Goal: Information Seeking & Learning: Learn about a topic

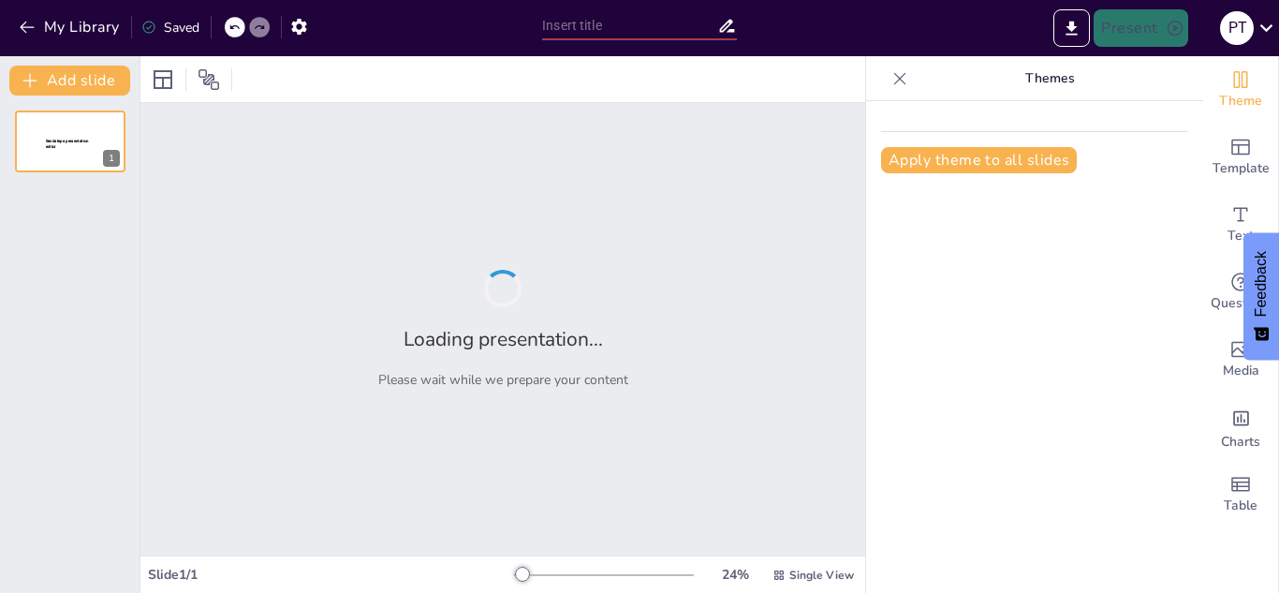
type input "Estrategias de Apoyo para Adolescentes con Experiencias Traumáticas"
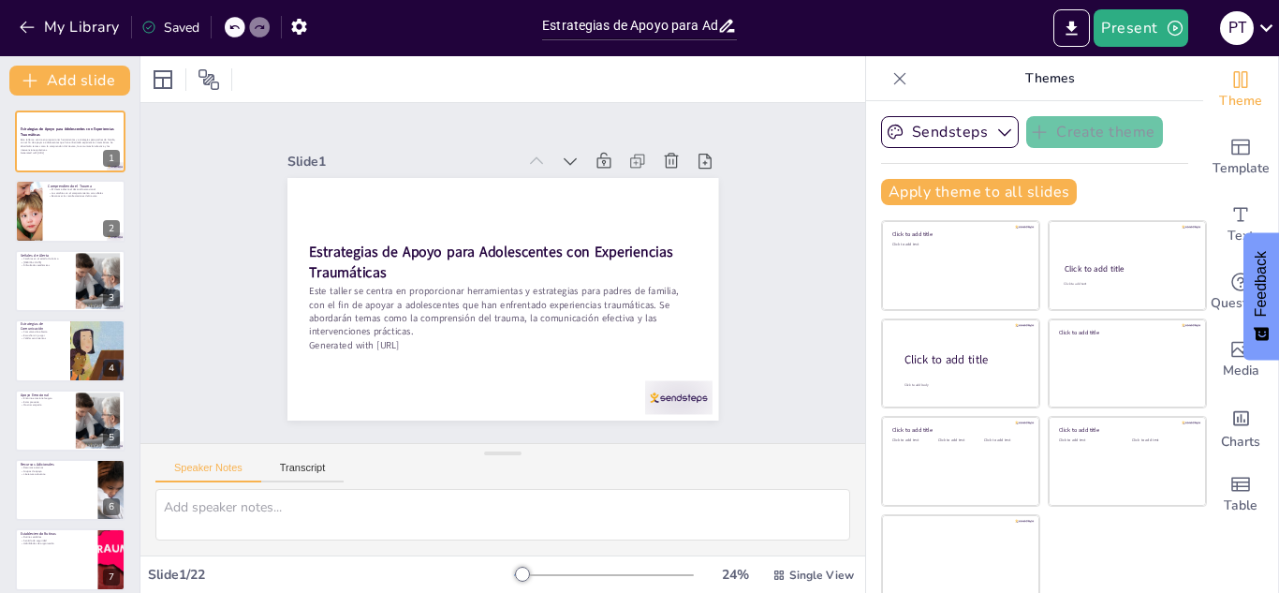
checkbox input "true"
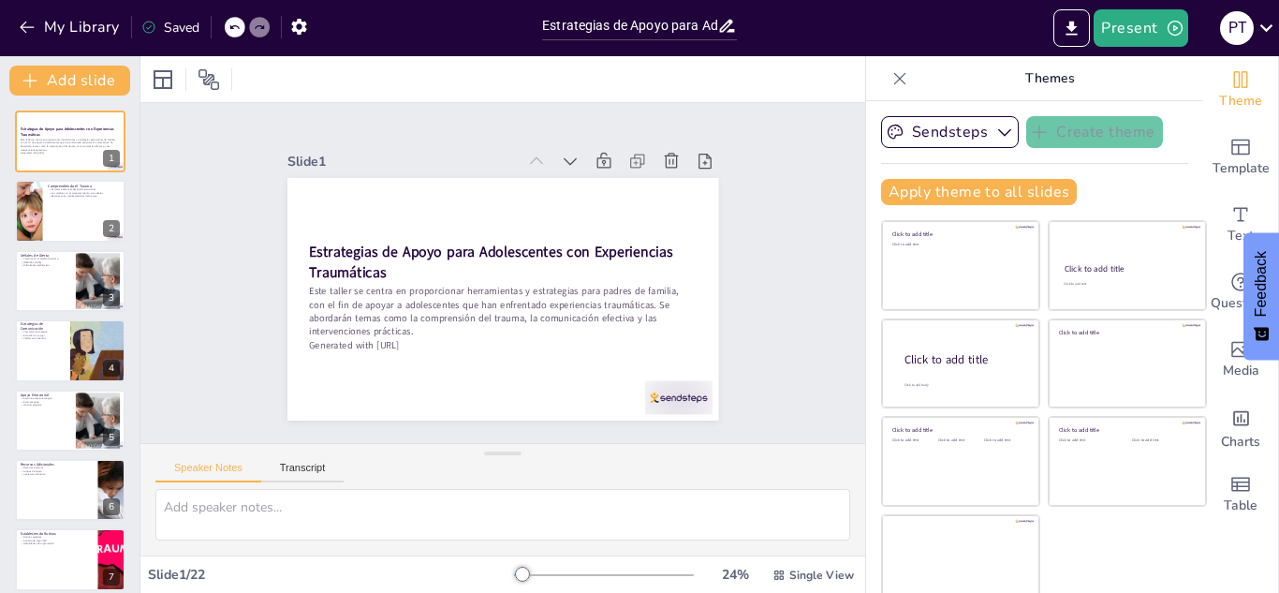
checkbox input "true"
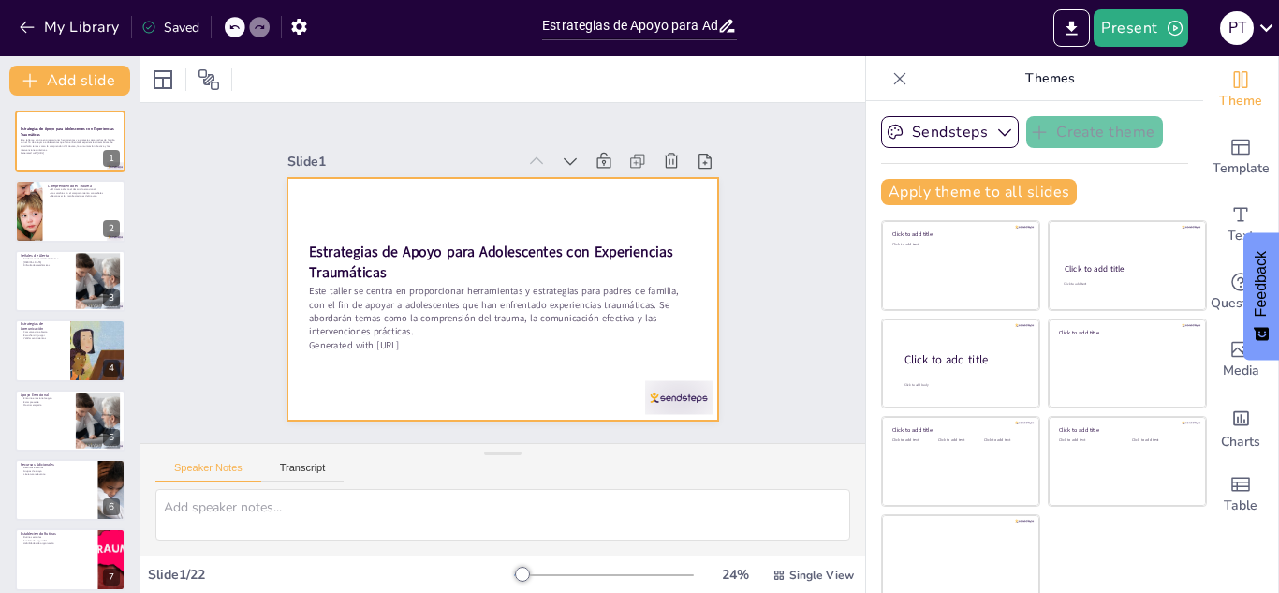
checkbox input "true"
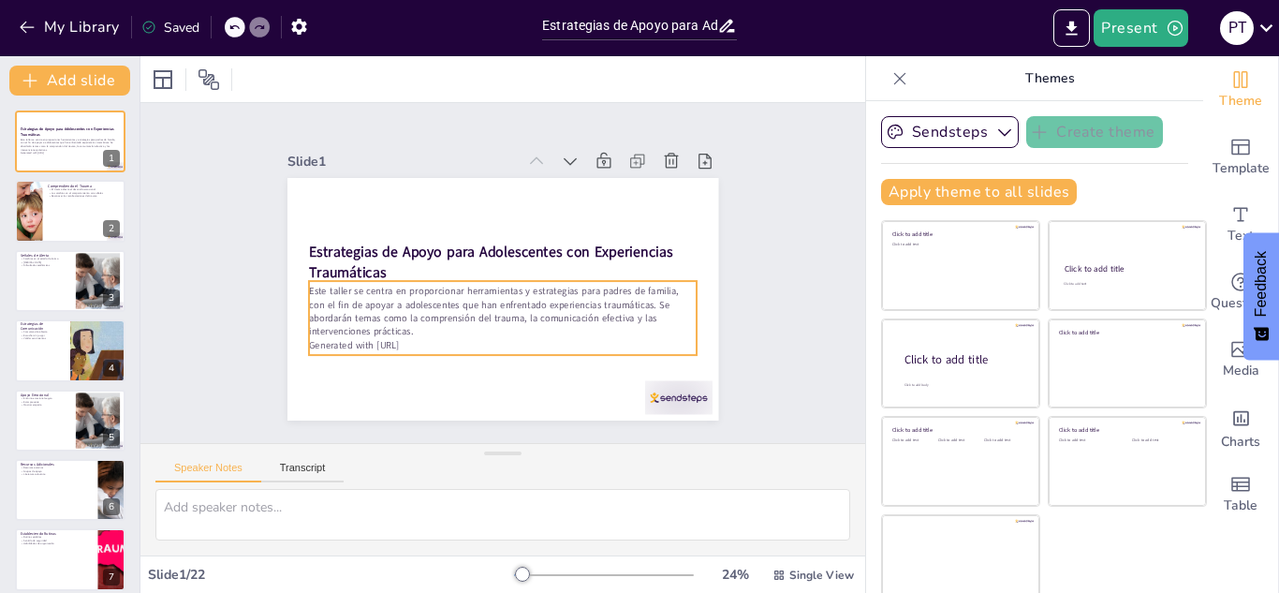
checkbox input "true"
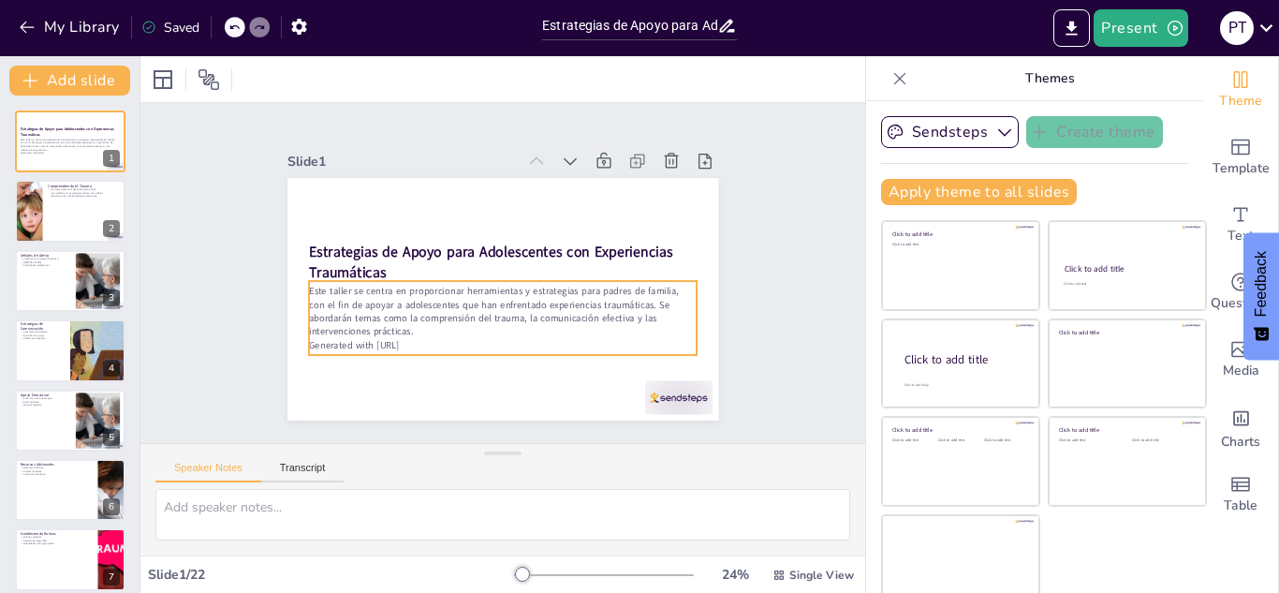
checkbox input "true"
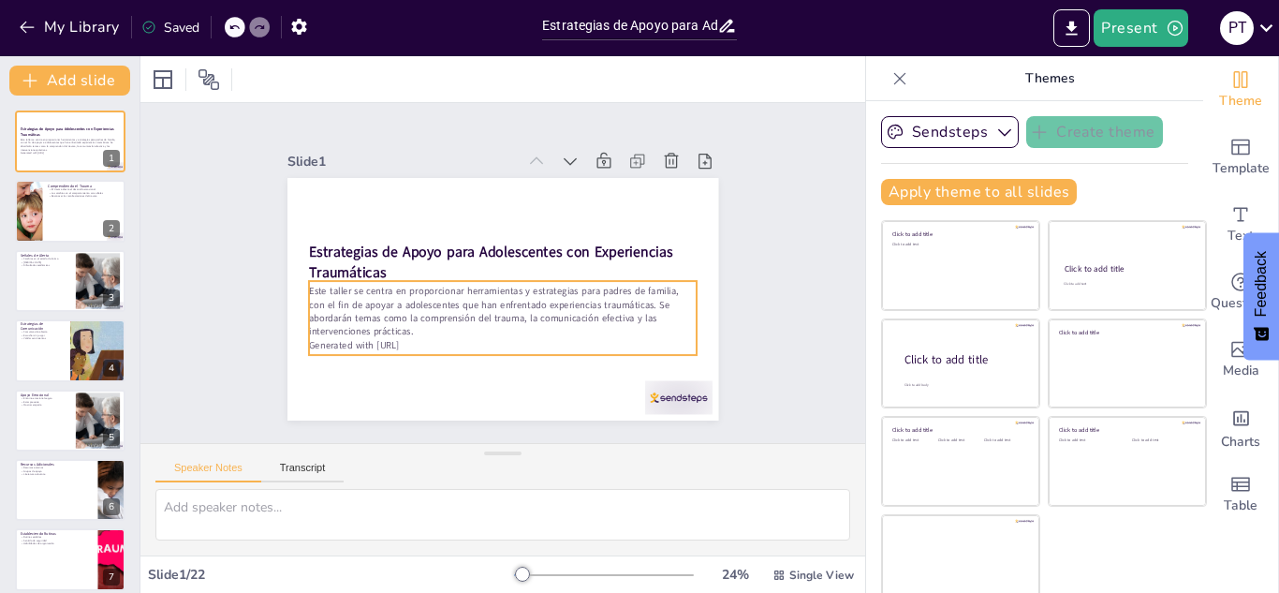
checkbox input "true"
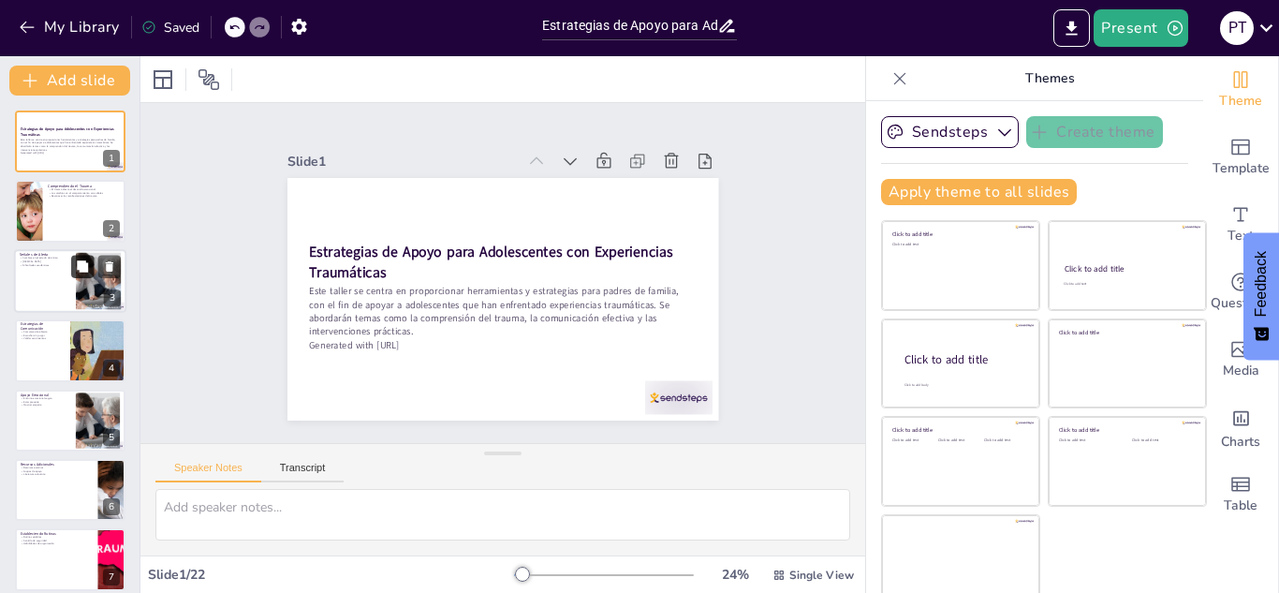
checkbox input "true"
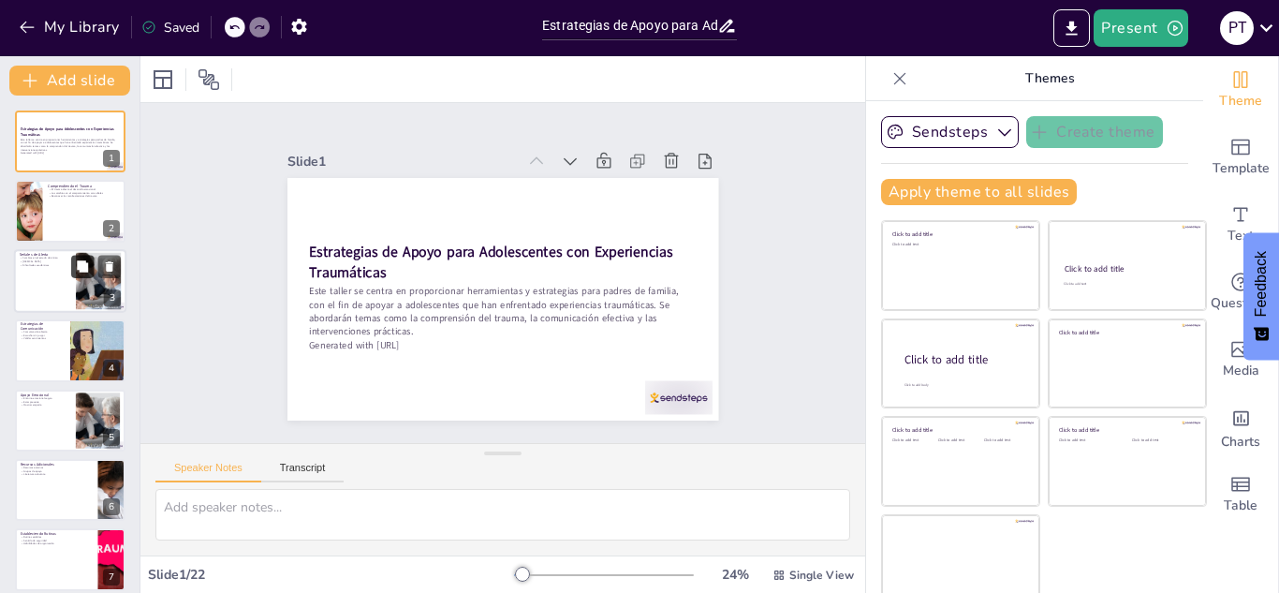
checkbox input "true"
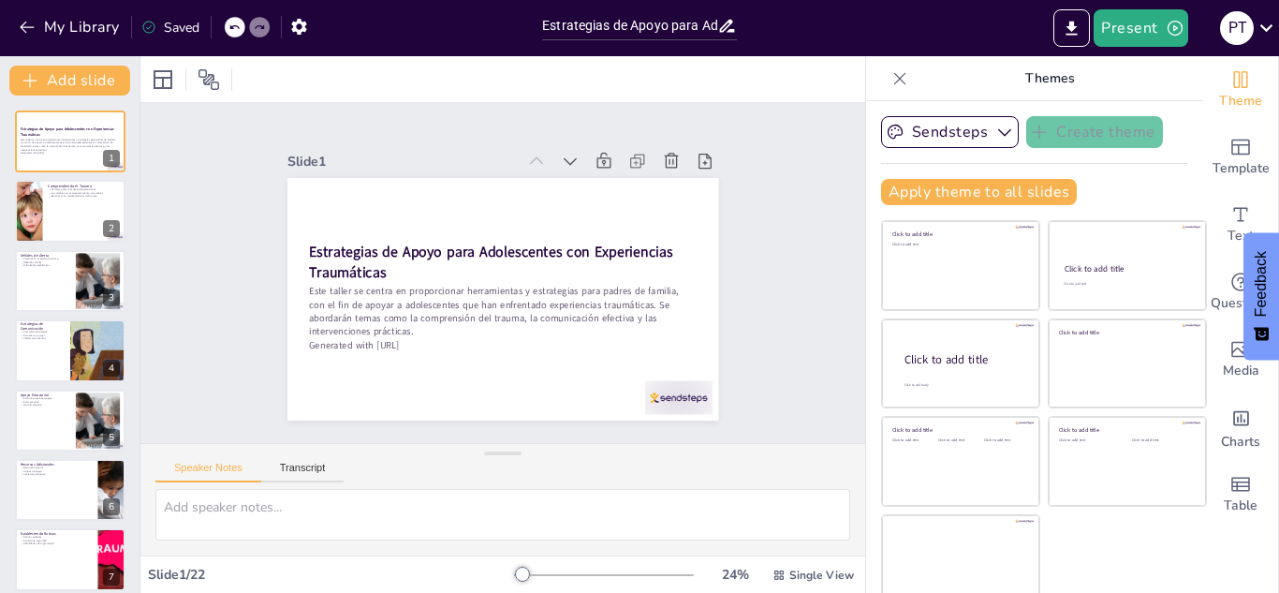
checkbox input "true"
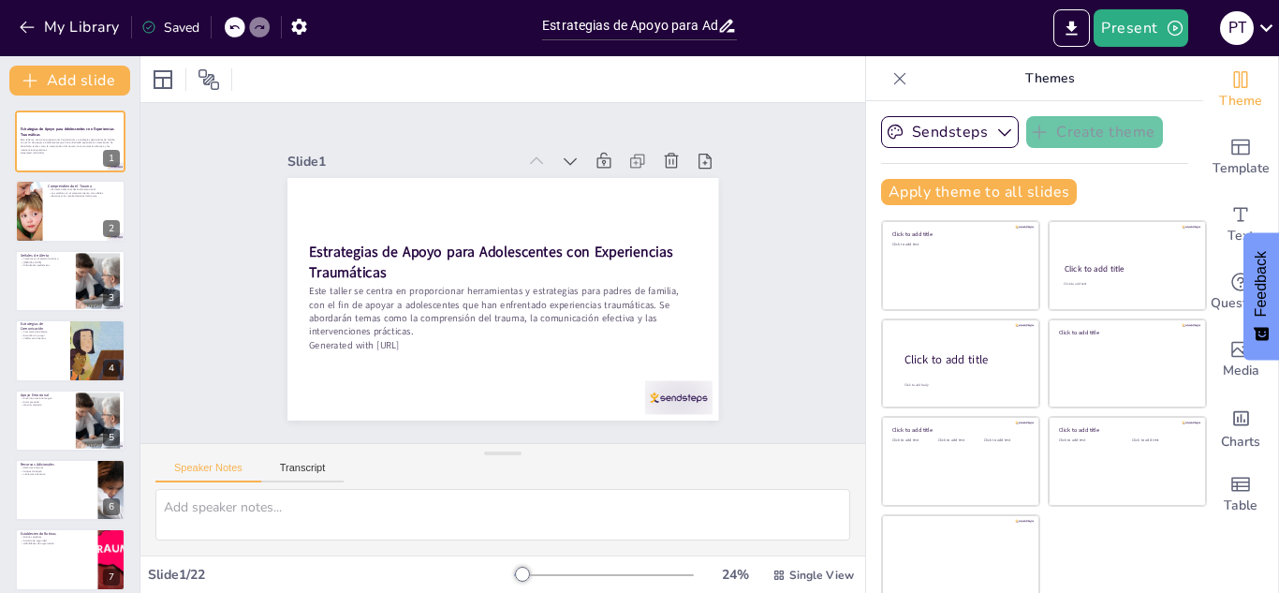
checkbox input "true"
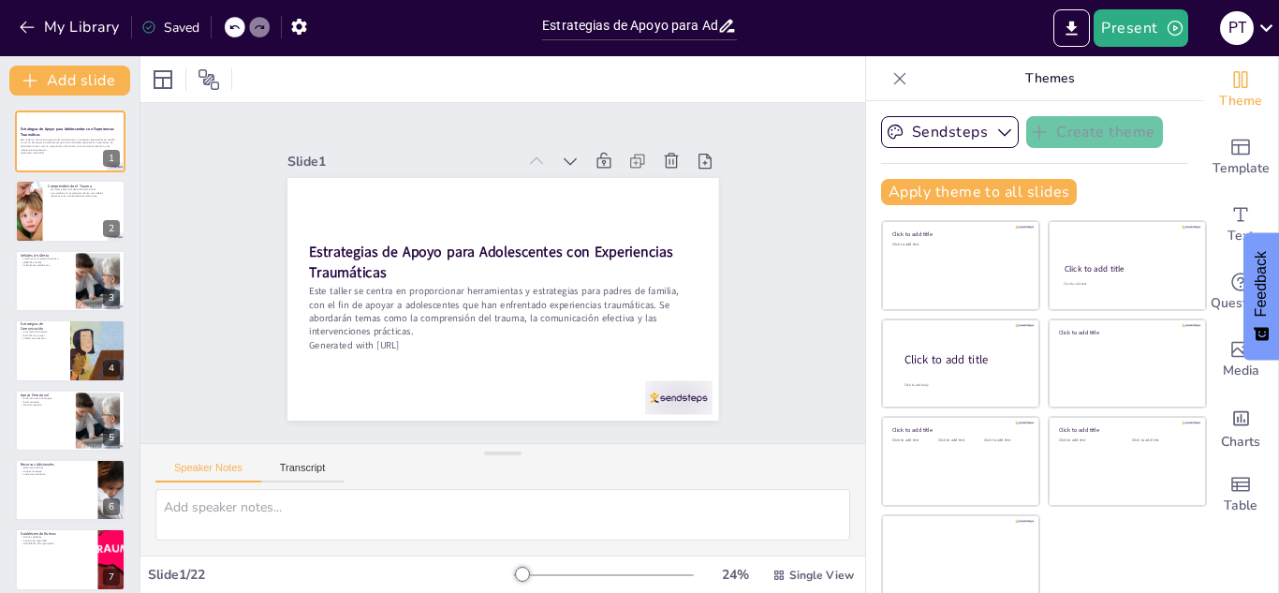
checkbox input "true"
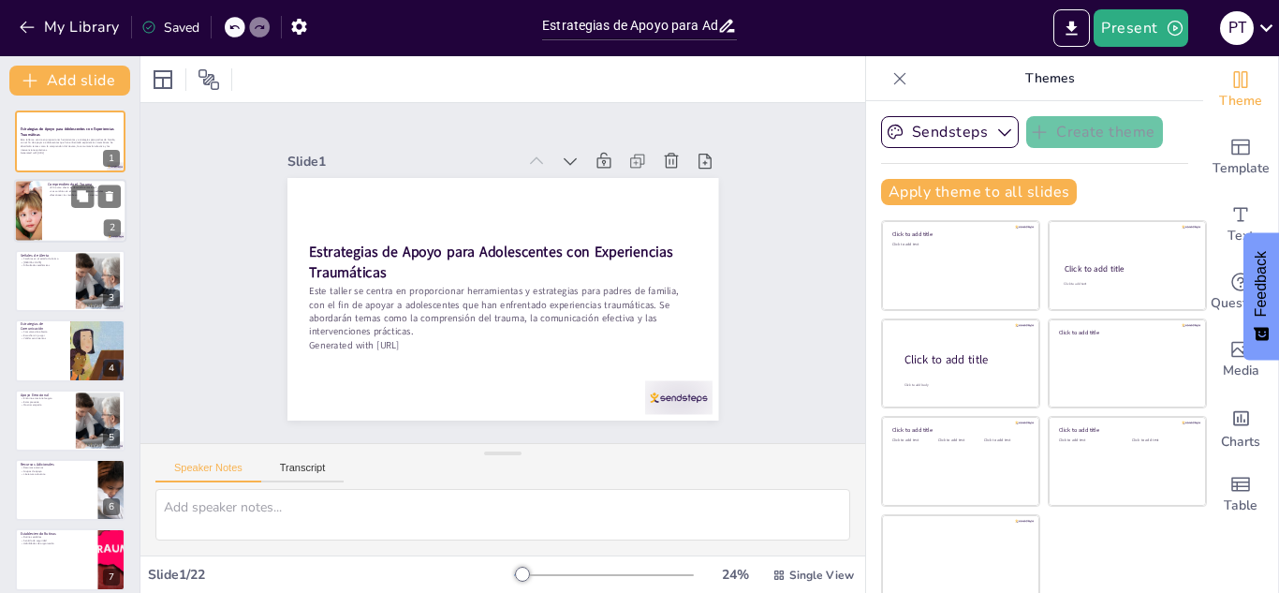
checkbox input "true"
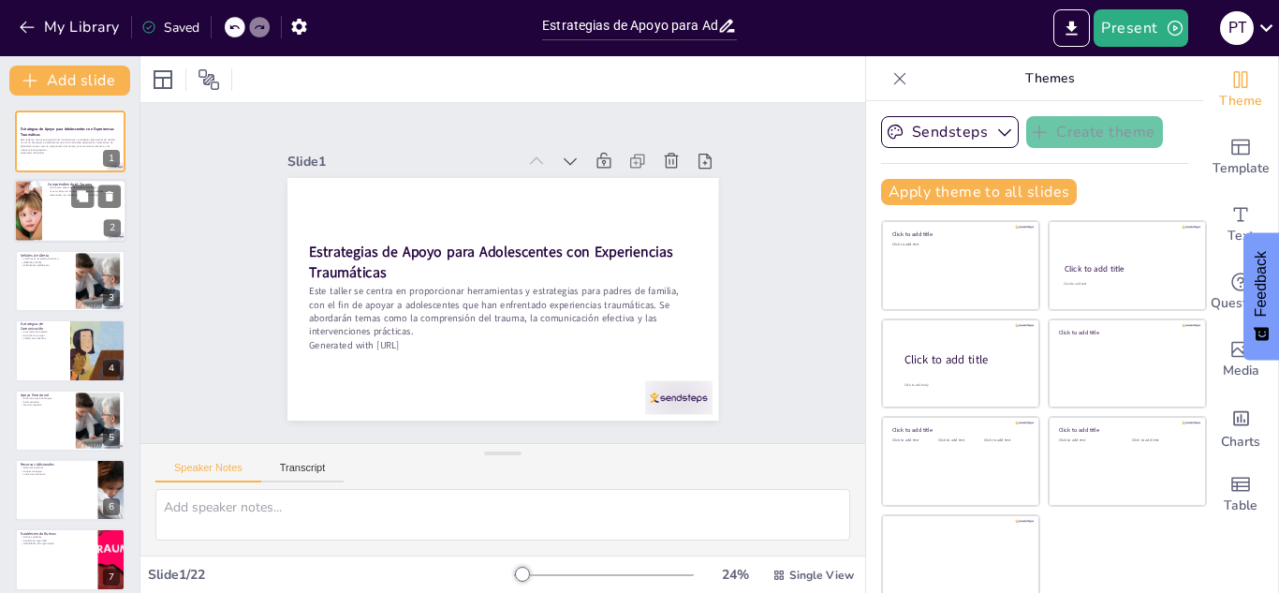
click at [51, 227] on div at bounding box center [70, 212] width 112 height 64
checkbox input "true"
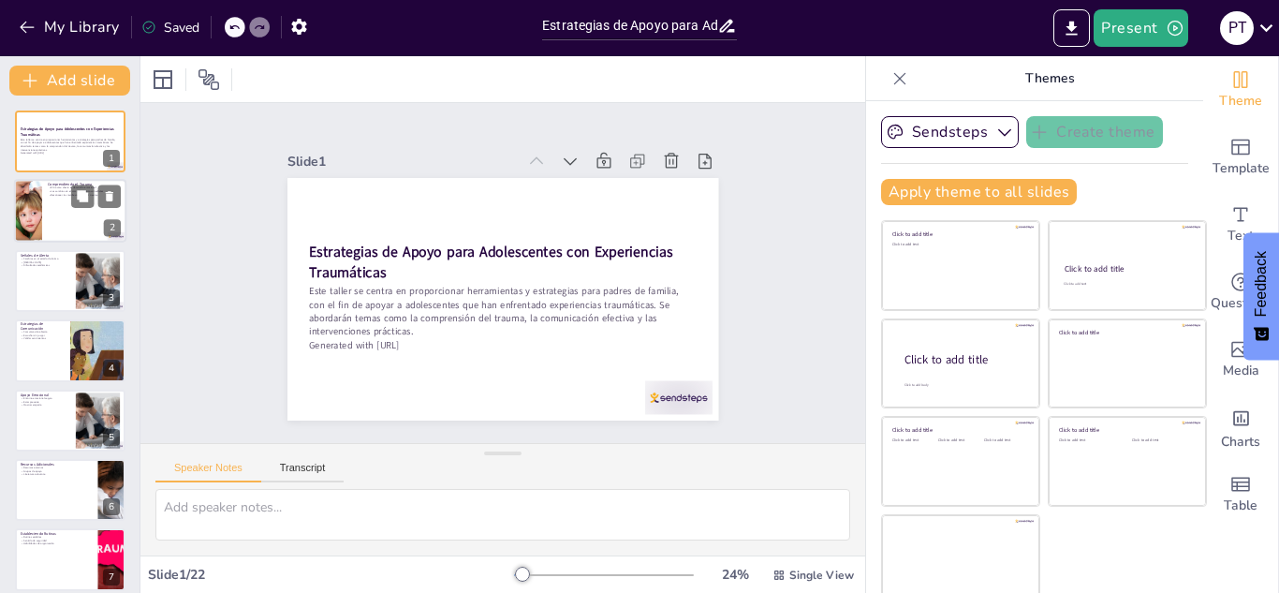
checkbox input "true"
type textarea "El trauma tiene un impacto significativo en el desarrollo emocional de los adol…"
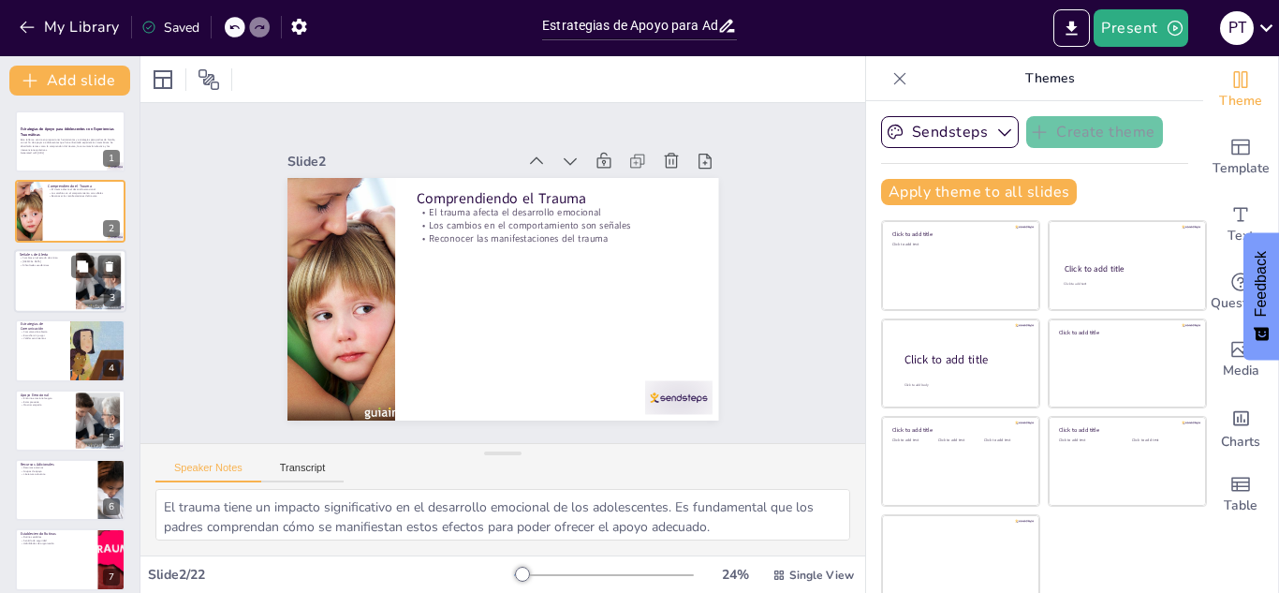
checkbox input "true"
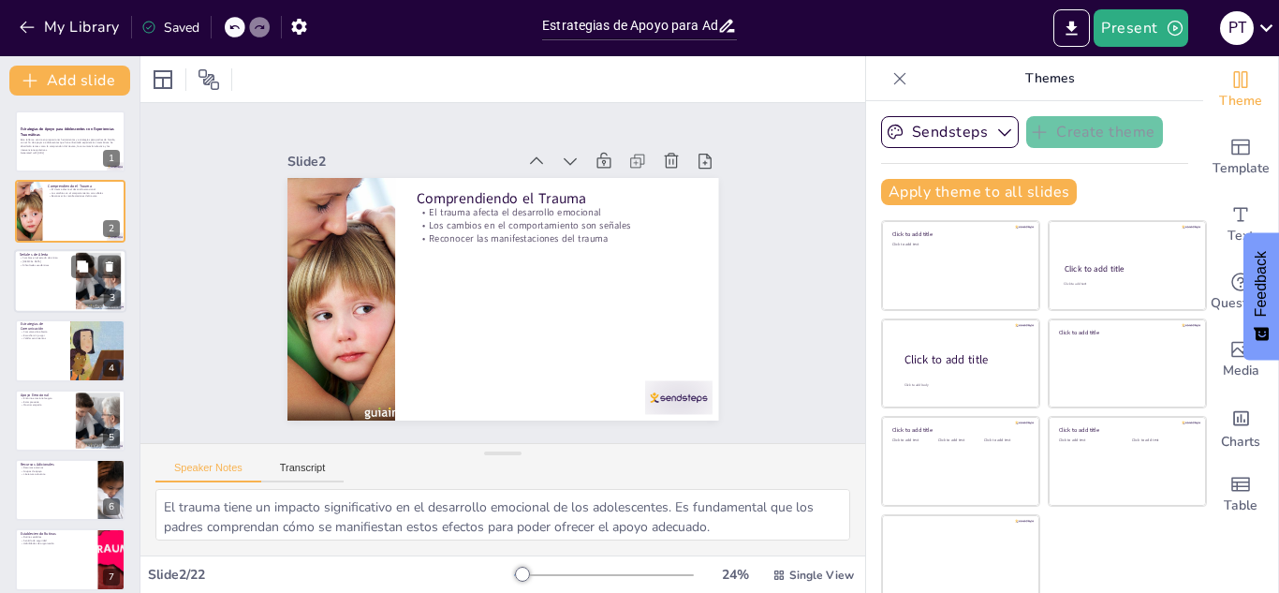
checkbox input "true"
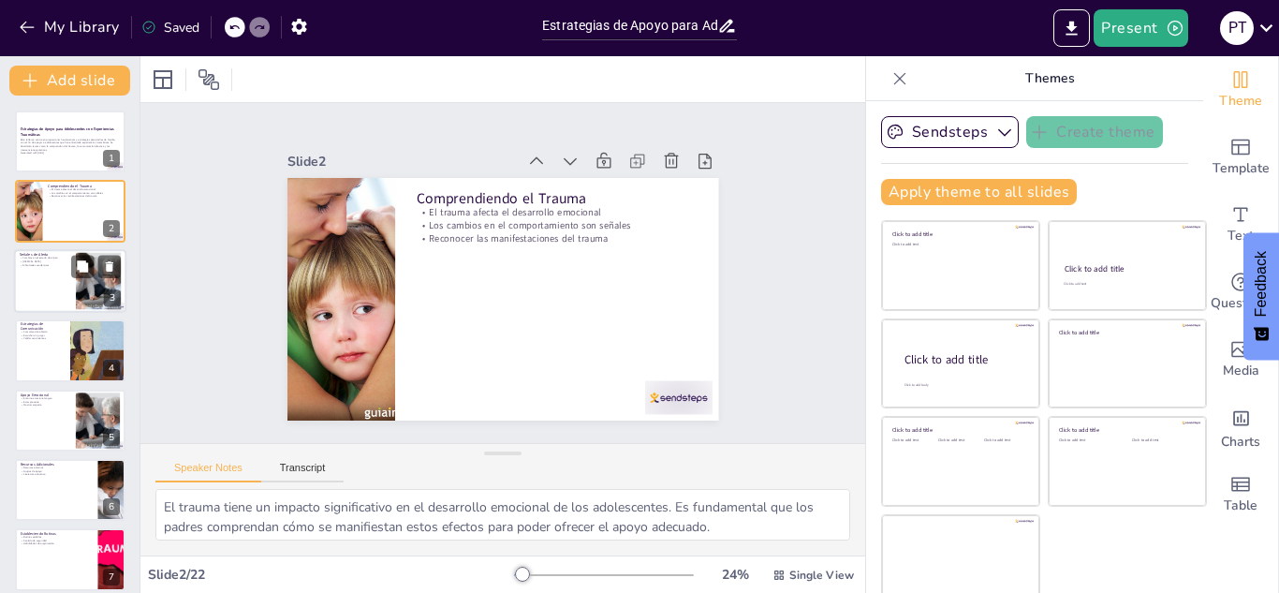
checkbox input "true"
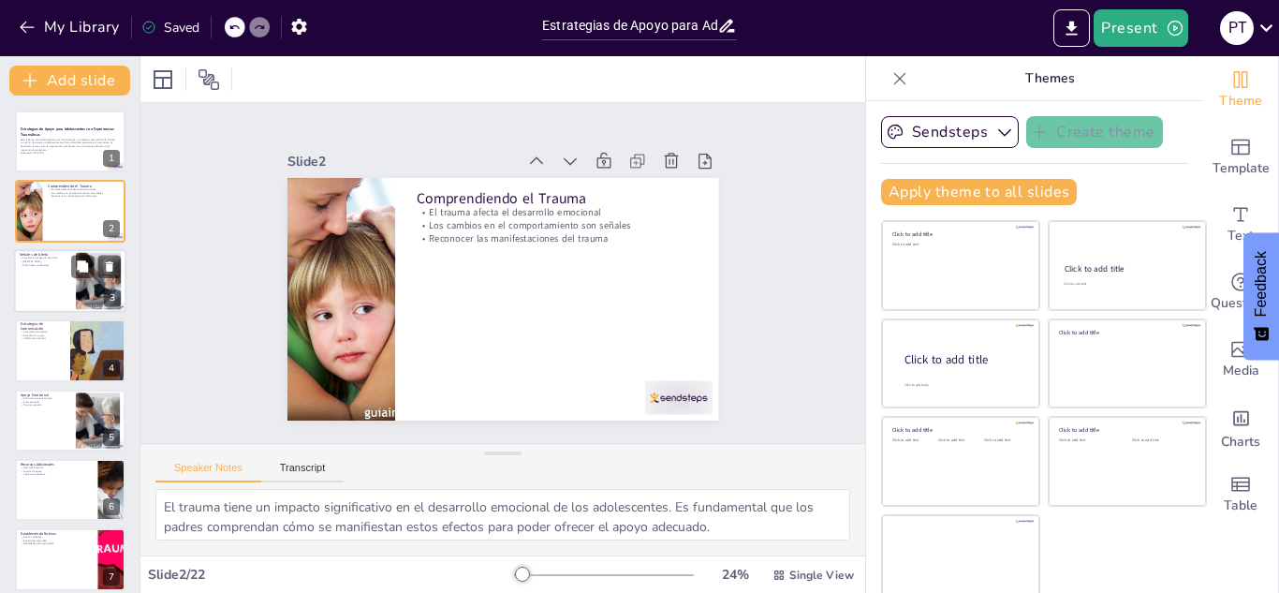
checkbox input "true"
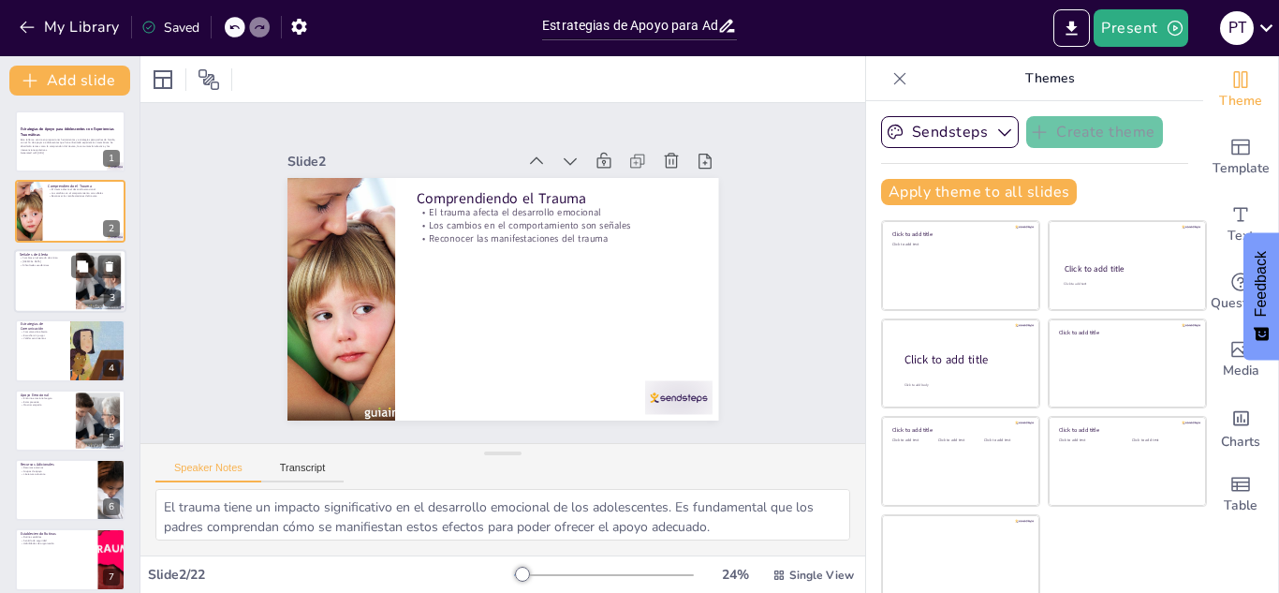
checkbox input "true"
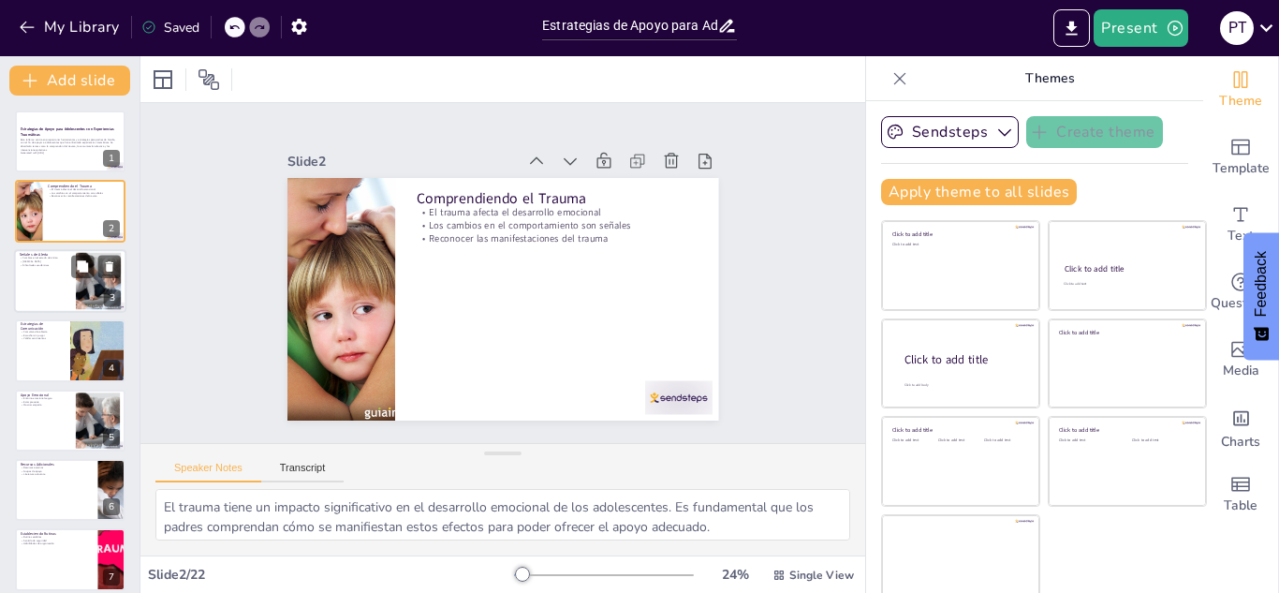
checkbox input "true"
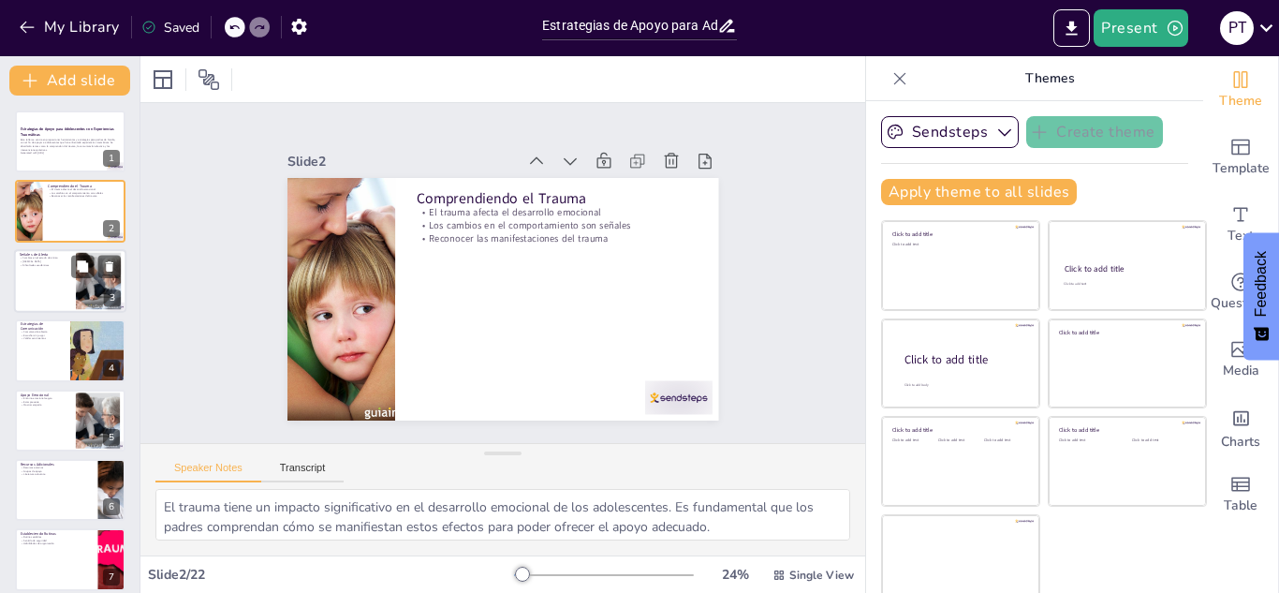
click at [50, 270] on div at bounding box center [70, 281] width 112 height 64
checkbox input "true"
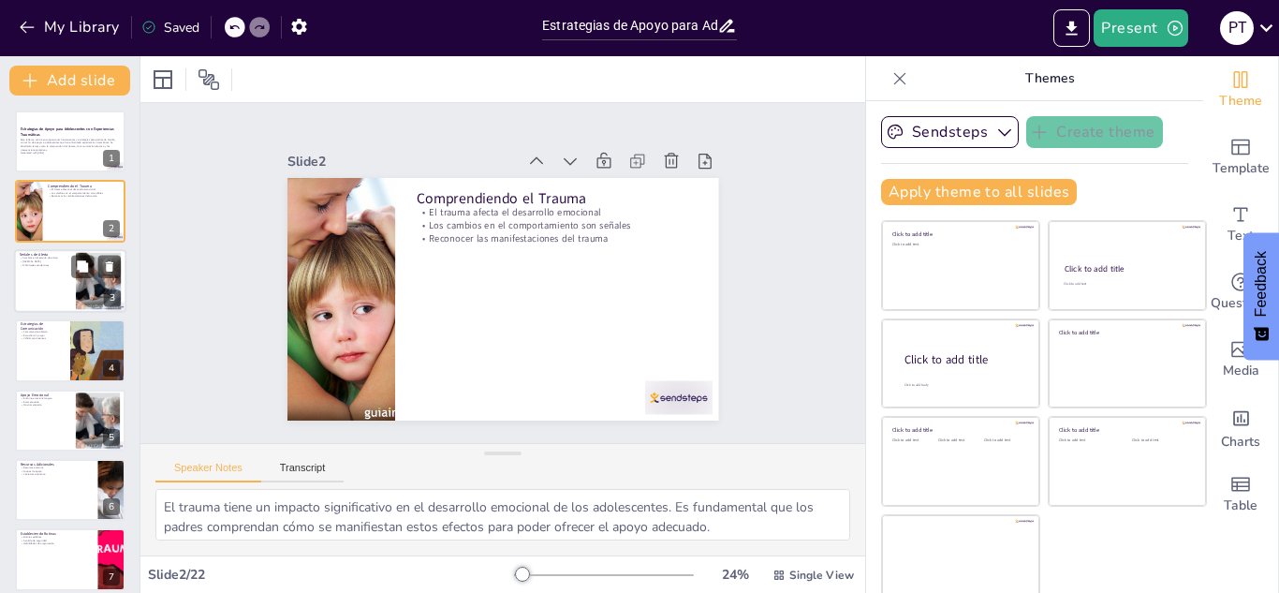
checkbox input "true"
type textarea "Los cambios en el estado de ánimo son una de las señales más visibles de que un…"
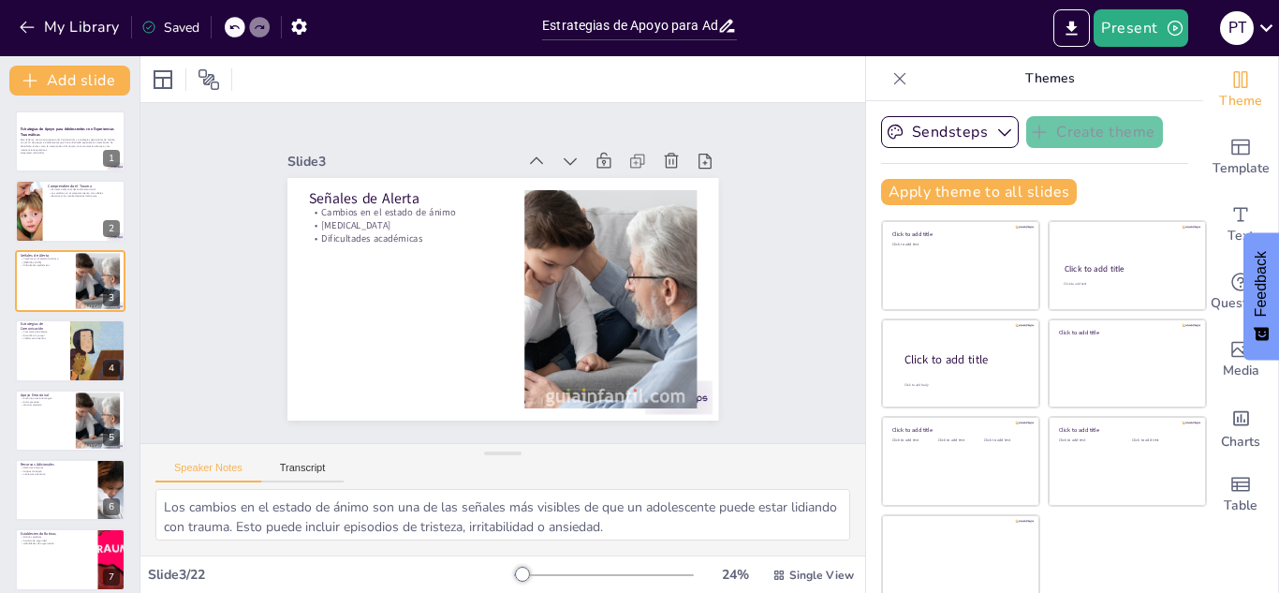
checkbox input "true"
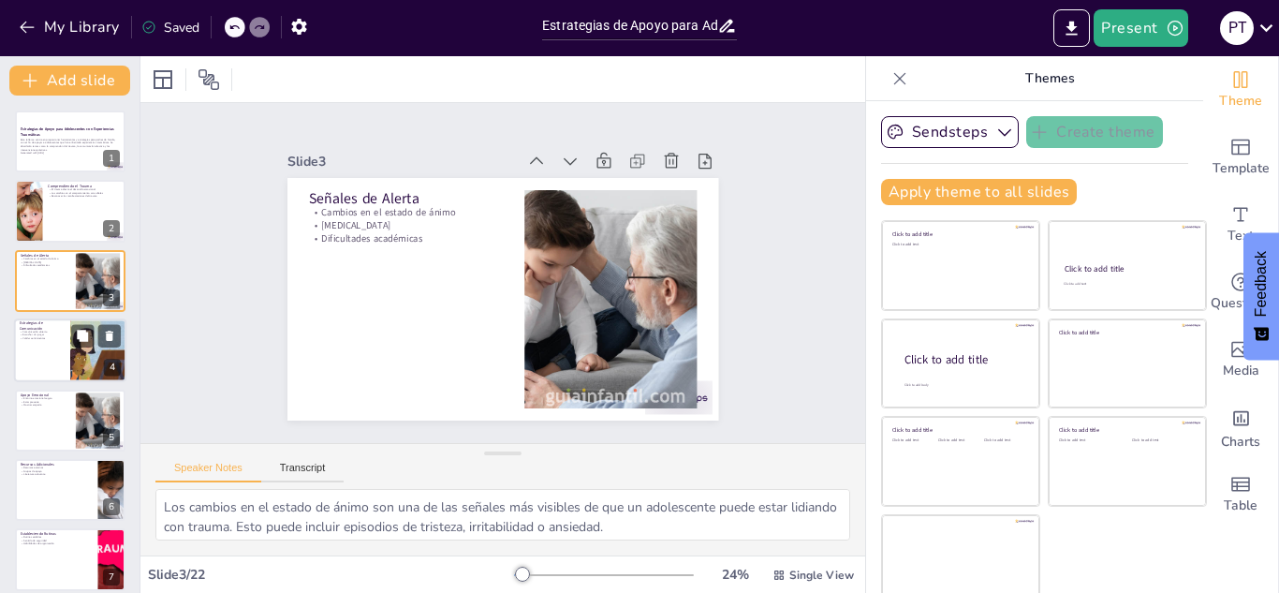
checkbox input "true"
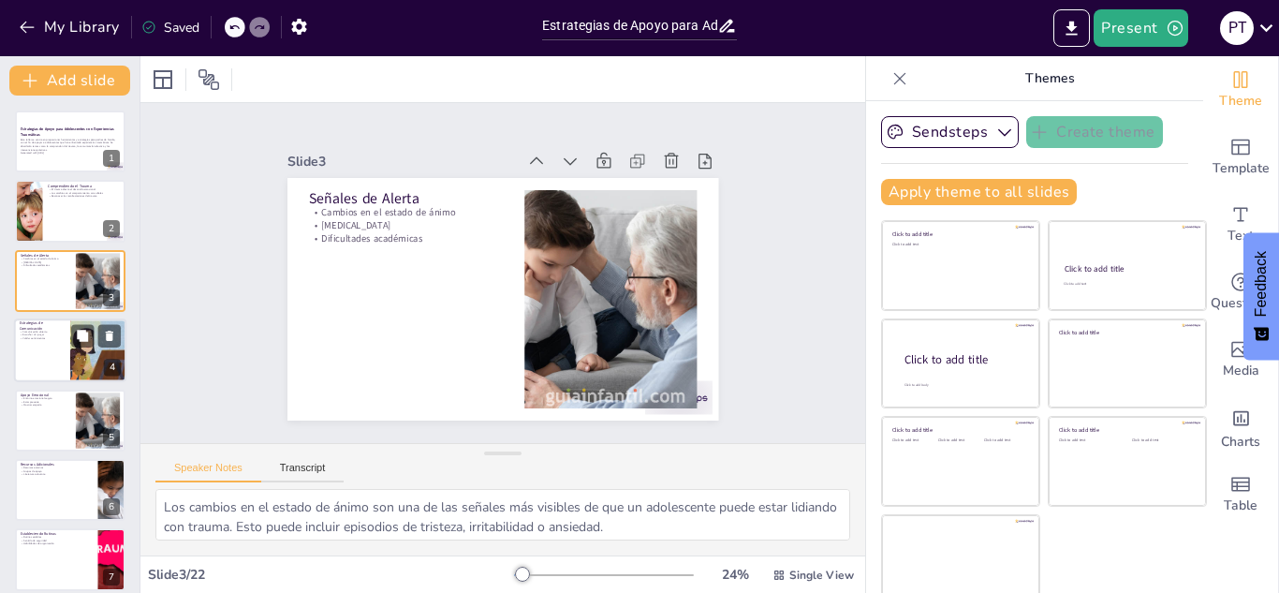
click at [62, 323] on p "Estrategias de Comunicación" at bounding box center [42, 326] width 45 height 10
checkbox input "true"
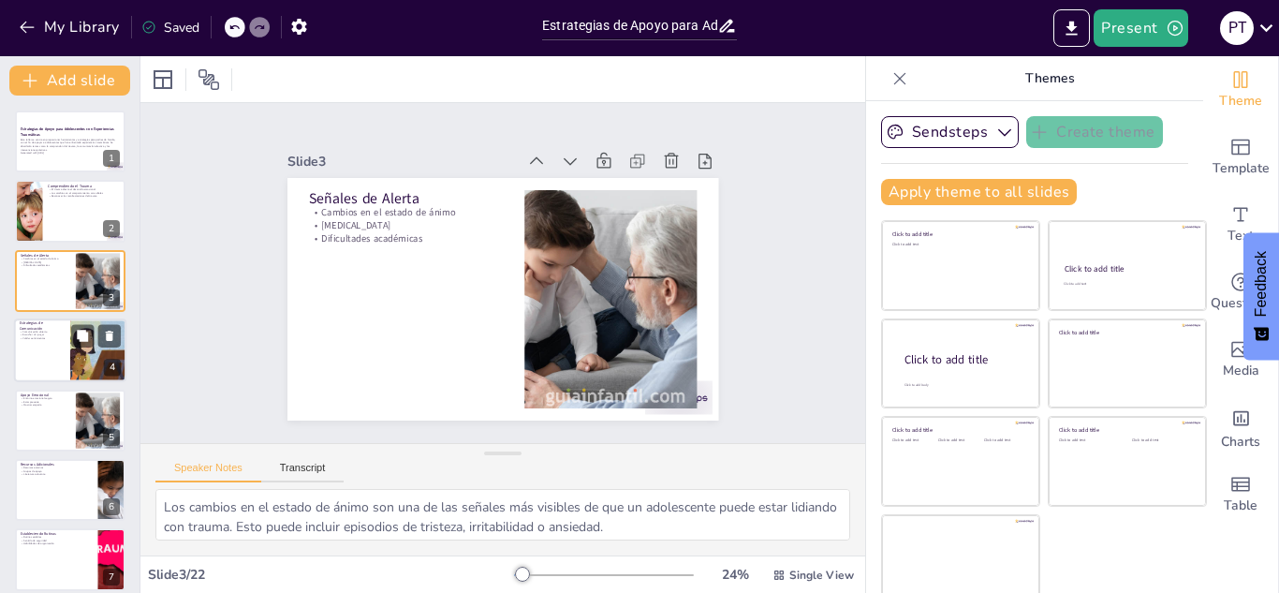
checkbox input "true"
type textarea "La comunicación abierta es fundamental para que los adolescentes se sientan cóm…"
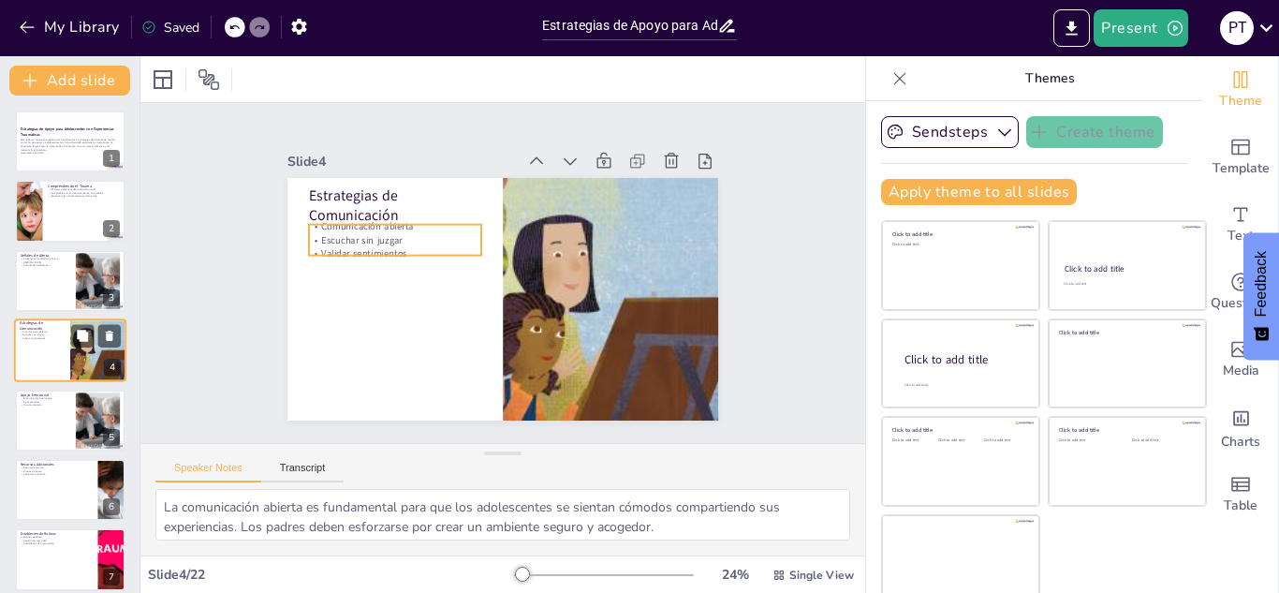
scroll to position [7, 0]
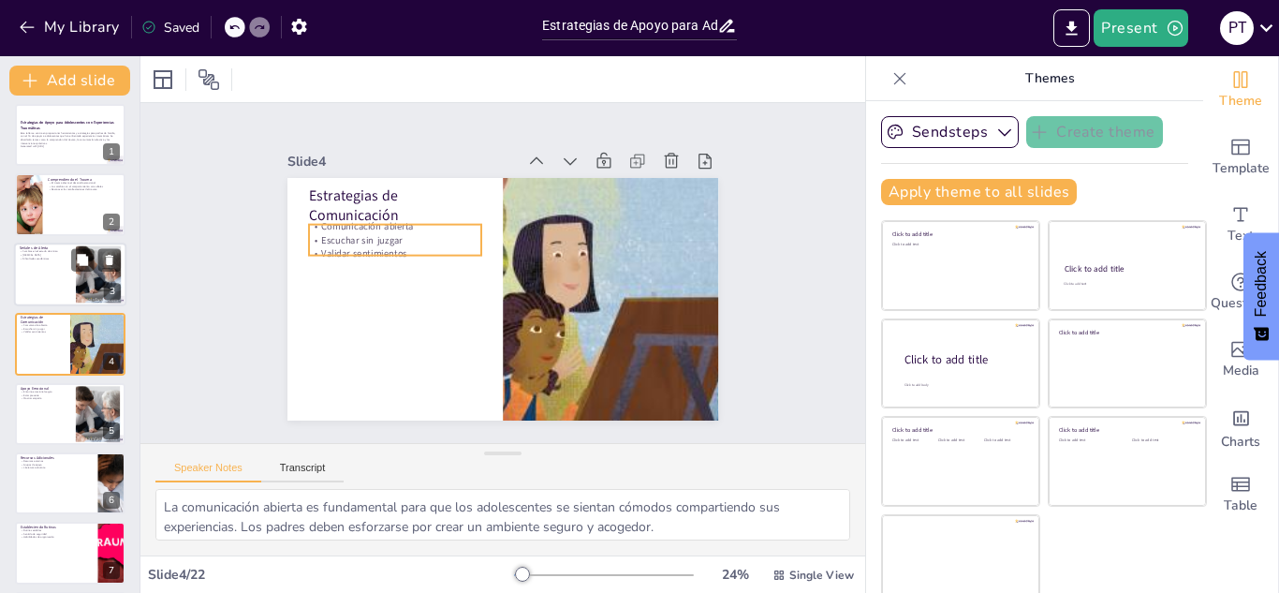
checkbox input "true"
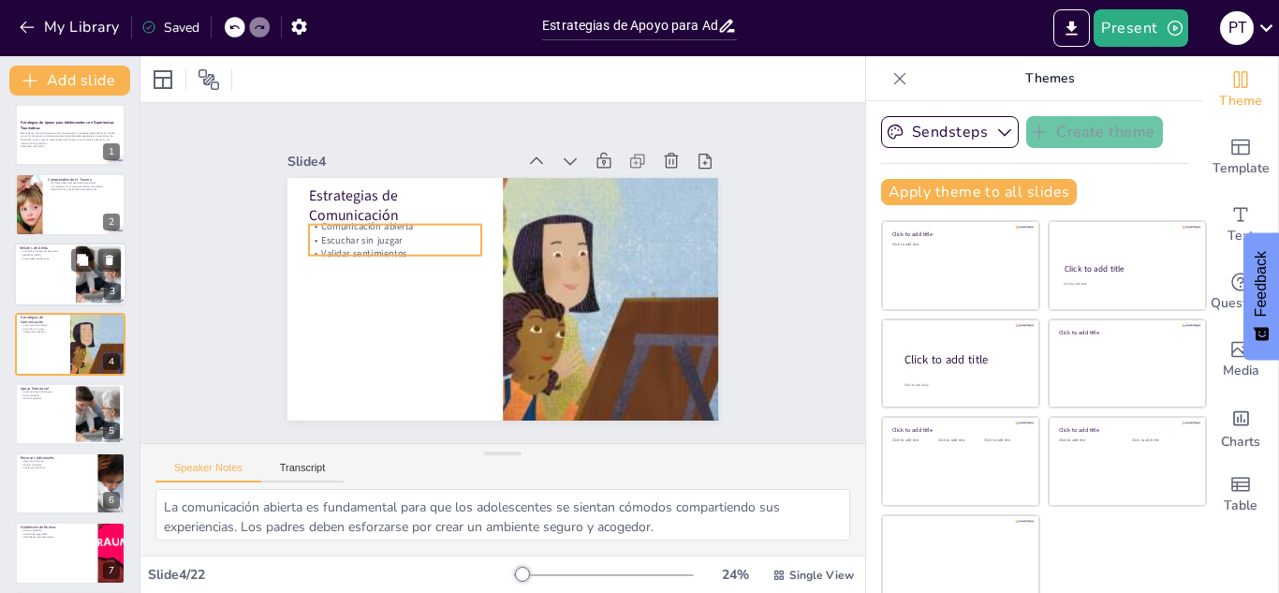
checkbox input "true"
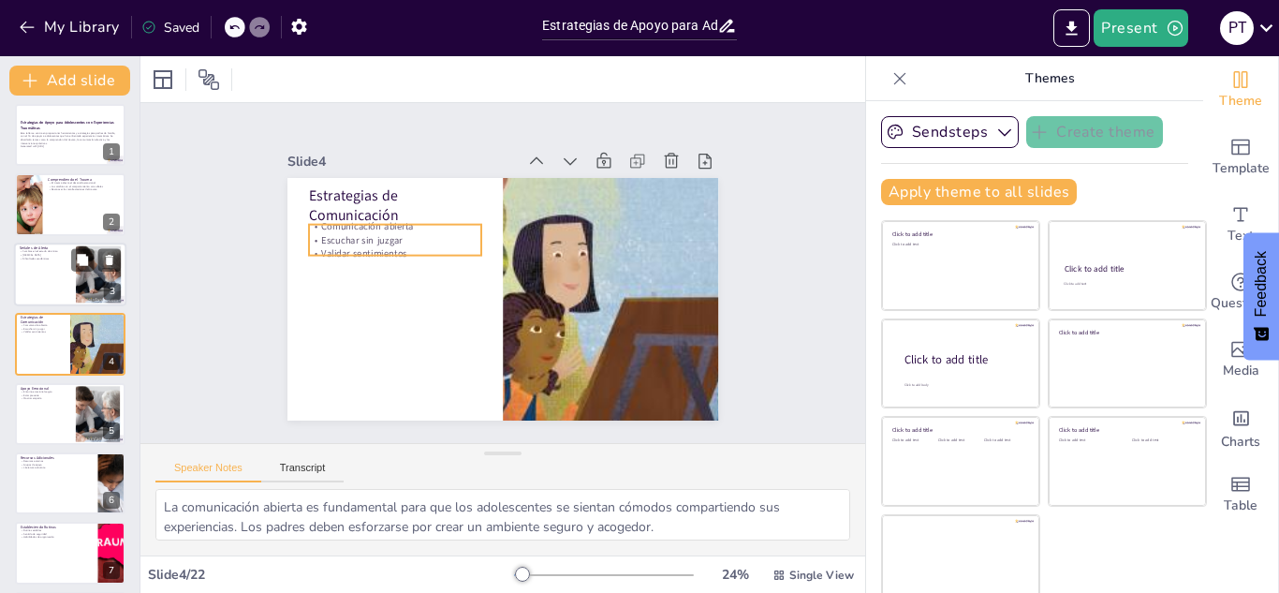
checkbox input "true"
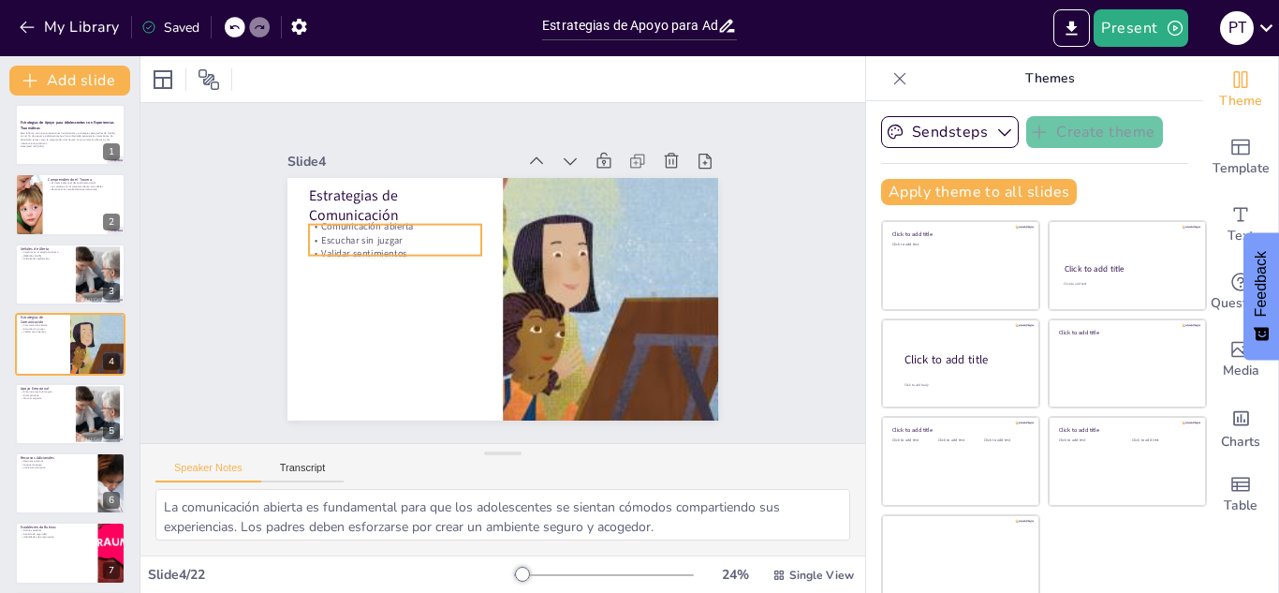
checkbox input "true"
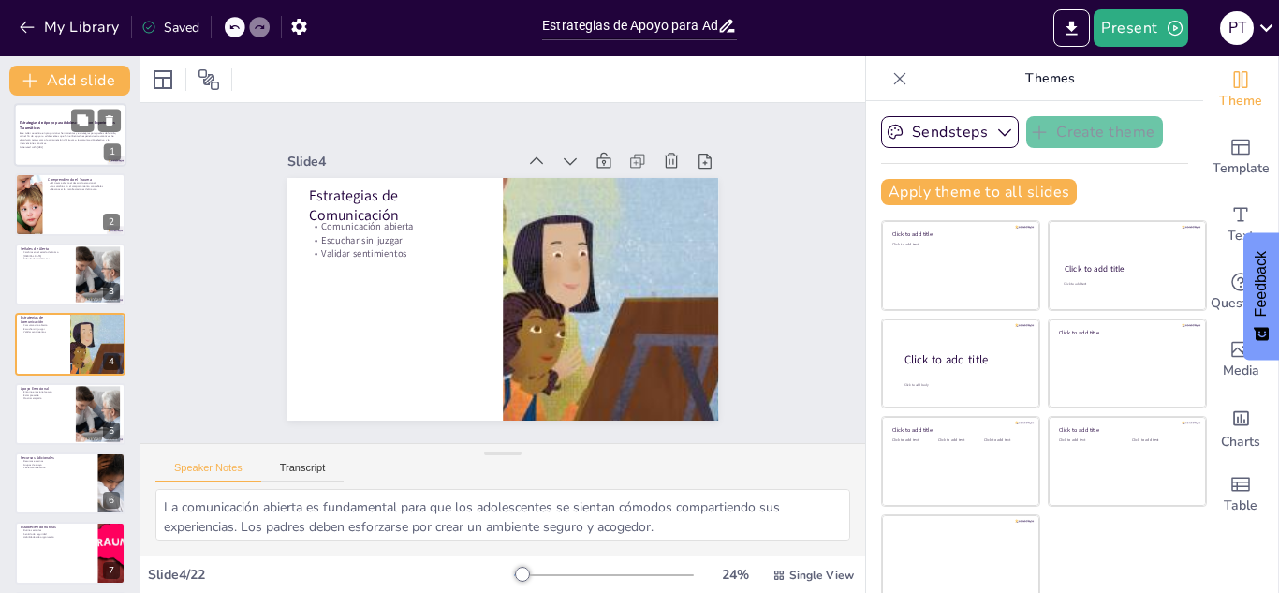
checkbox input "true"
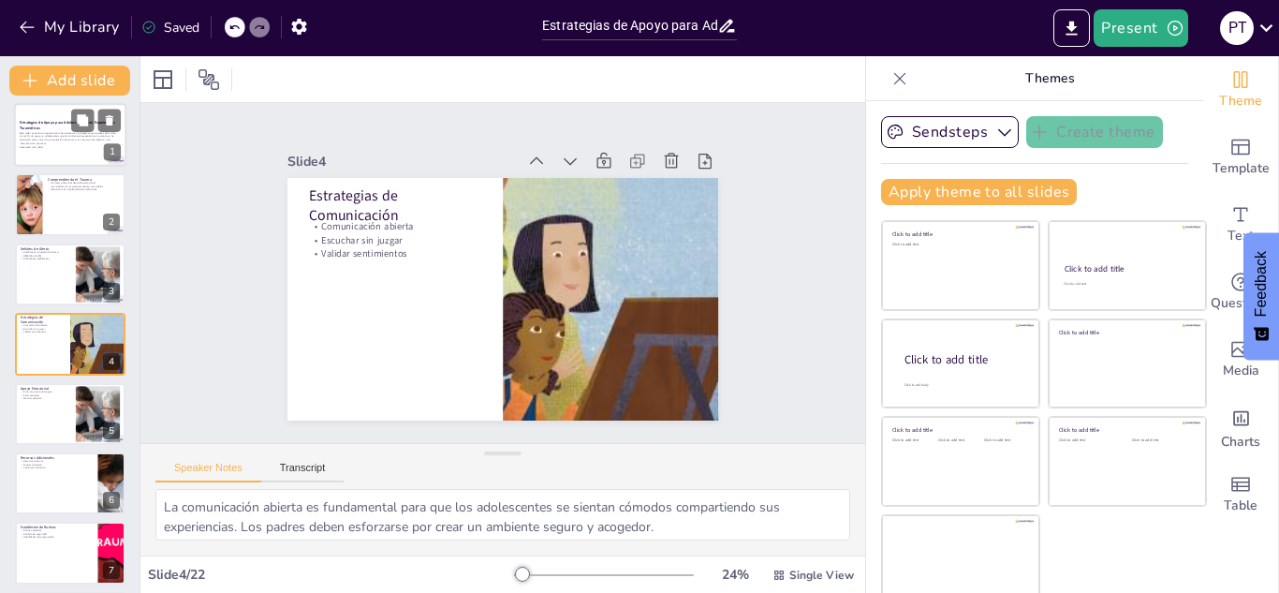
click at [78, 150] on div at bounding box center [70, 135] width 112 height 64
checkbox input "true"
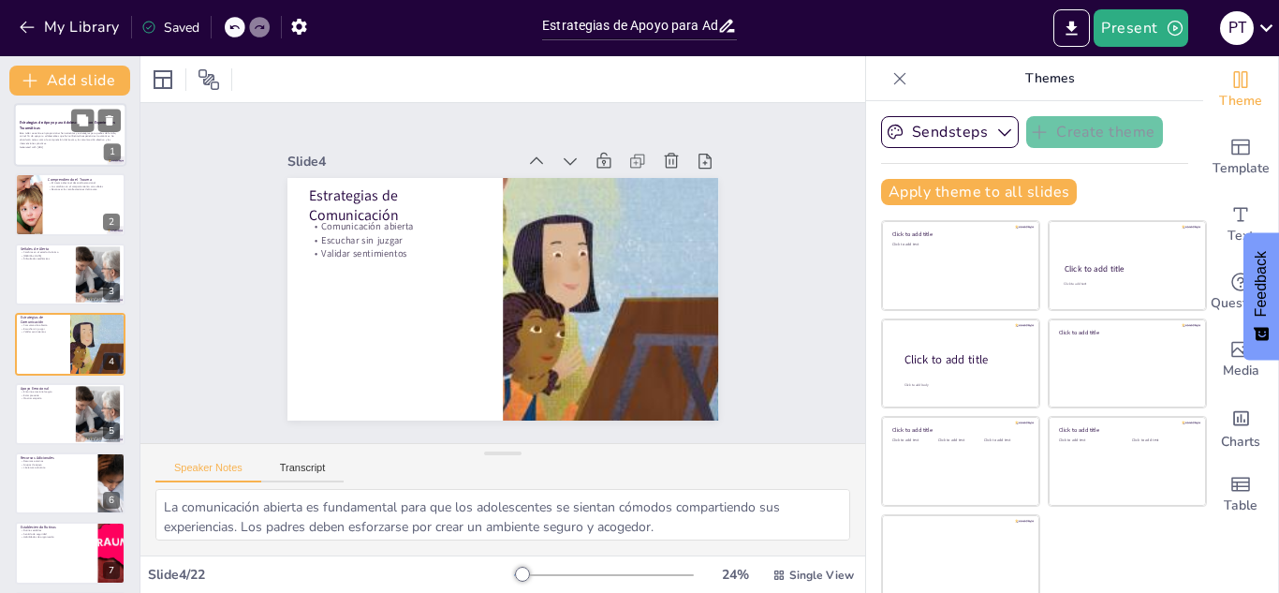
checkbox input "true"
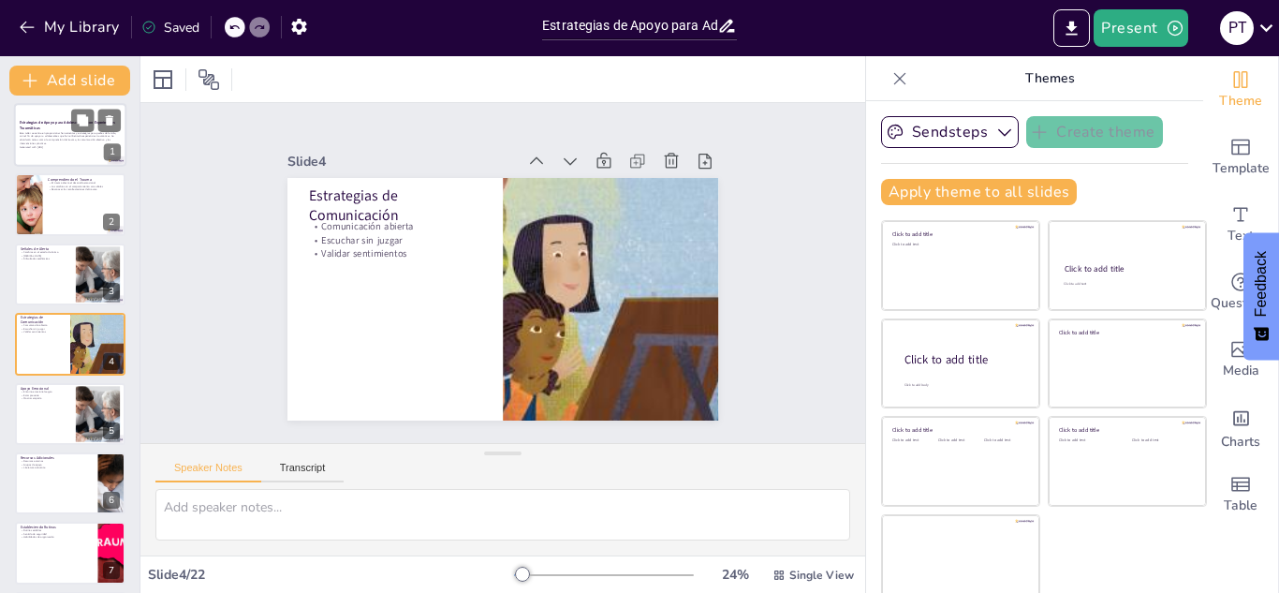
scroll to position [0, 0]
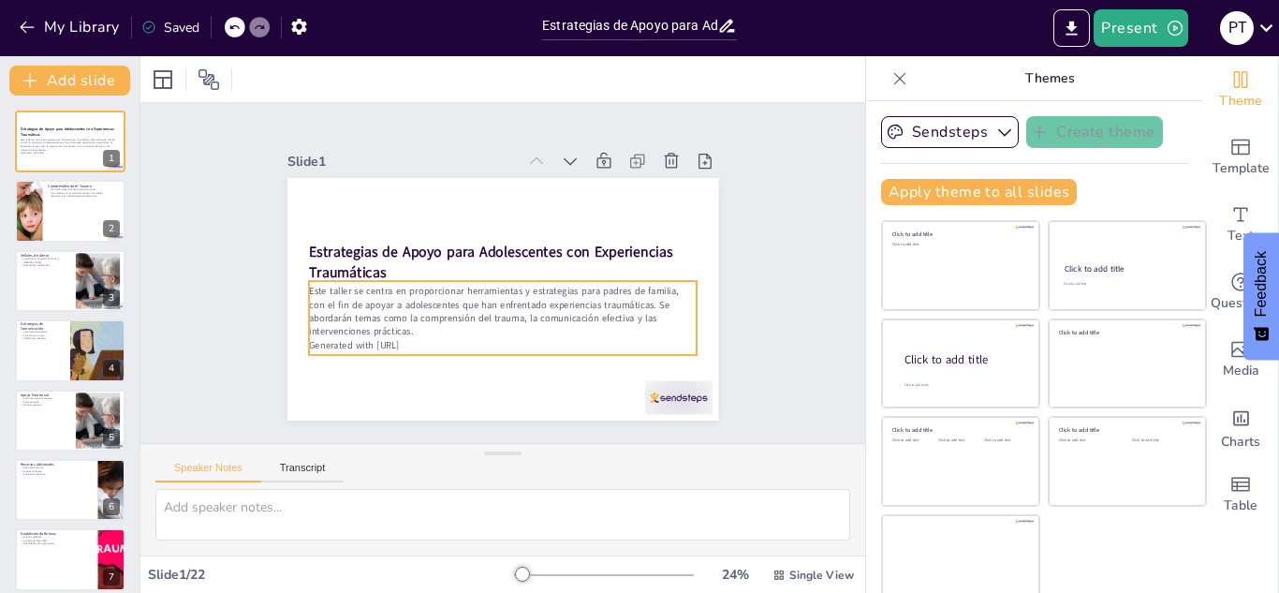
checkbox input "true"
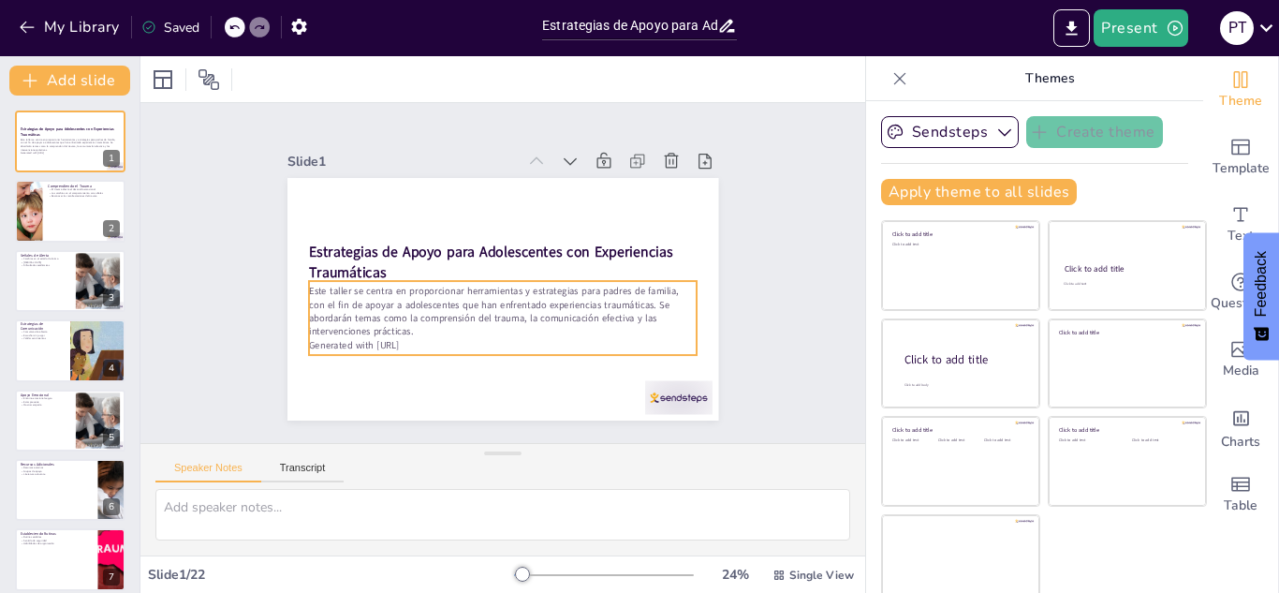
checkbox input "true"
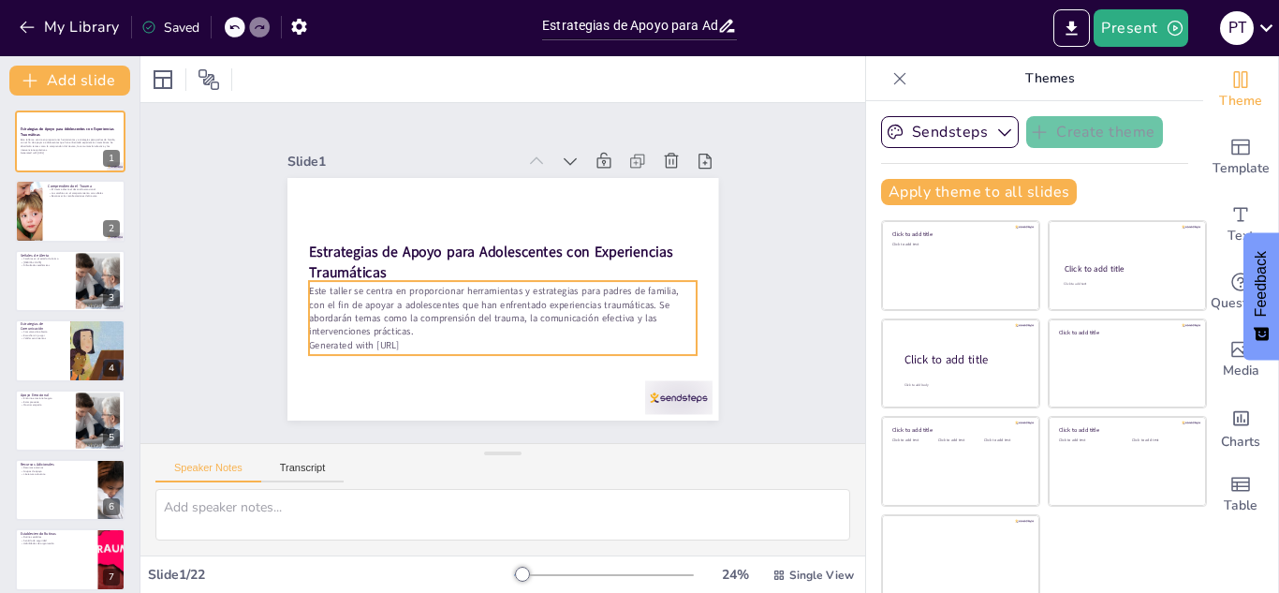
checkbox input "true"
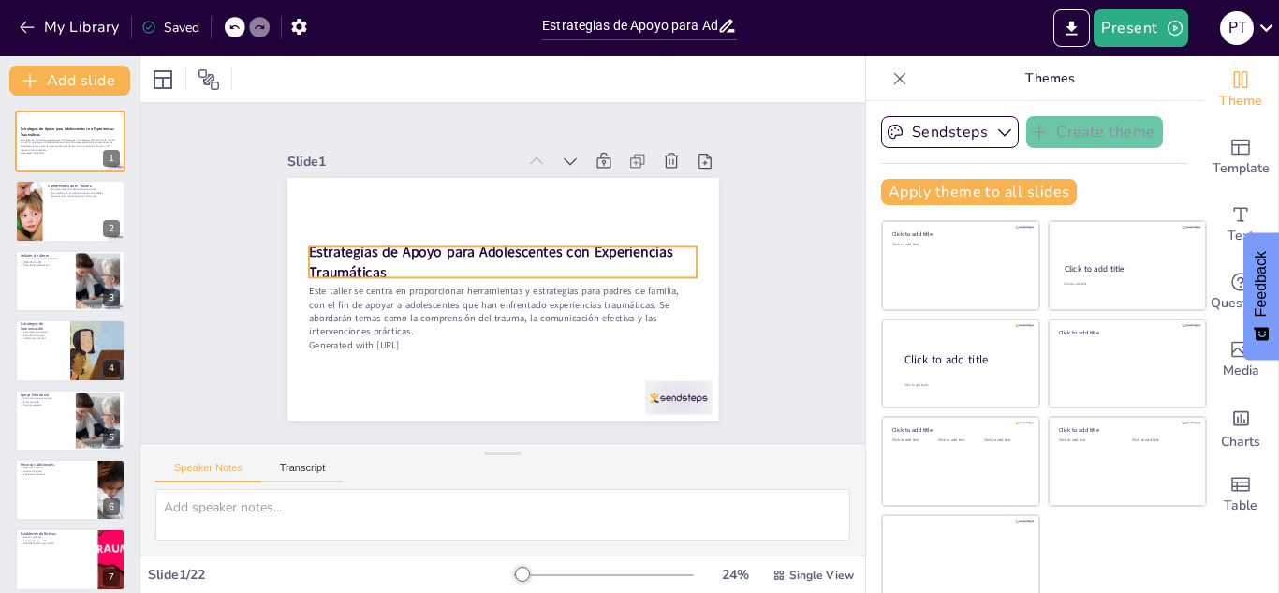
checkbox input "true"
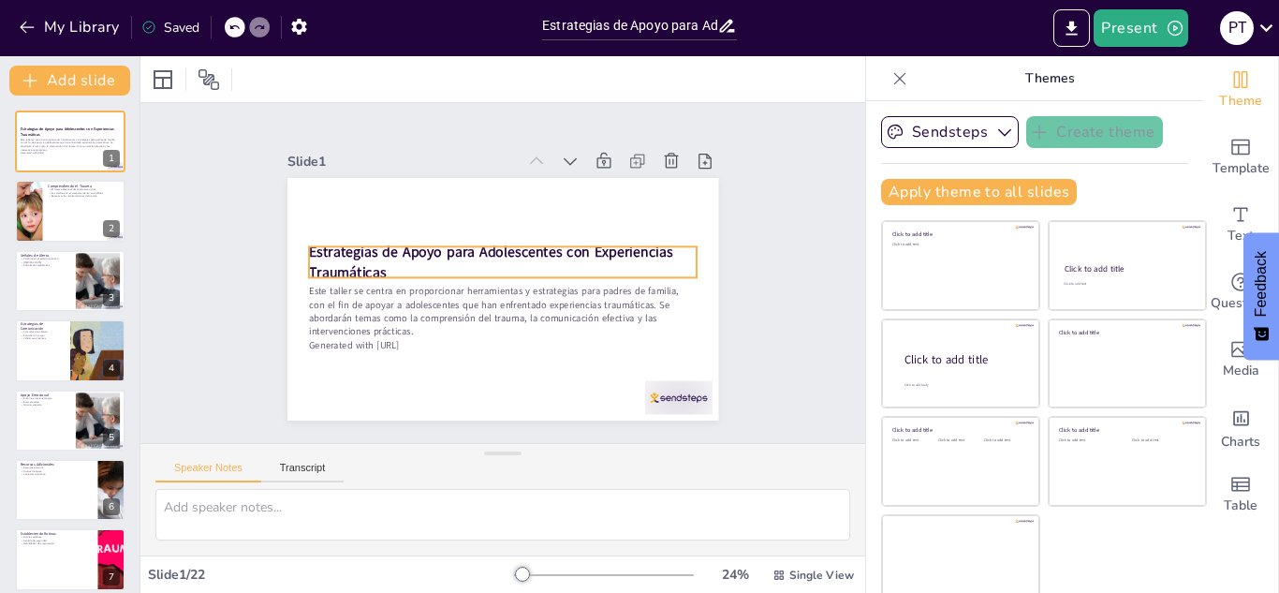
checkbox input "true"
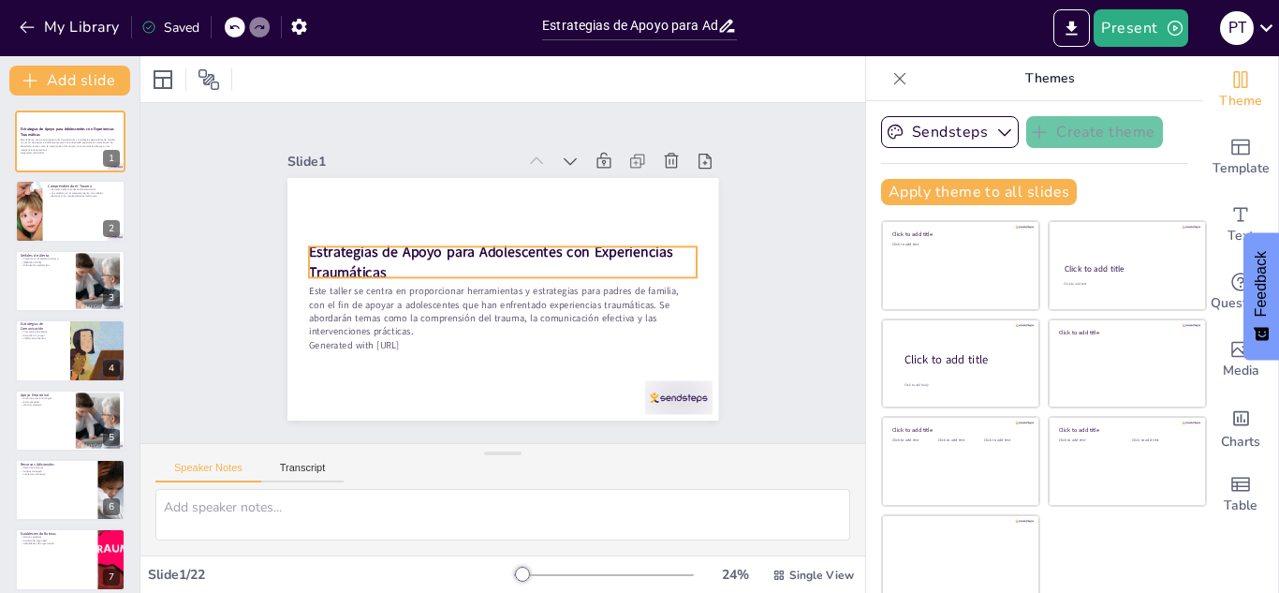
checkbox input "true"
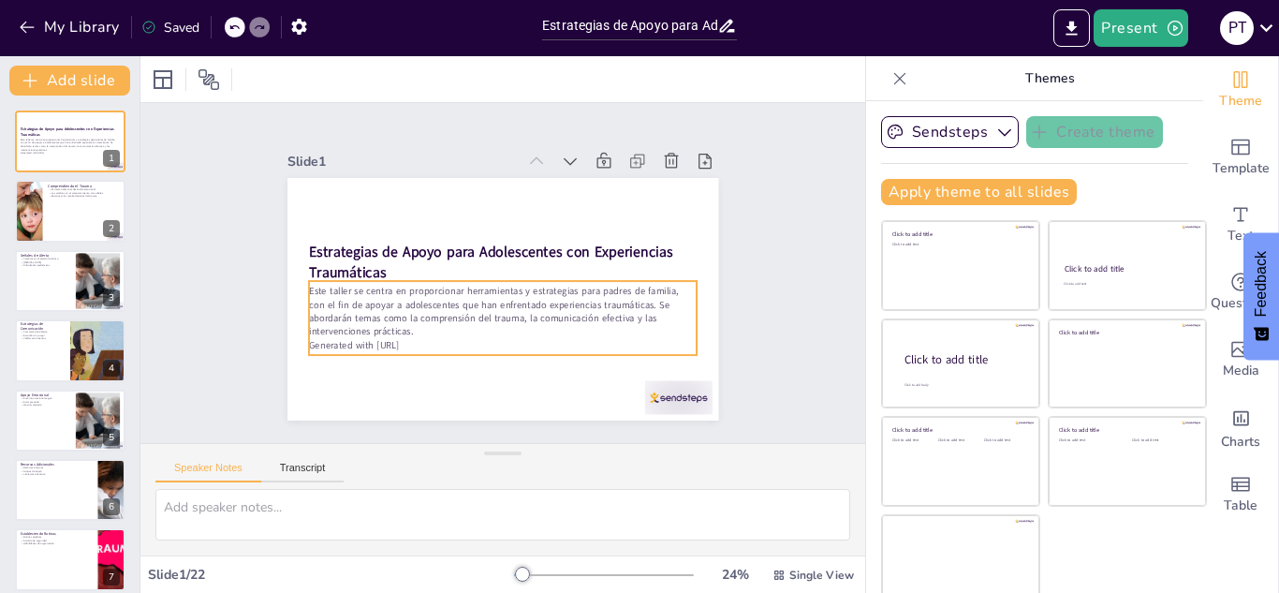
checkbox input "true"
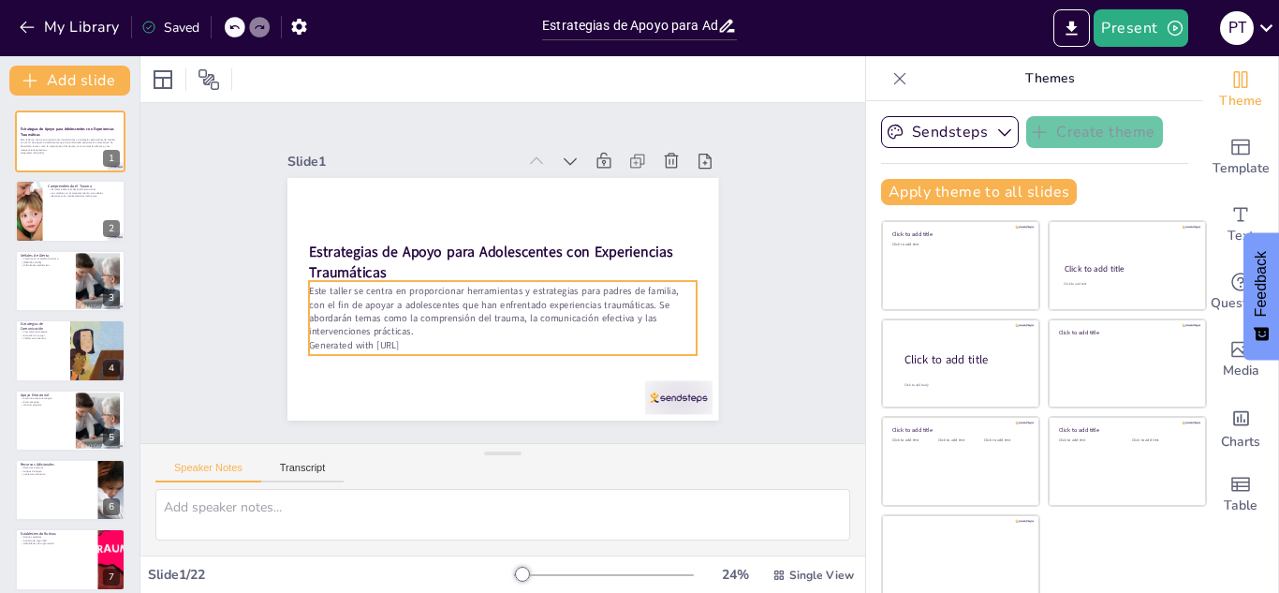
checkbox input "true"
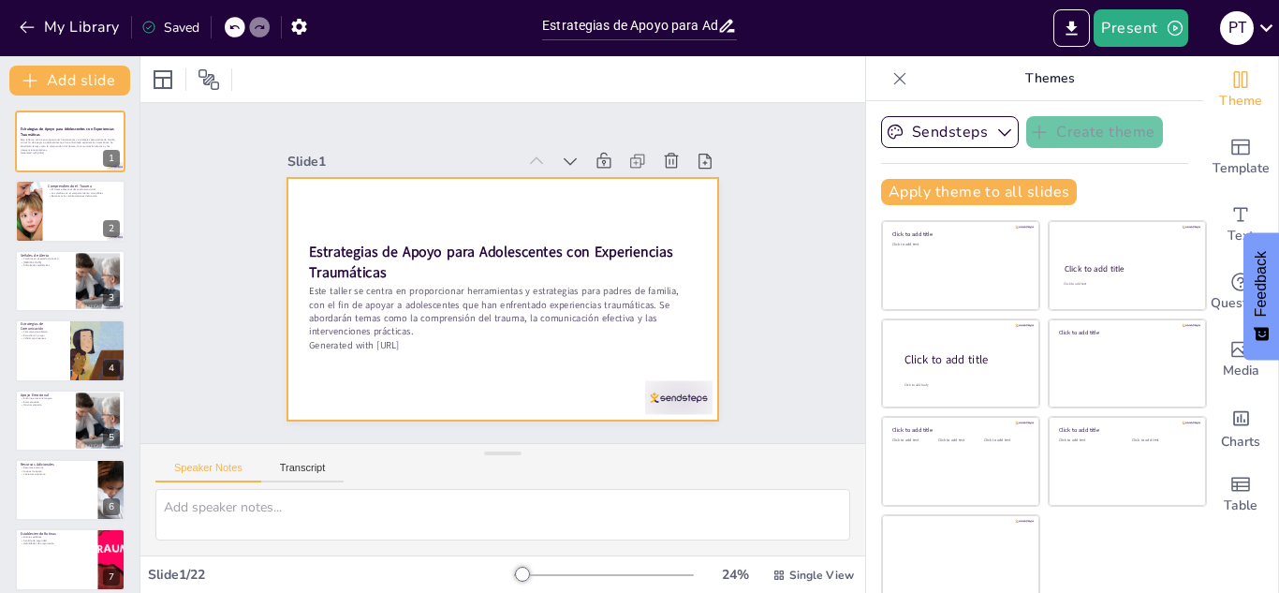
checkbox input "true"
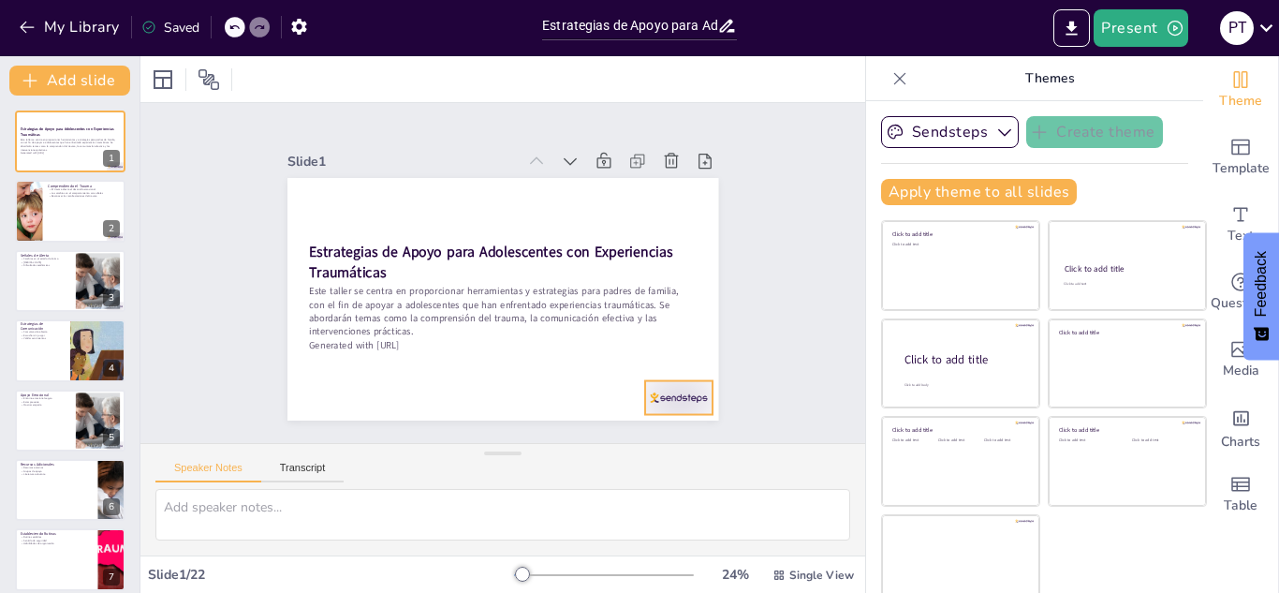
checkbox input "true"
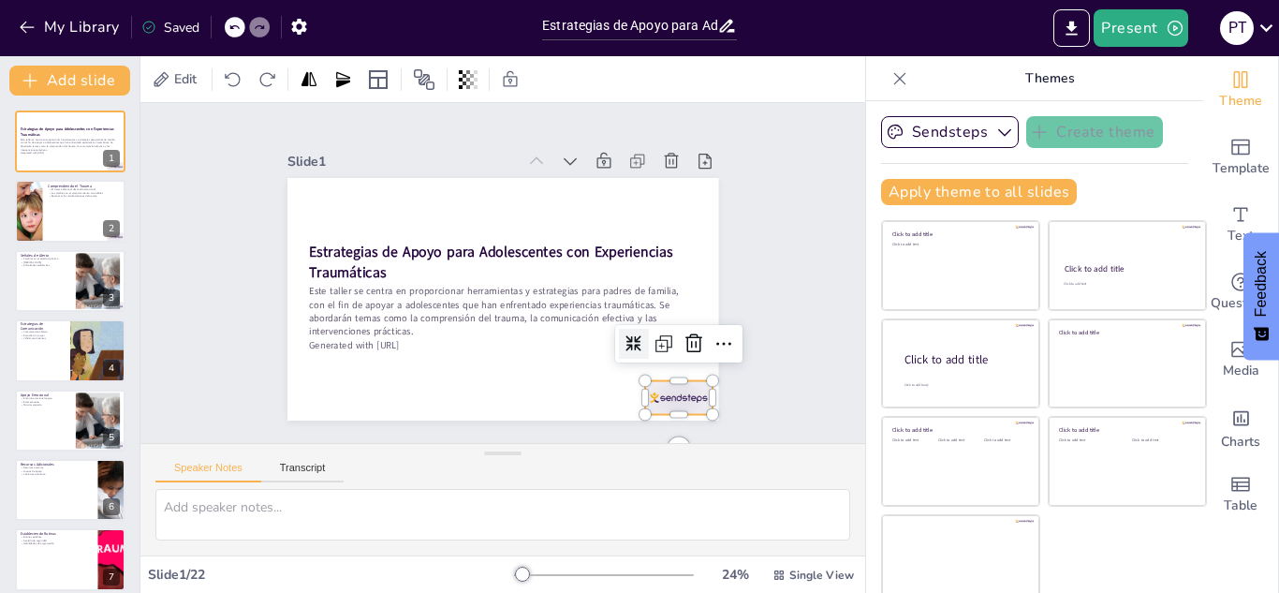
click at [324, 308] on div at bounding box center [287, 275] width 74 height 66
click at [376, 404] on icon at bounding box center [362, 419] width 30 height 30
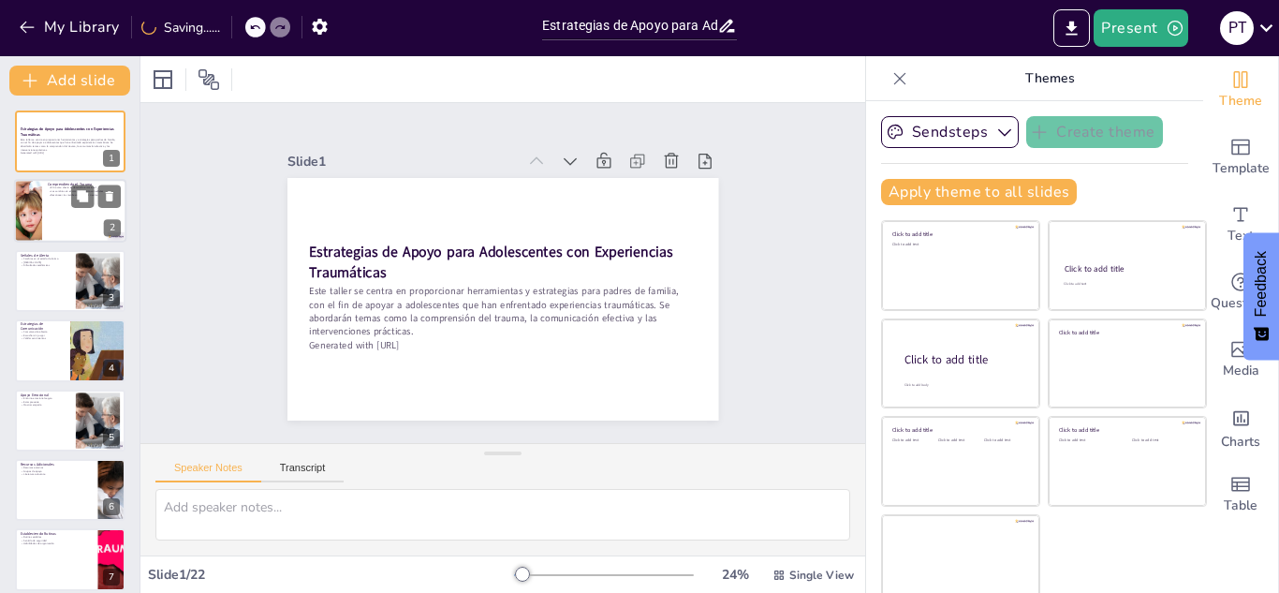
click at [45, 188] on div at bounding box center [70, 212] width 112 height 64
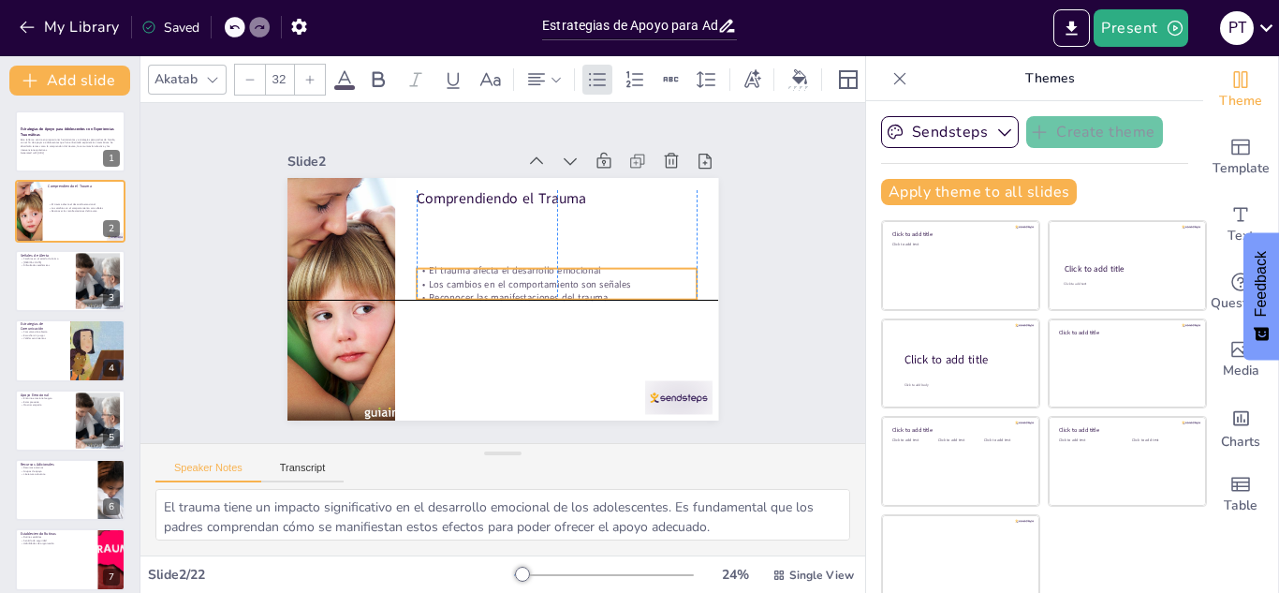
drag, startPoint x: 420, startPoint y: 220, endPoint x: 423, endPoint y: 283, distance: 62.8
click at [427, 283] on p "Los cambios en el comportamiento son señales" at bounding box center [535, 317] width 217 height 198
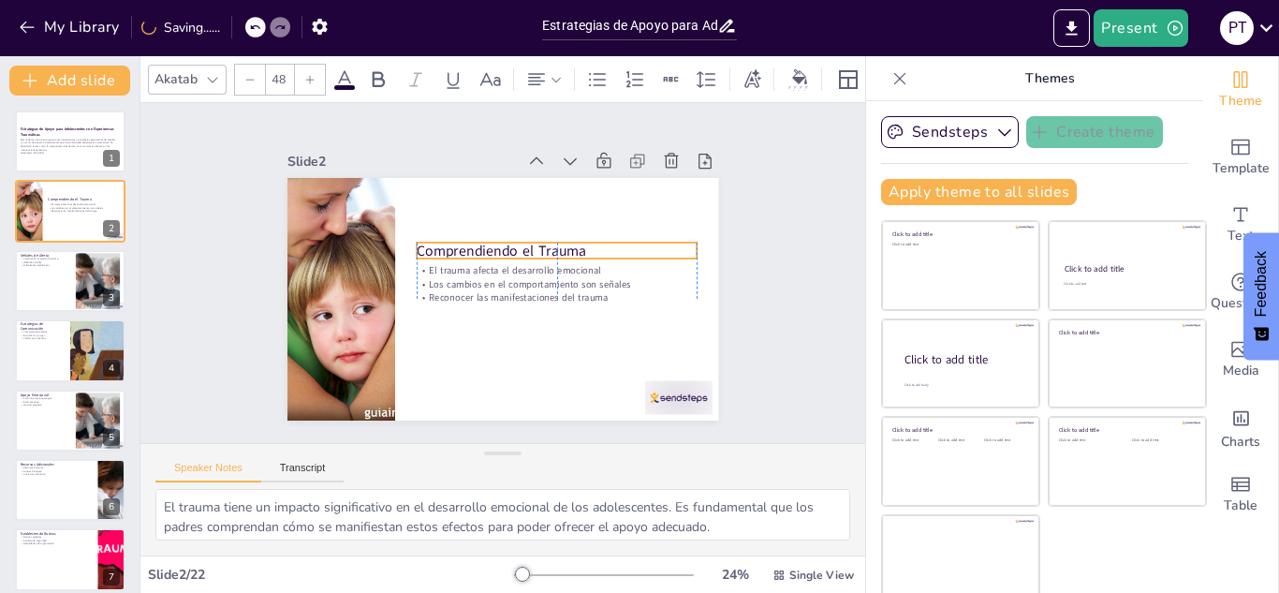
drag, startPoint x: 448, startPoint y: 196, endPoint x: 450, endPoint y: 250, distance: 54.4
click at [497, 250] on p "Comprendiendo el Trauma" at bounding box center [536, 321] width 78 height 278
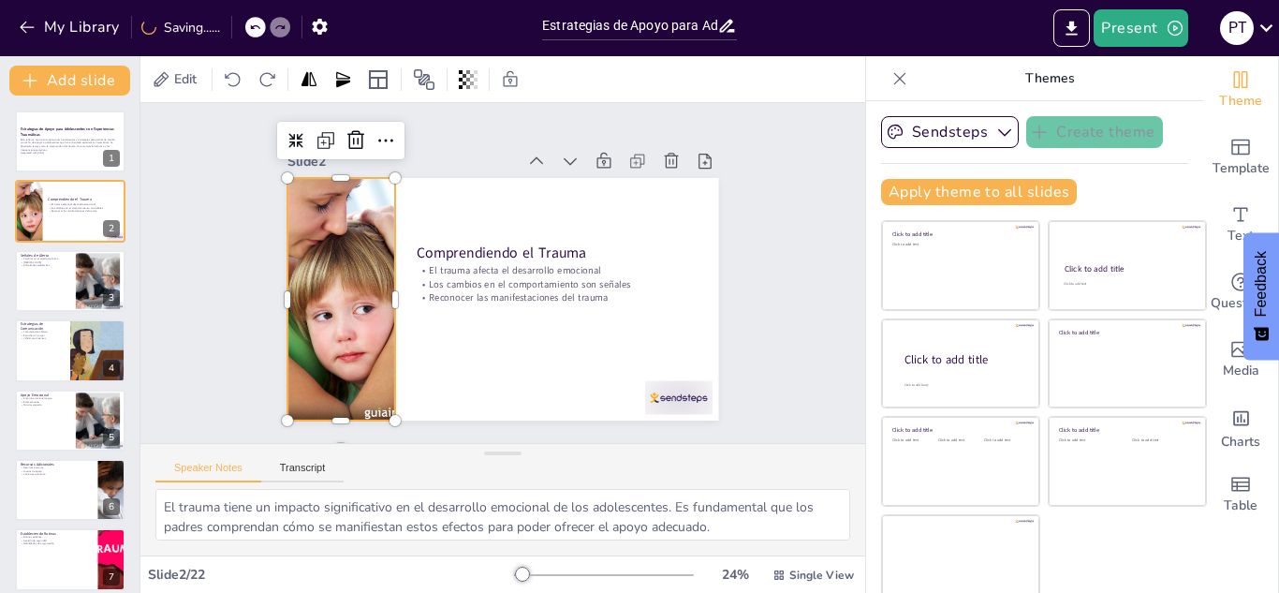
click at [501, 406] on div at bounding box center [661, 315] width 320 height 320
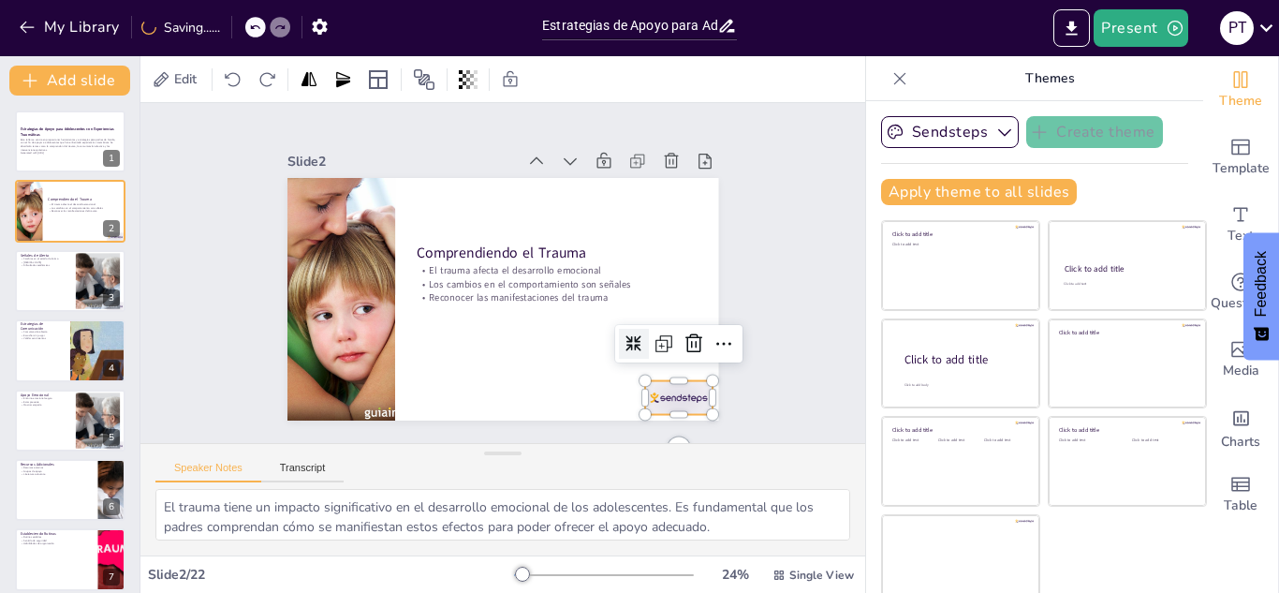
click at [574, 99] on div at bounding box center [545, 61] width 58 height 75
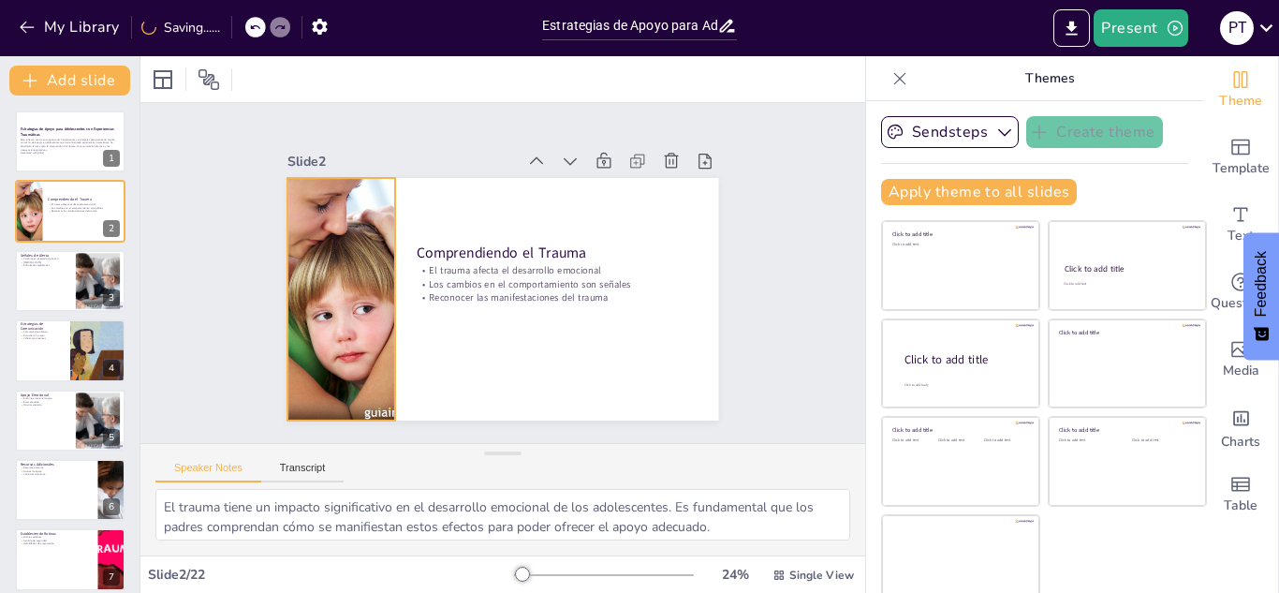
click at [449, 202] on div at bounding box center [618, 156] width 339 height 339
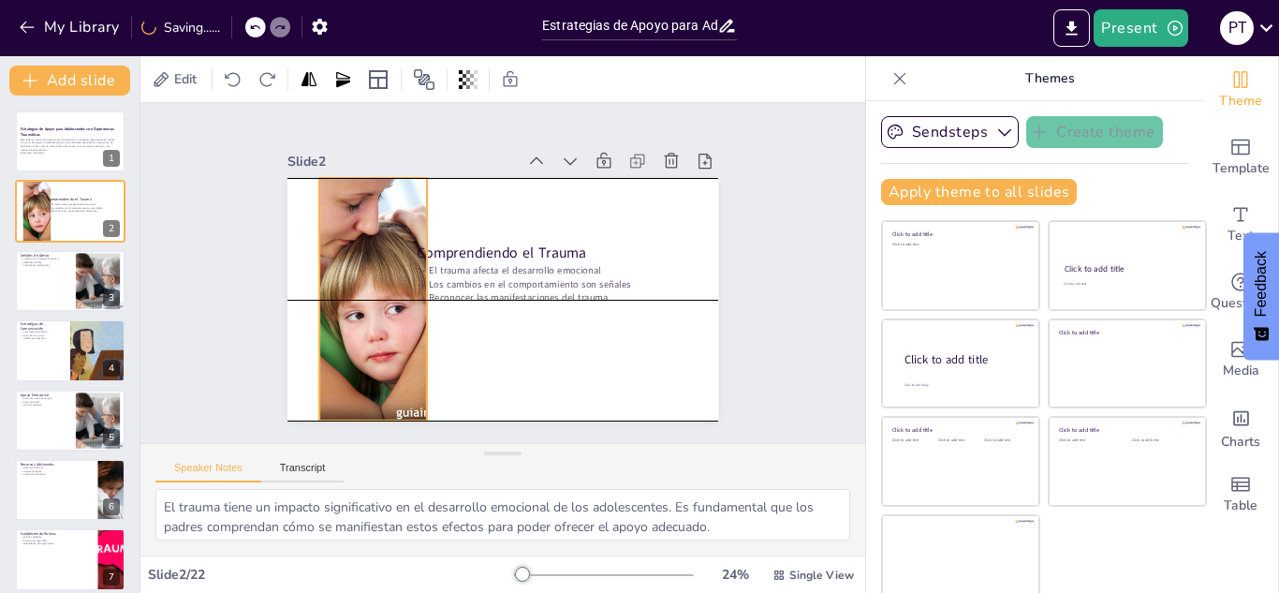
drag, startPoint x: 365, startPoint y: 202, endPoint x: 397, endPoint y: 204, distance: 31.9
click at [397, 204] on div at bounding box center [558, 152] width 339 height 339
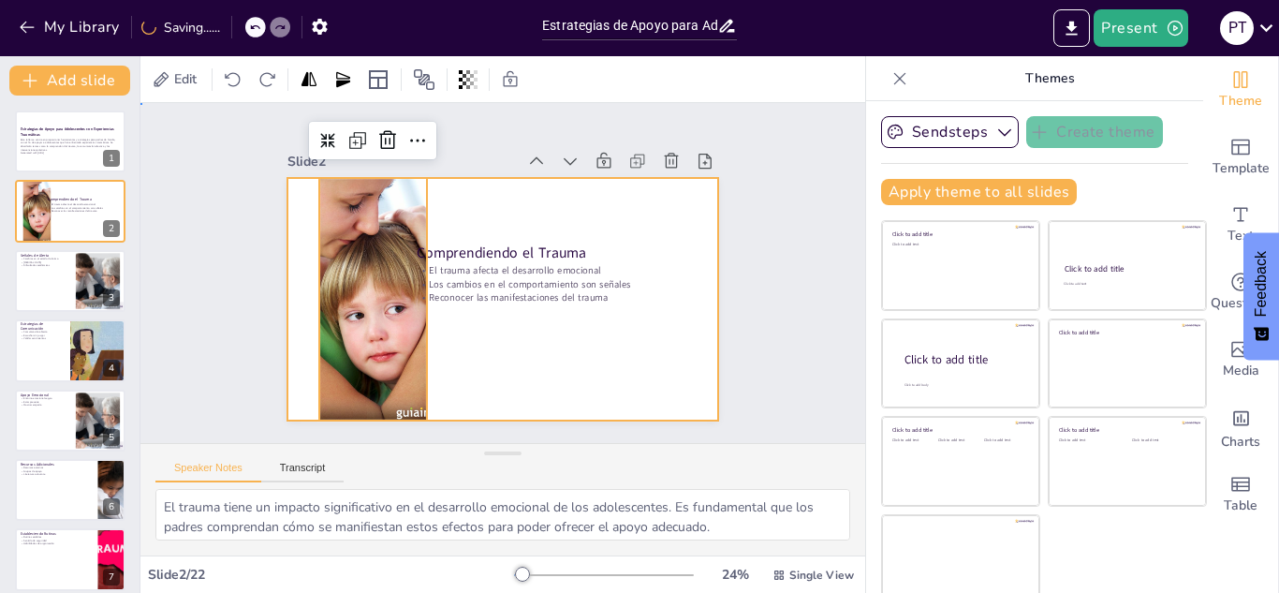
click at [594, 300] on div at bounding box center [476, 270] width 287 height 454
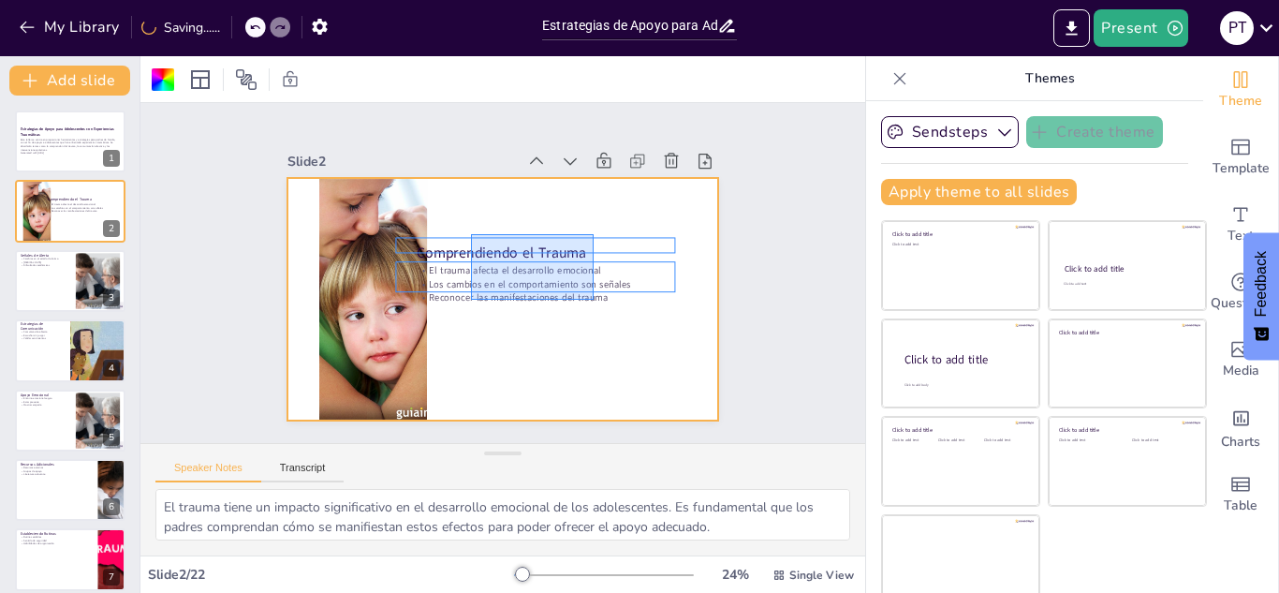
drag, startPoint x: 594, startPoint y: 300, endPoint x: 471, endPoint y: 234, distance: 139.1
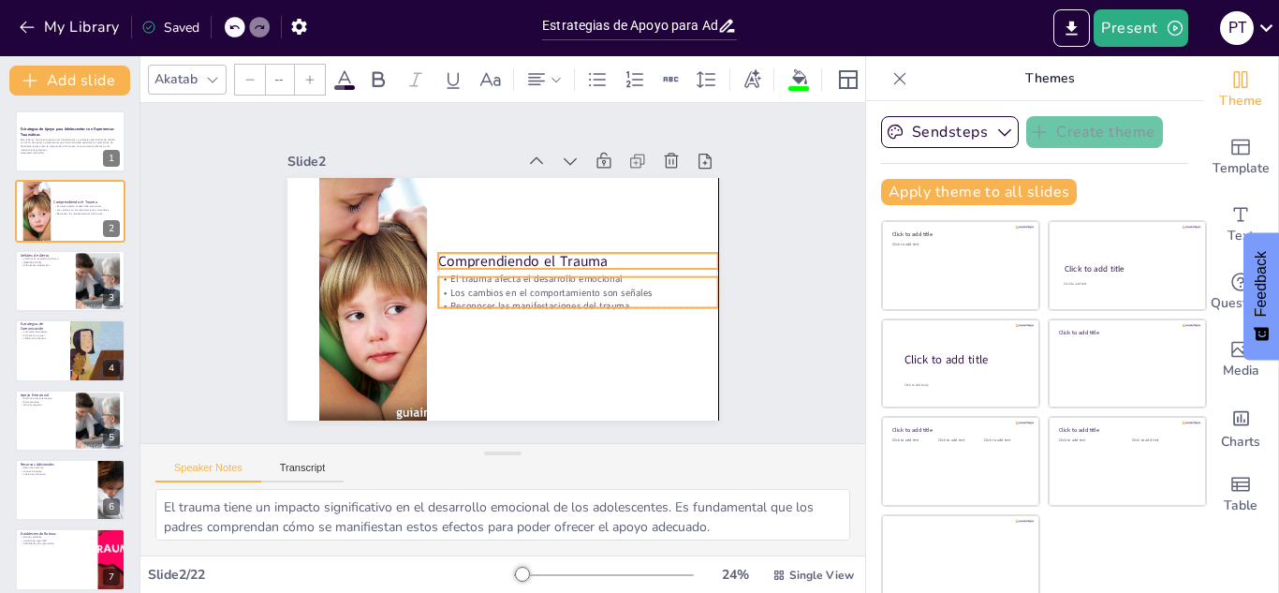
drag, startPoint x: 484, startPoint y: 272, endPoint x: 509, endPoint y: 280, distance: 26.7
click at [509, 280] on p "Los cambios en el comportamiento son señales" at bounding box center [430, 301] width 235 height 175
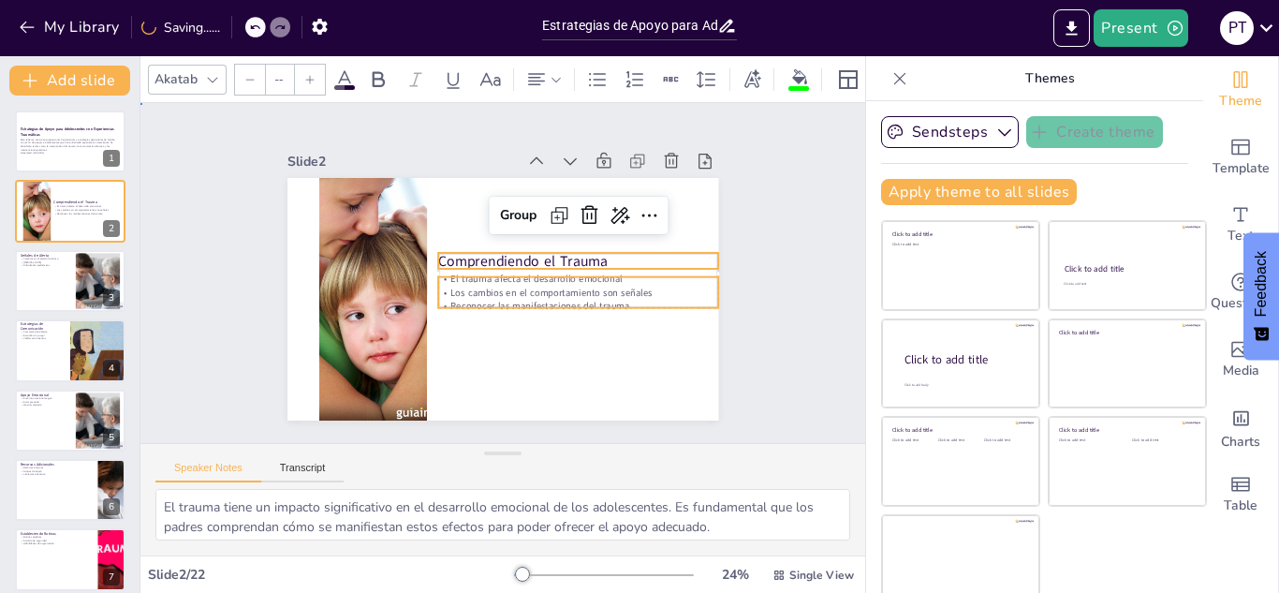
click at [677, 284] on div "Slide 1 Estrategias de Apoyo para Adolescentes con Experiencias Traumáticas Est…" at bounding box center [502, 273] width 349 height 564
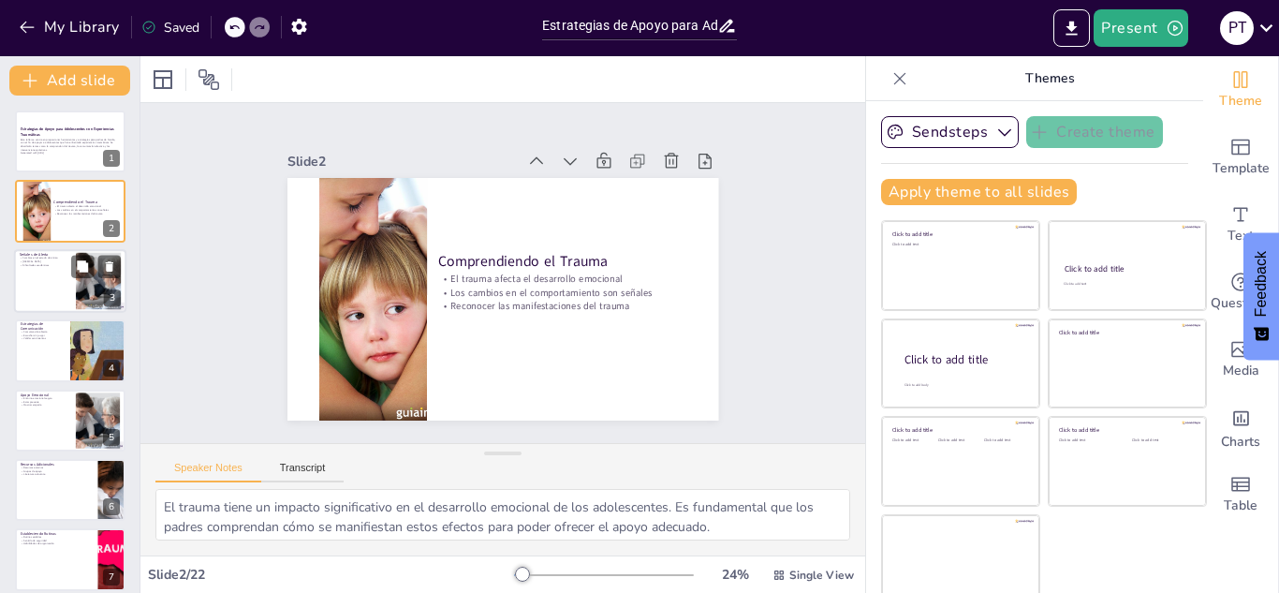
click at [31, 258] on p "Cambios en el estado de ánimo" at bounding box center [45, 259] width 51 height 4
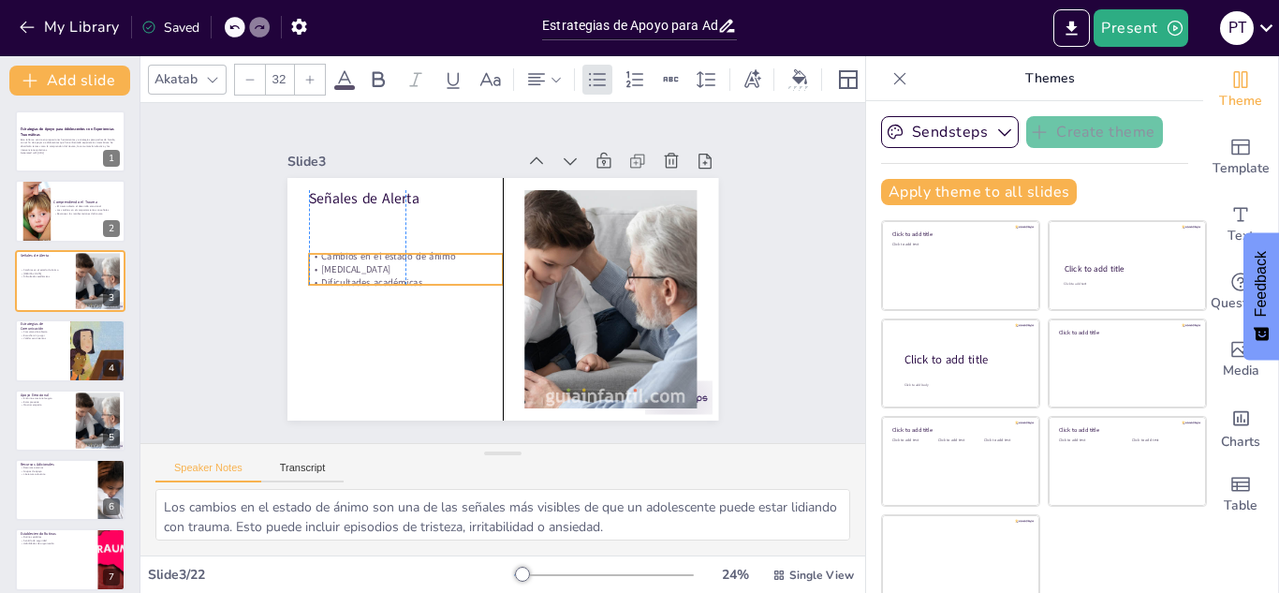
drag, startPoint x: 339, startPoint y: 210, endPoint x: 338, endPoint y: 255, distance: 45.0
click at [473, 255] on p "Cambios en el estado de ánimo" at bounding box center [499, 175] width 53 height 193
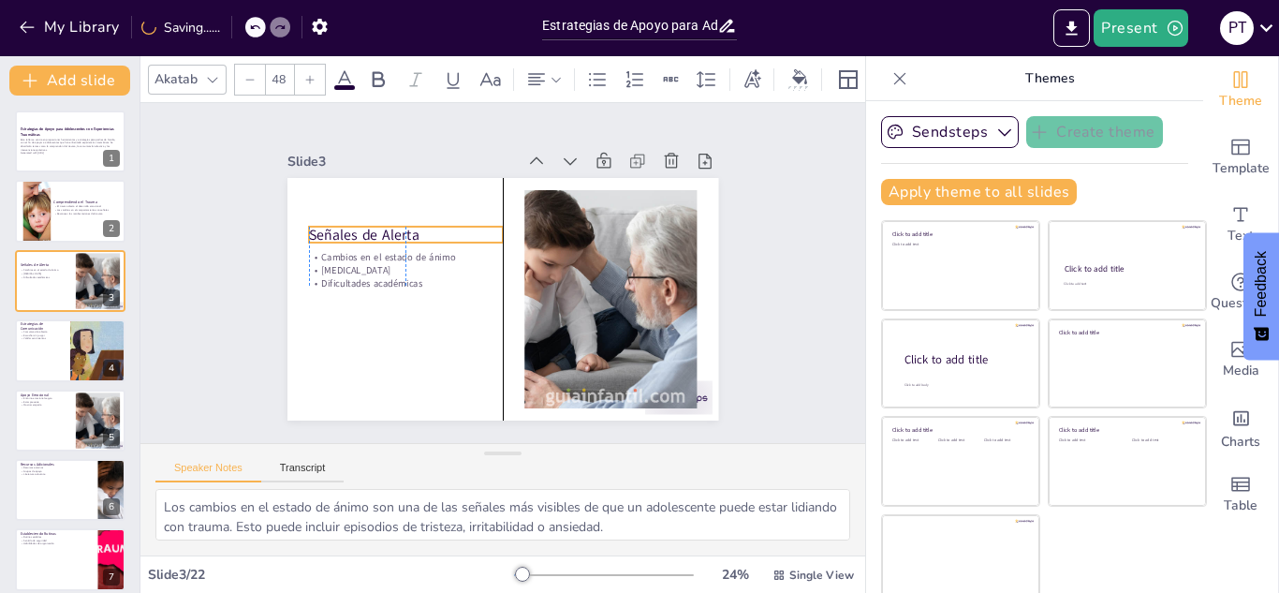
drag, startPoint x: 314, startPoint y: 187, endPoint x: 315, endPoint y: 225, distance: 37.5
click at [455, 279] on p "Señales de Alerta" at bounding box center [485, 376] width 60 height 194
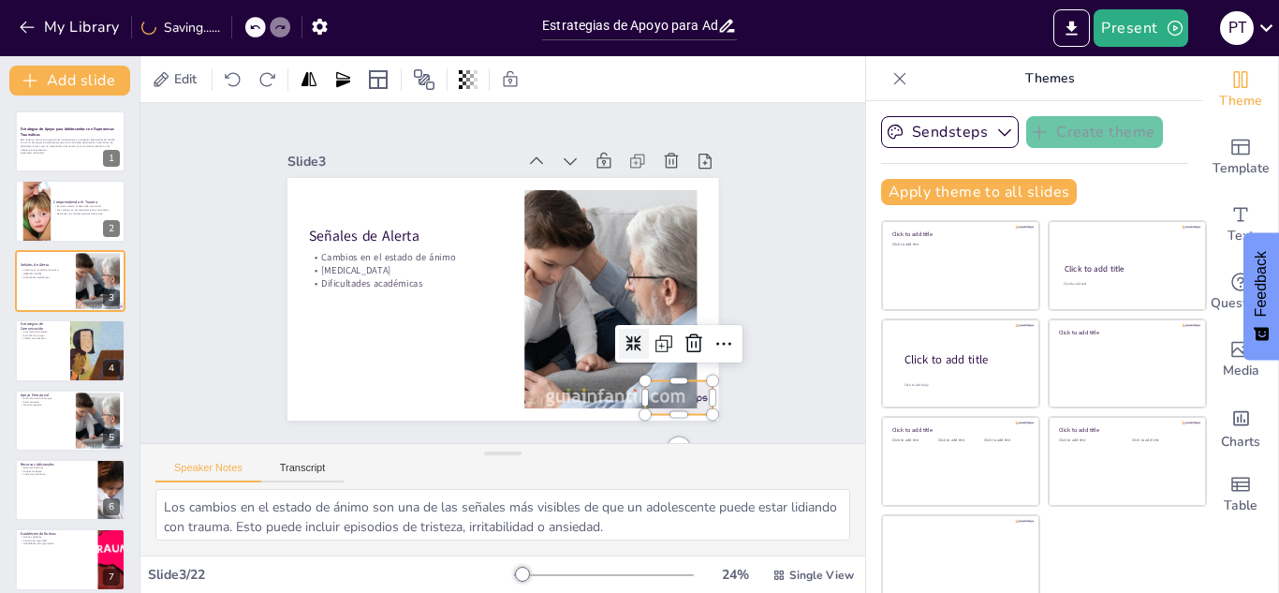
click at [342, 211] on div at bounding box center [305, 187] width 73 height 47
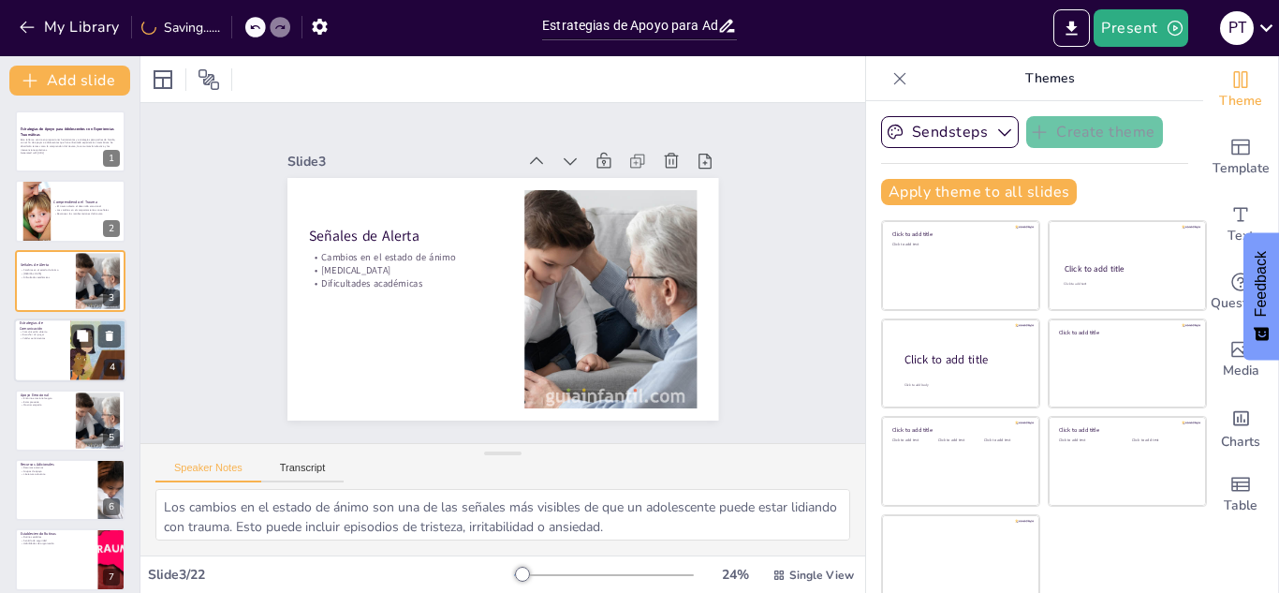
click at [28, 345] on div at bounding box center [70, 350] width 112 height 64
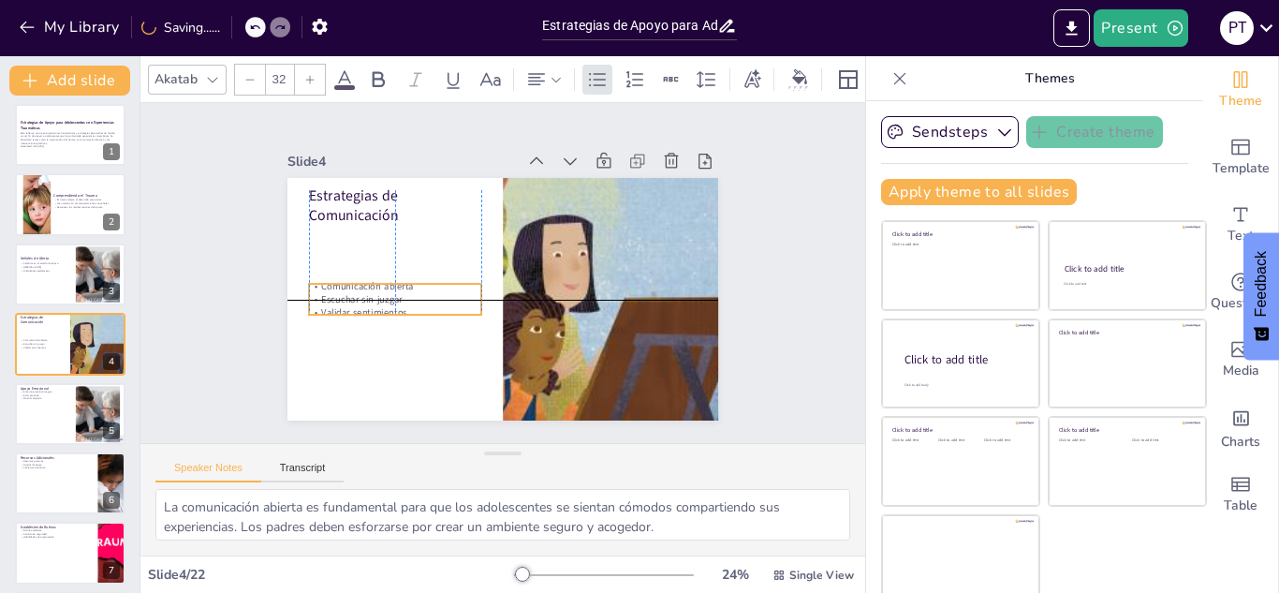
drag, startPoint x: 354, startPoint y: 234, endPoint x: 354, endPoint y: 290, distance: 56.2
click at [450, 256] on p "Escuchar sin juzgar" at bounding box center [466, 168] width 32 height 173
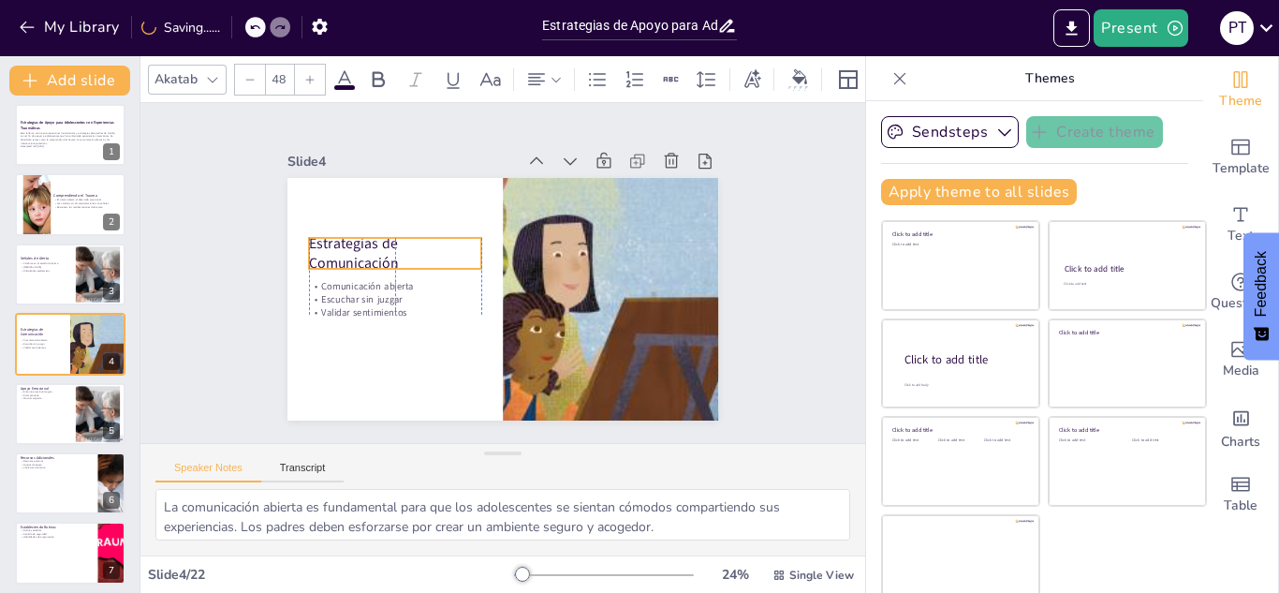
drag, startPoint x: 333, startPoint y: 209, endPoint x: 332, endPoint y: 260, distance: 51.5
click at [524, 260] on p "Estrategias de Comunicación" at bounding box center [612, 281] width 176 height 58
click at [42, 415] on div at bounding box center [70, 414] width 112 height 64
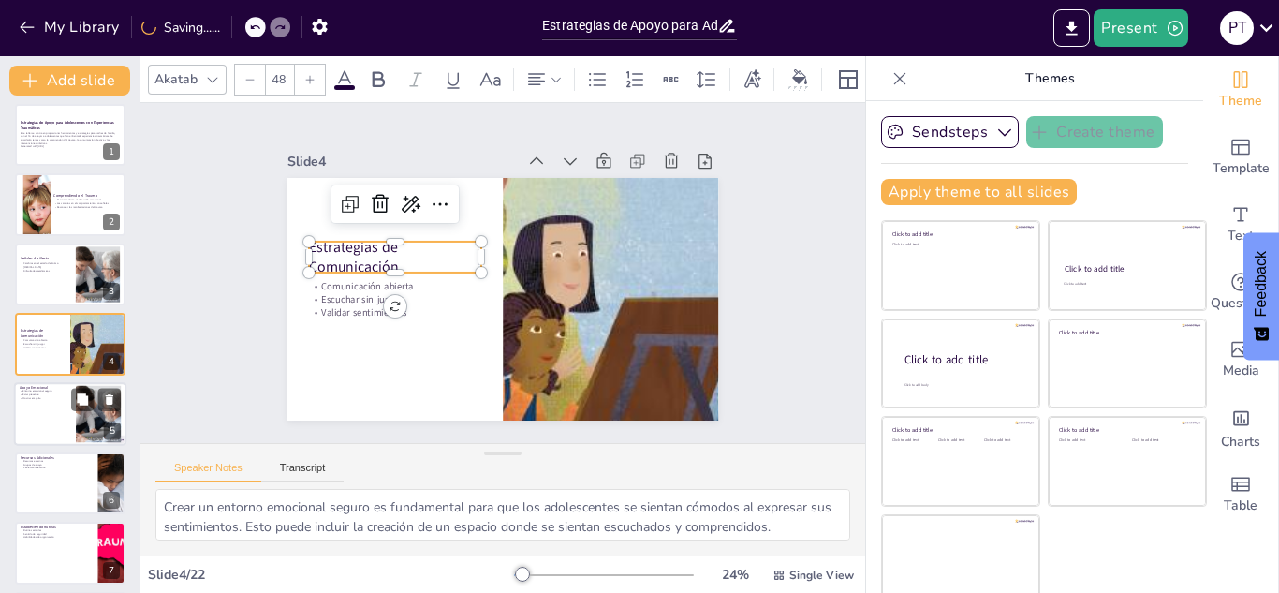
scroll to position [76, 0]
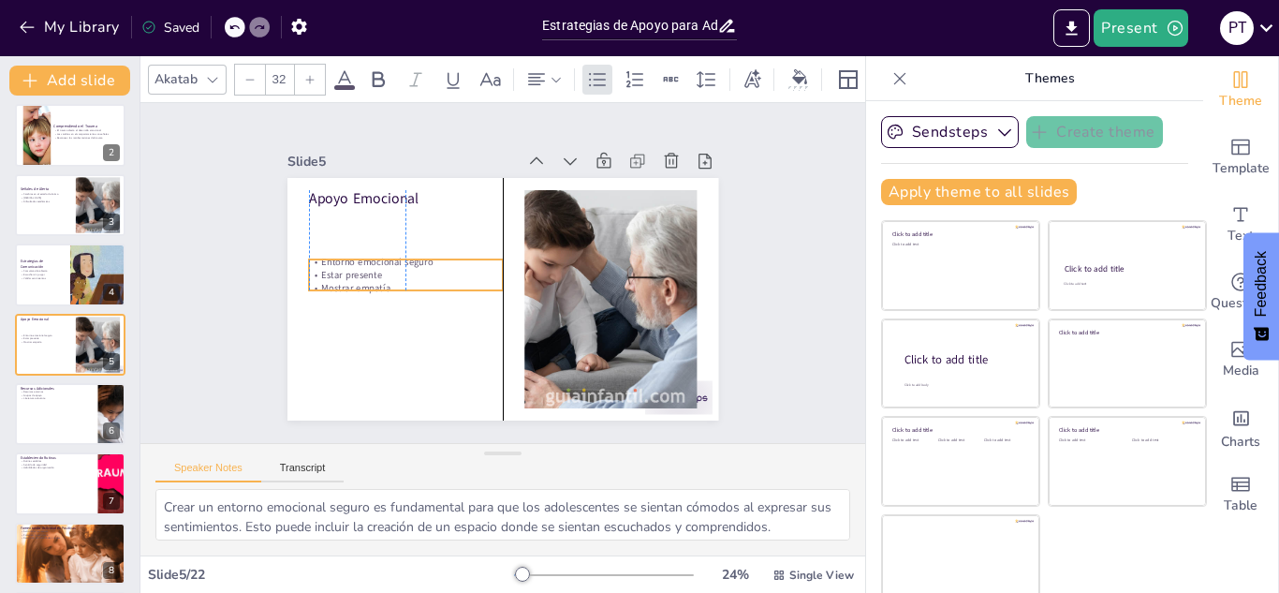
drag, startPoint x: 353, startPoint y: 236, endPoint x: 347, endPoint y: 287, distance: 50.9
click at [347, 287] on p "Mostrar empatía" at bounding box center [406, 288] width 194 height 13
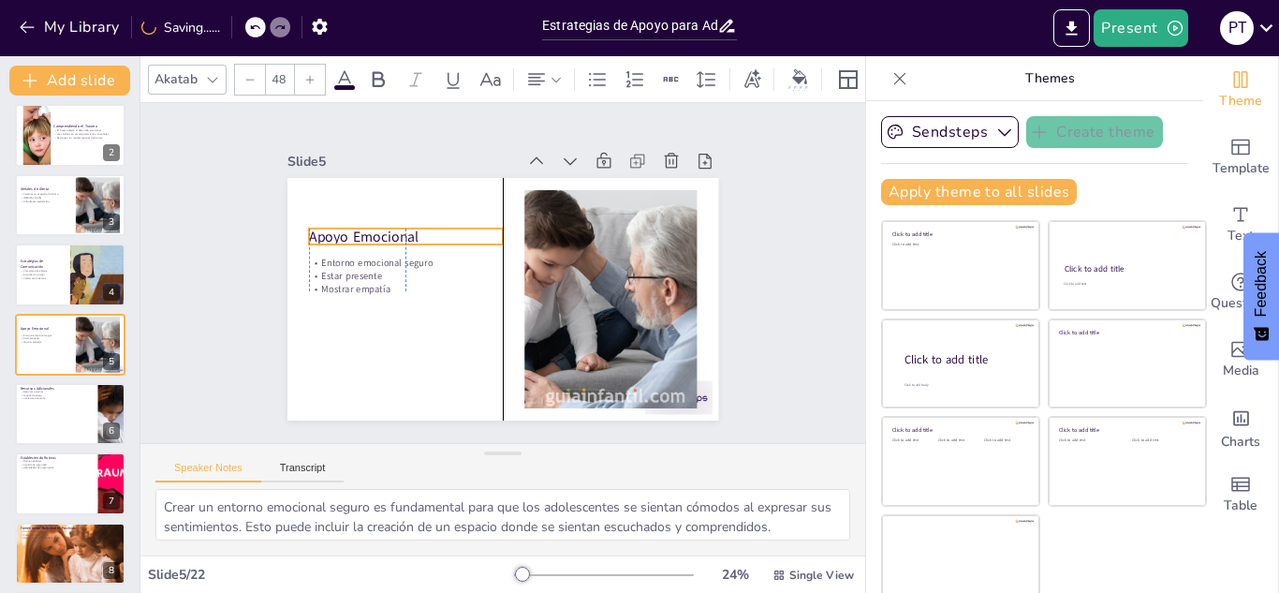
drag, startPoint x: 315, startPoint y: 189, endPoint x: 314, endPoint y: 228, distance: 38.4
click at [338, 242] on p "Apoyo Emocional" at bounding box center [410, 320] width 145 height 157
click at [48, 437] on div at bounding box center [70, 414] width 112 height 64
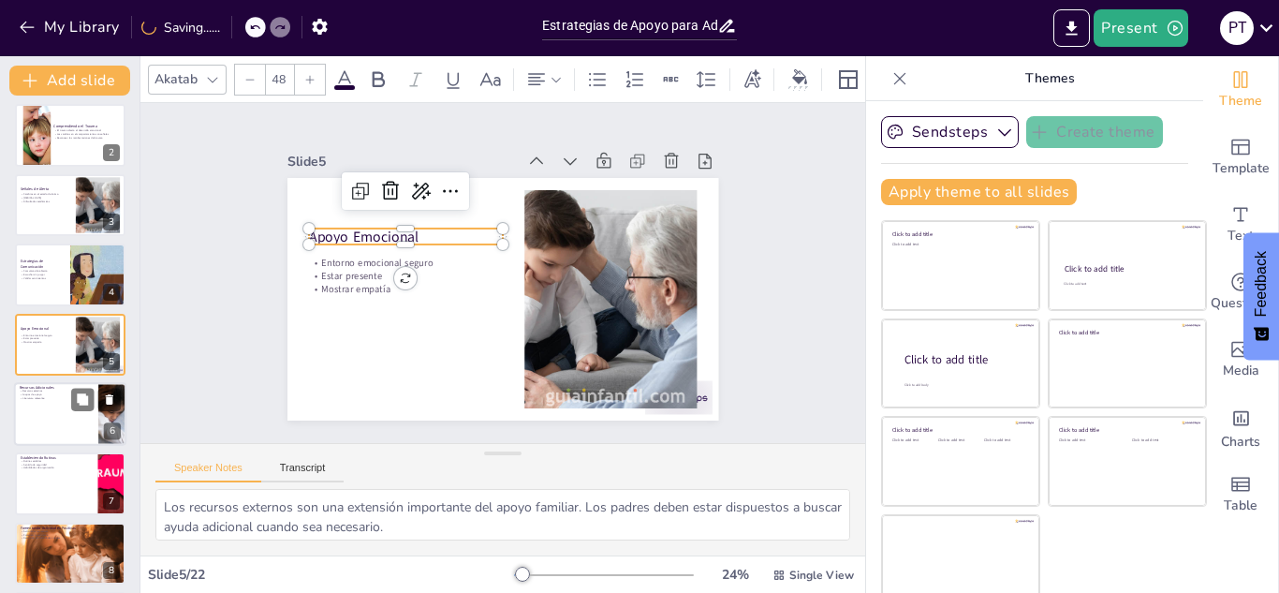
scroll to position [146, 0]
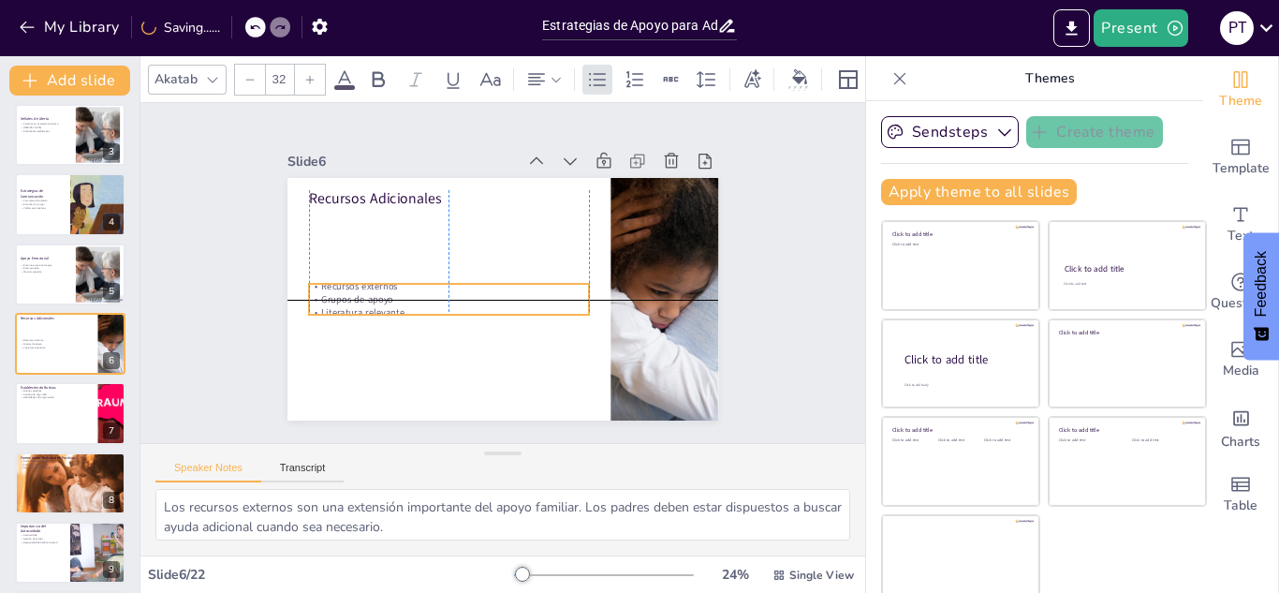
drag, startPoint x: 342, startPoint y: 214, endPoint x: 338, endPoint y: 282, distance: 68.5
click at [338, 282] on div "Recursos externos Grupos de apoyo Literatura relevante" at bounding box center [443, 263] width 250 height 198
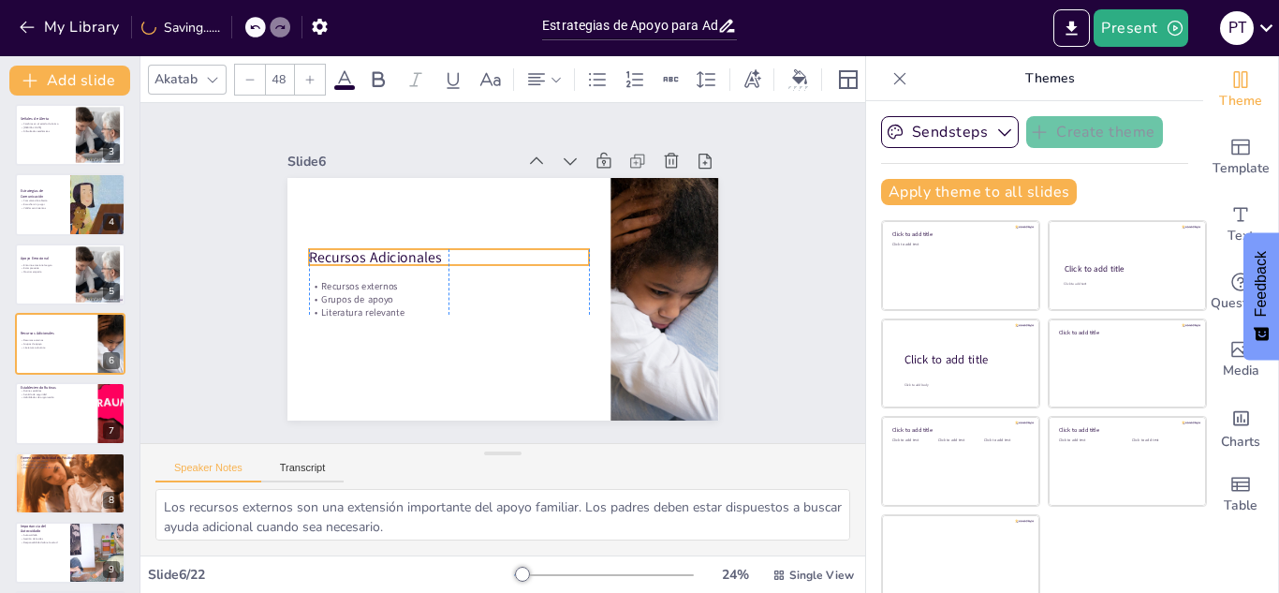
drag, startPoint x: 353, startPoint y: 200, endPoint x: 351, endPoint y: 260, distance: 60.0
click at [351, 260] on p "Recursos Adicionales" at bounding box center [447, 280] width 264 height 132
click at [37, 282] on div at bounding box center [70, 275] width 112 height 64
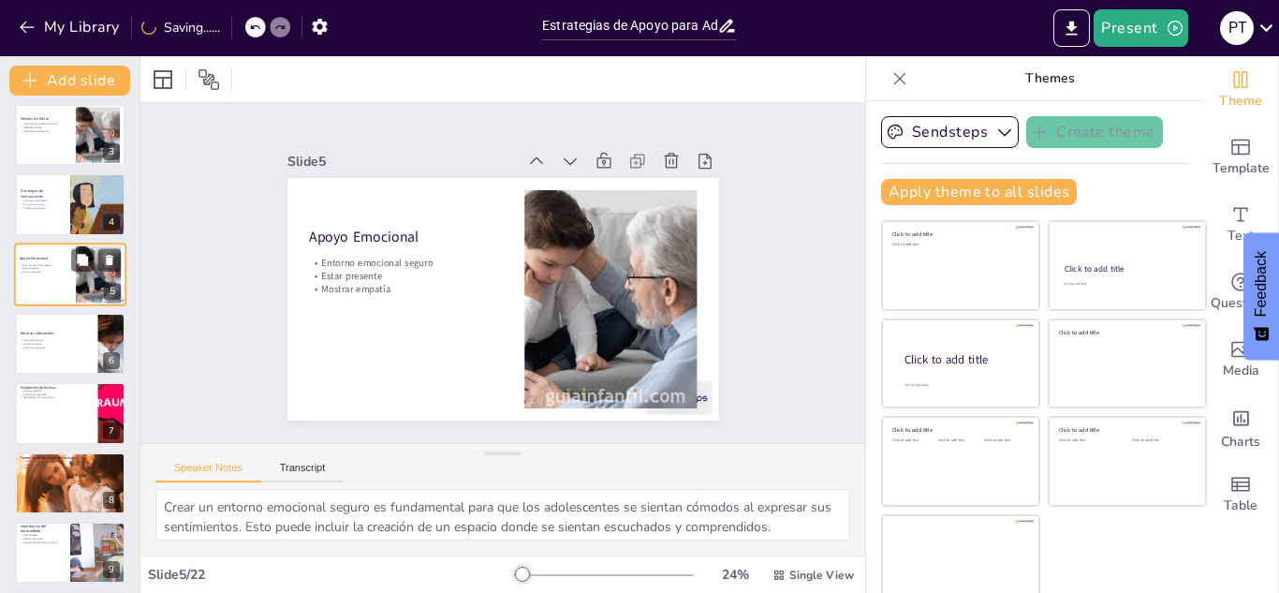
scroll to position [76, 0]
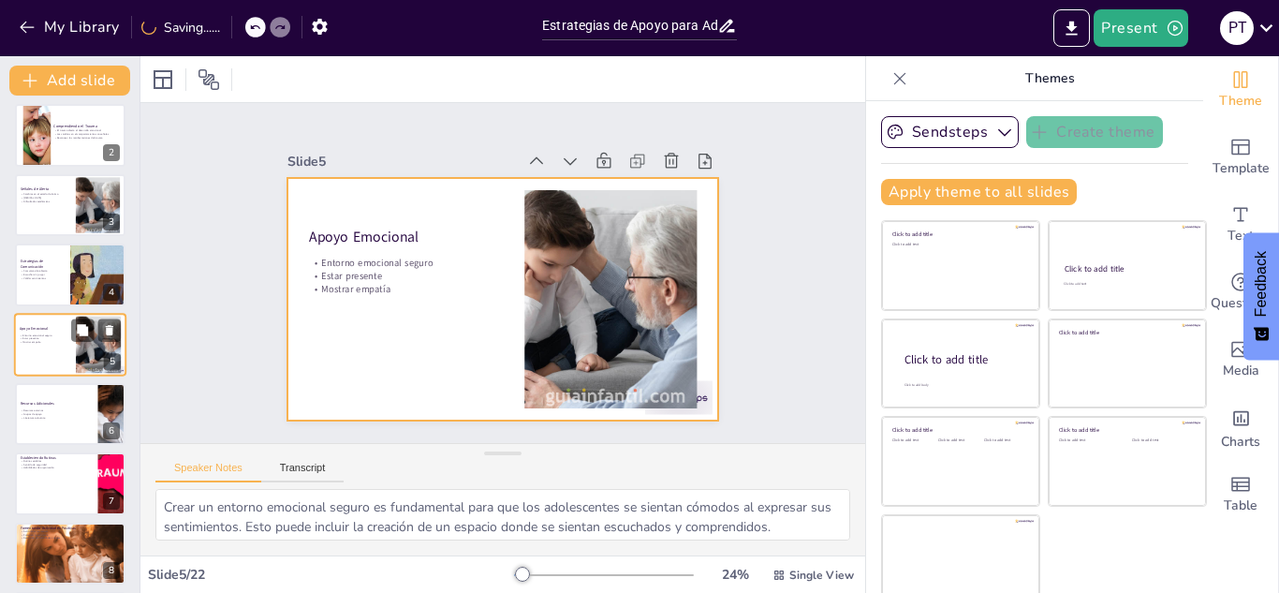
click at [50, 347] on div at bounding box center [70, 345] width 112 height 64
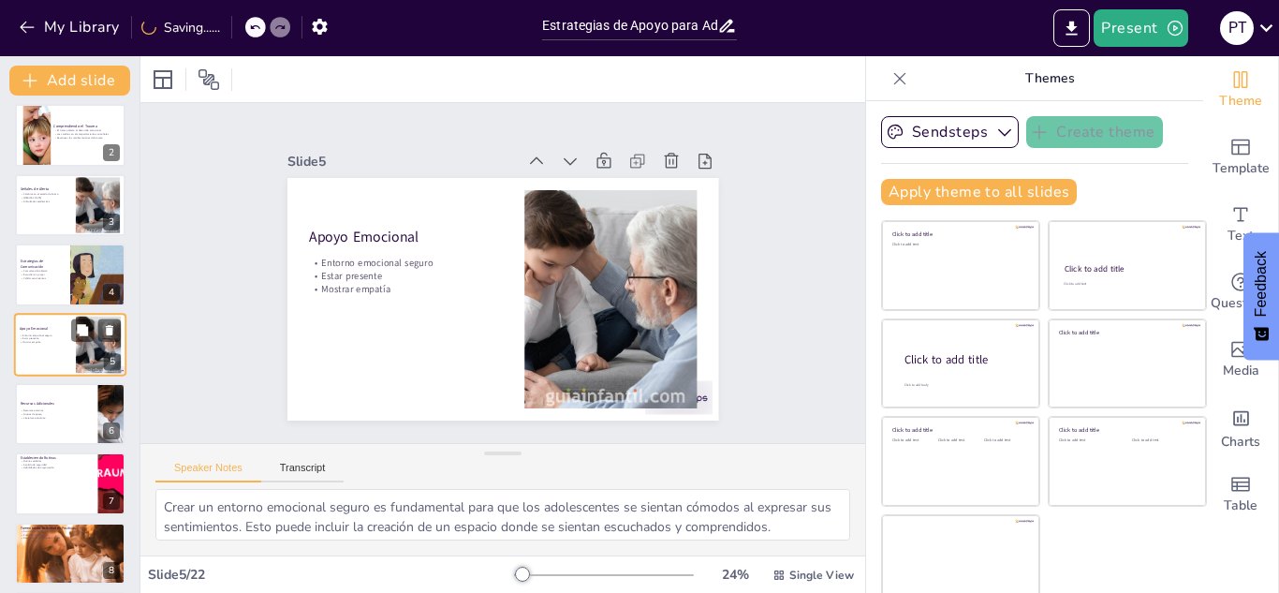
click at [71, 356] on div at bounding box center [70, 345] width 112 height 64
click at [42, 279] on p "Validar sentimientos" at bounding box center [42, 278] width 45 height 4
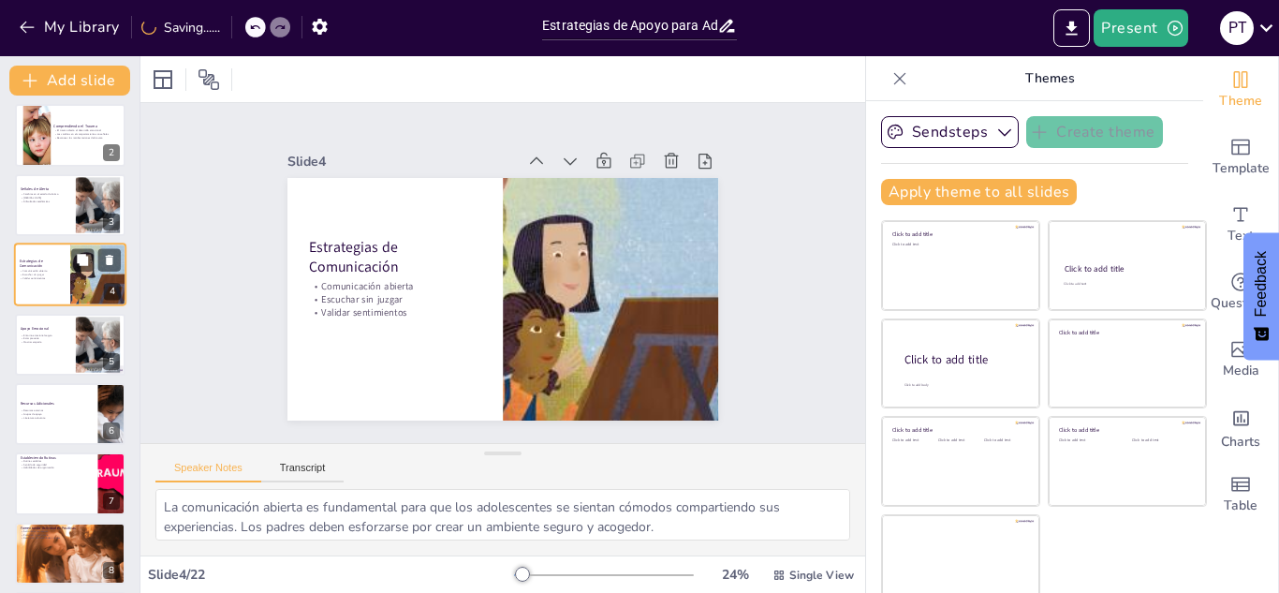
scroll to position [7, 0]
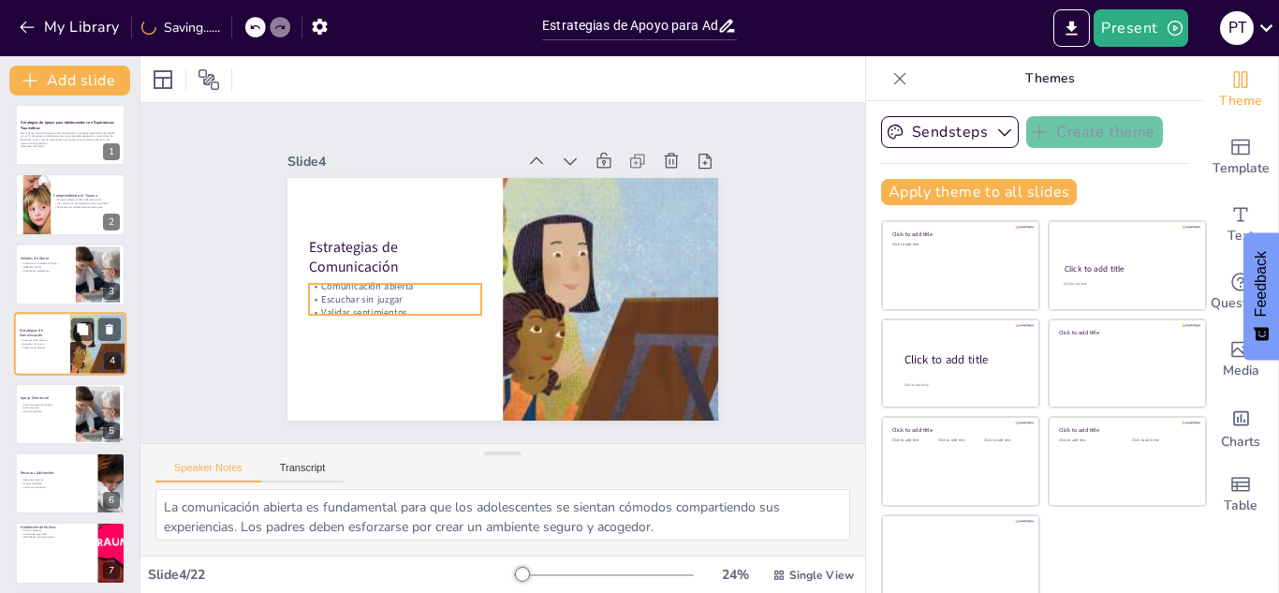
click at [37, 339] on p "Comunicación abierta" at bounding box center [42, 341] width 45 height 4
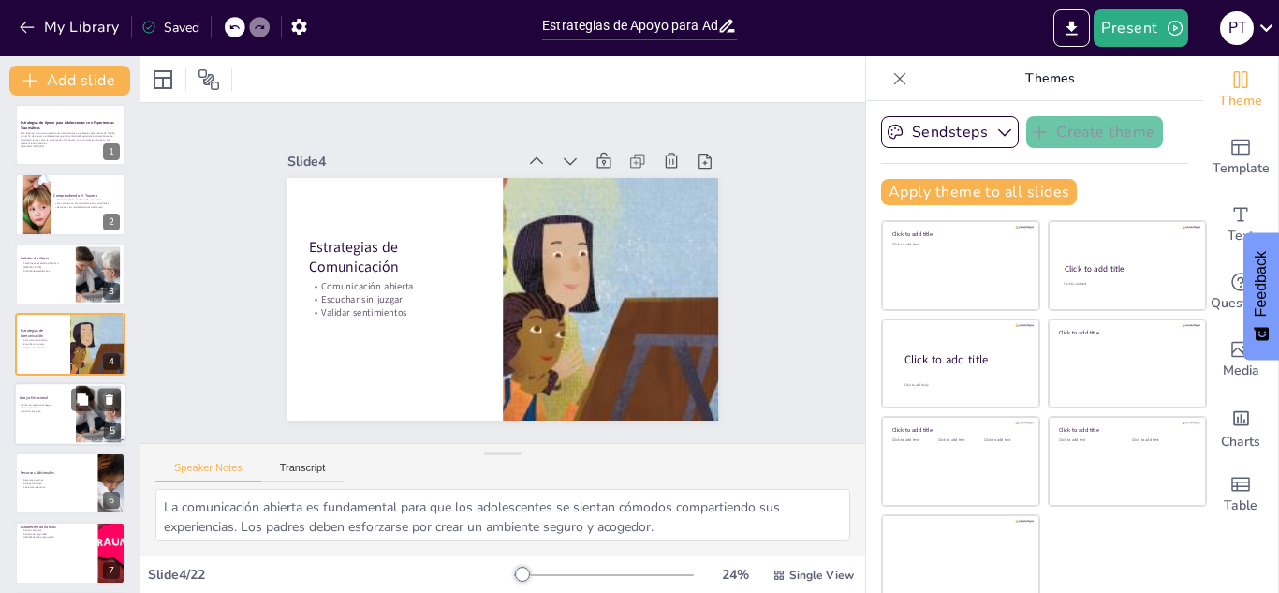
click at [55, 432] on div at bounding box center [70, 414] width 112 height 64
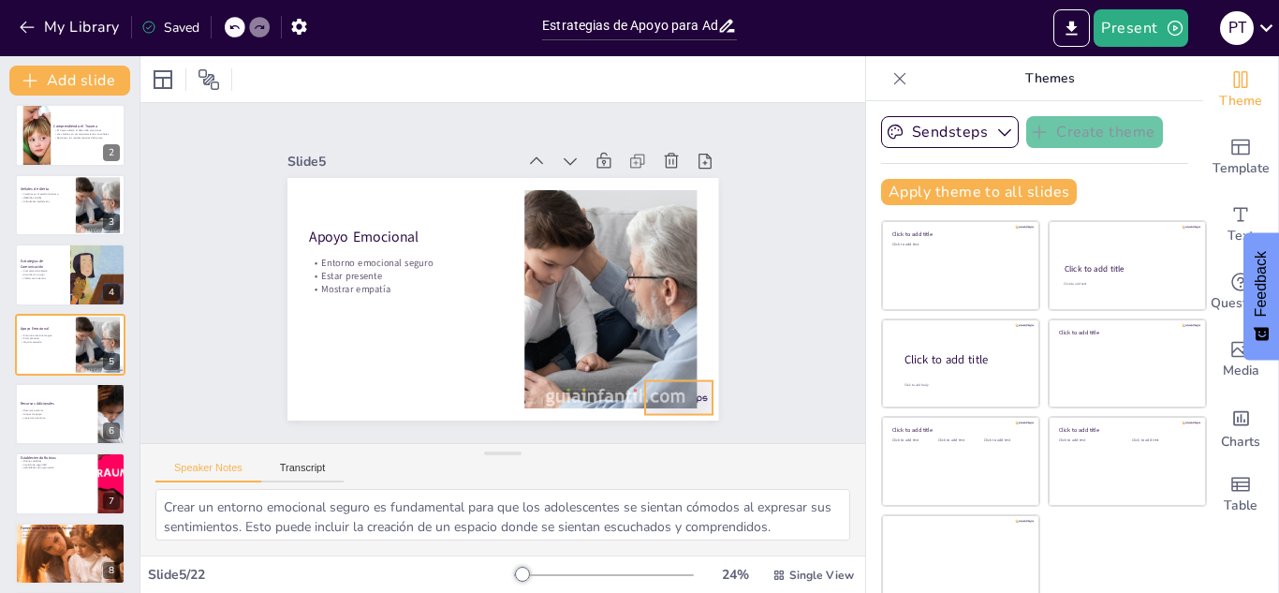
click at [609, 444] on div at bounding box center [572, 477] width 74 height 66
click at [73, 424] on div at bounding box center [70, 414] width 112 height 64
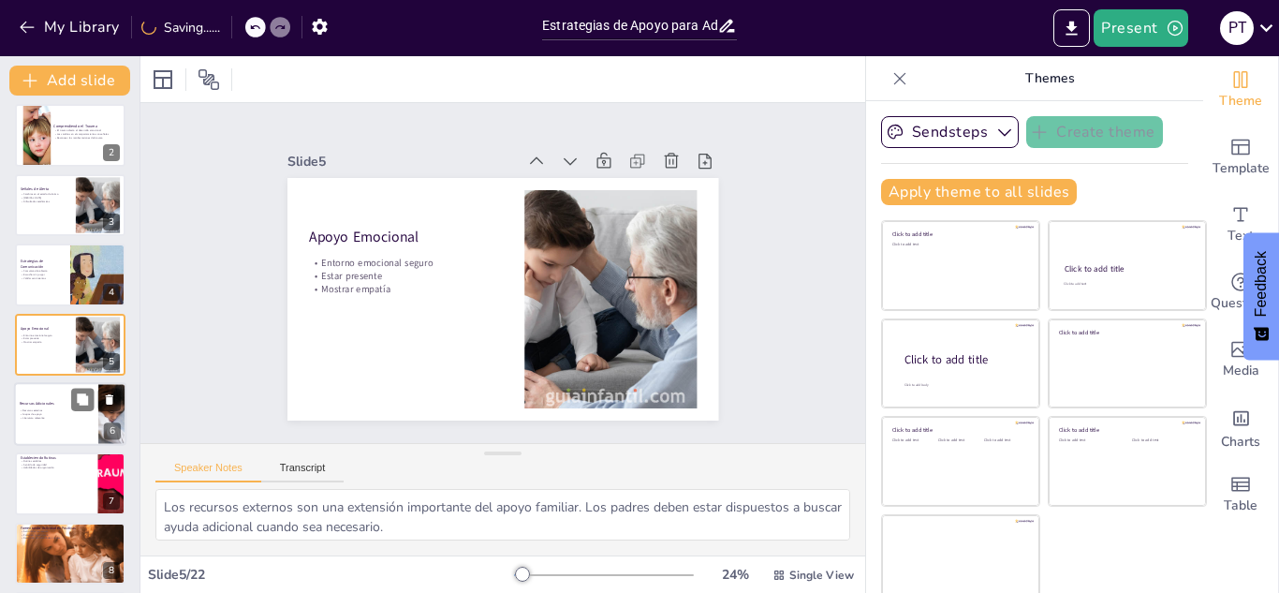
scroll to position [146, 0]
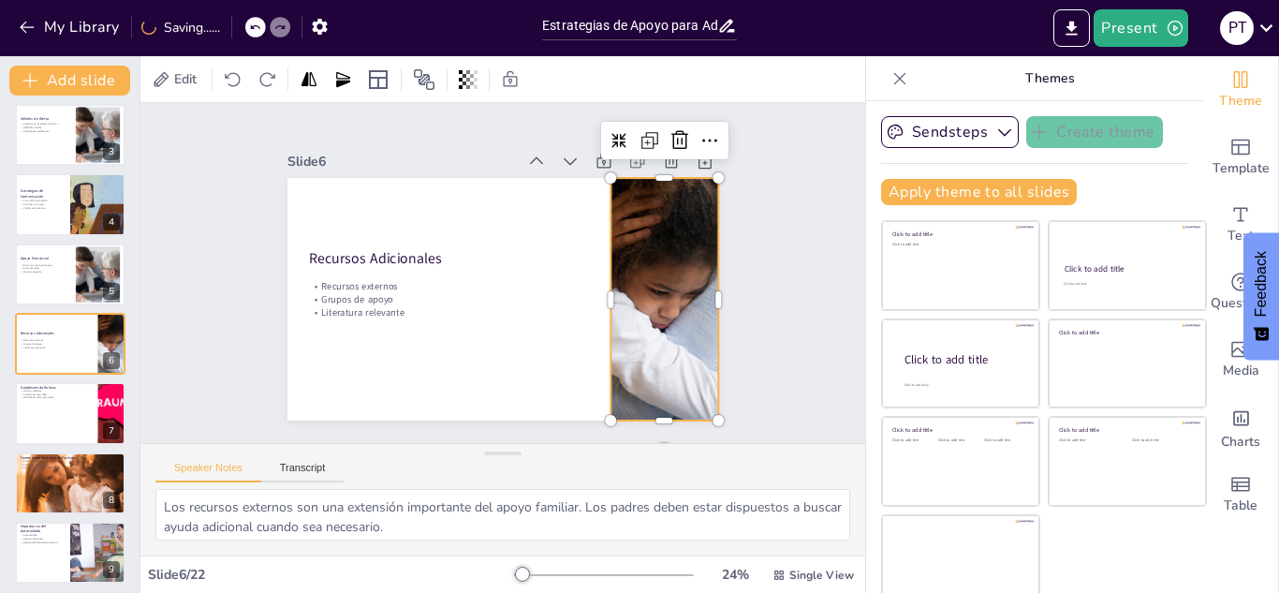
click at [657, 296] on div at bounding box center [511, 110] width 291 height 500
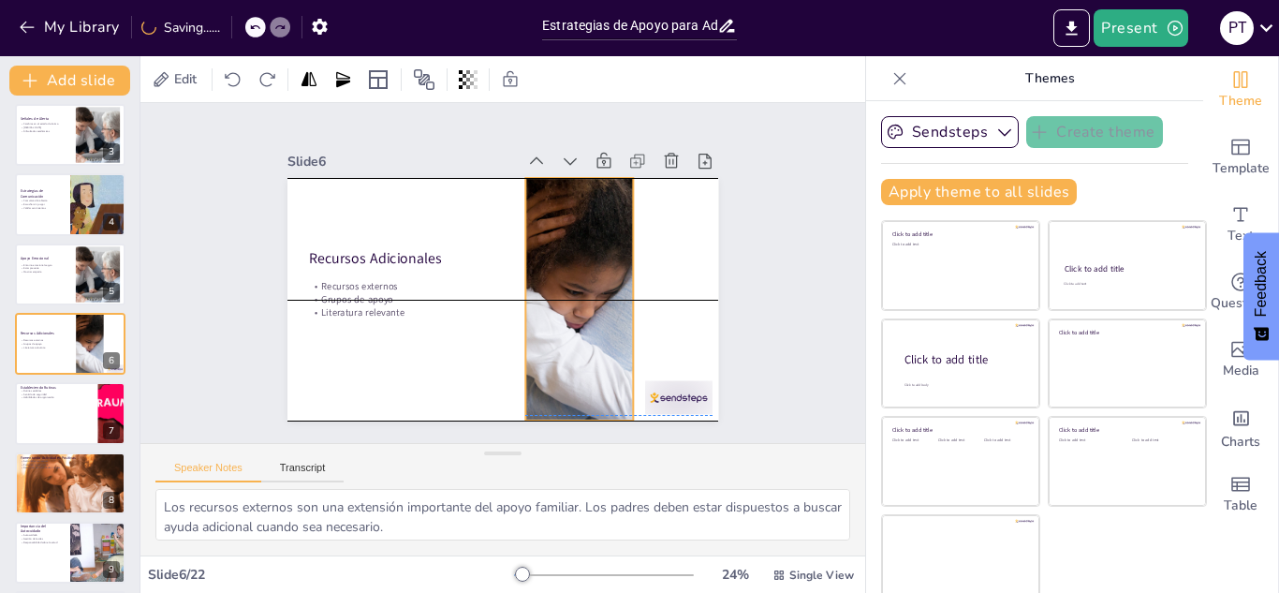
drag, startPoint x: 675, startPoint y: 296, endPoint x: 590, endPoint y: 289, distance: 85.5
click at [590, 289] on div at bounding box center [450, 212] width 535 height 449
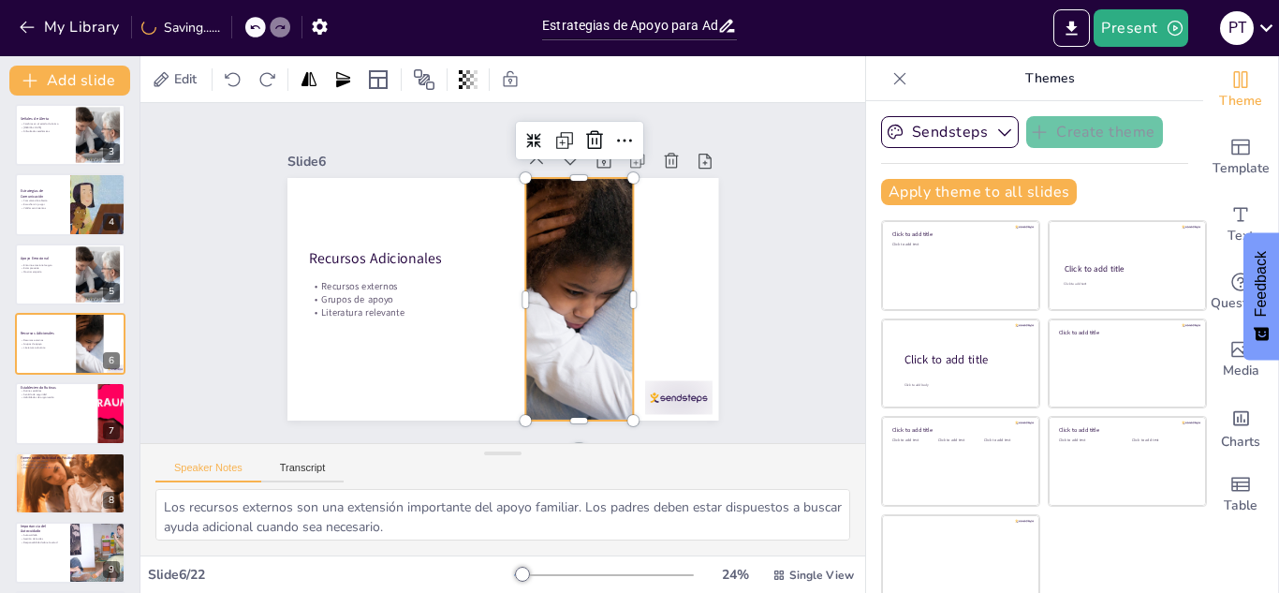
click at [746, 449] on div "Speaker Notes Transcript" at bounding box center [502, 466] width 725 height 45
click at [470, 102] on div at bounding box center [433, 69] width 74 height 66
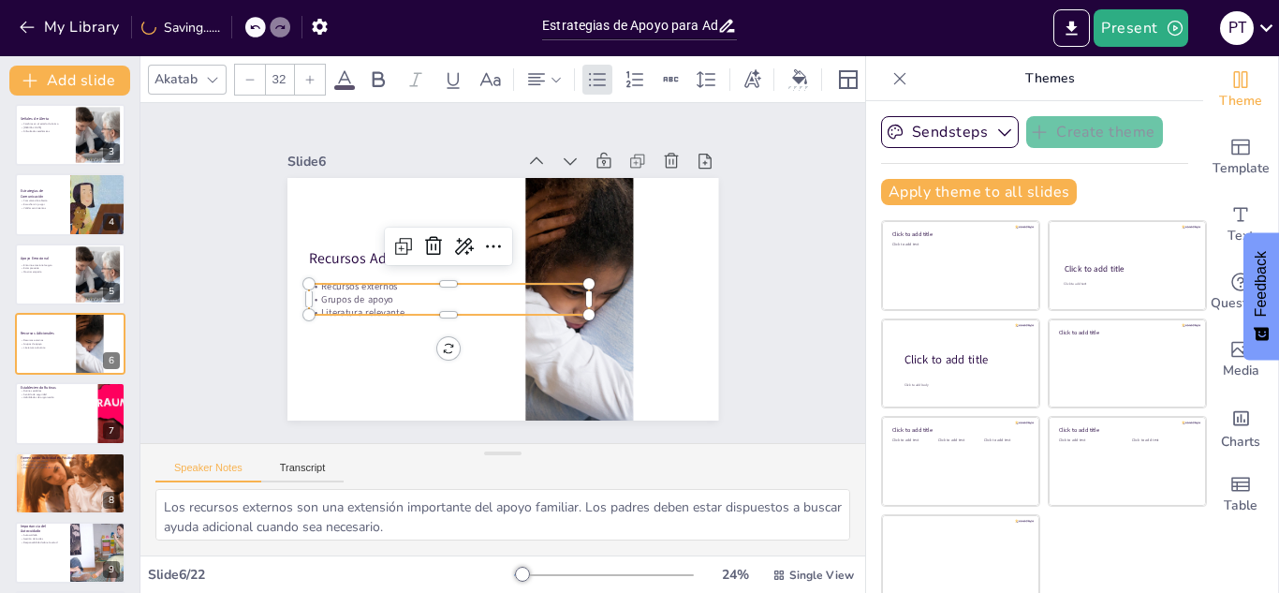
click at [555, 302] on p "Literatura relevante" at bounding box center [557, 312] width 99 height 271
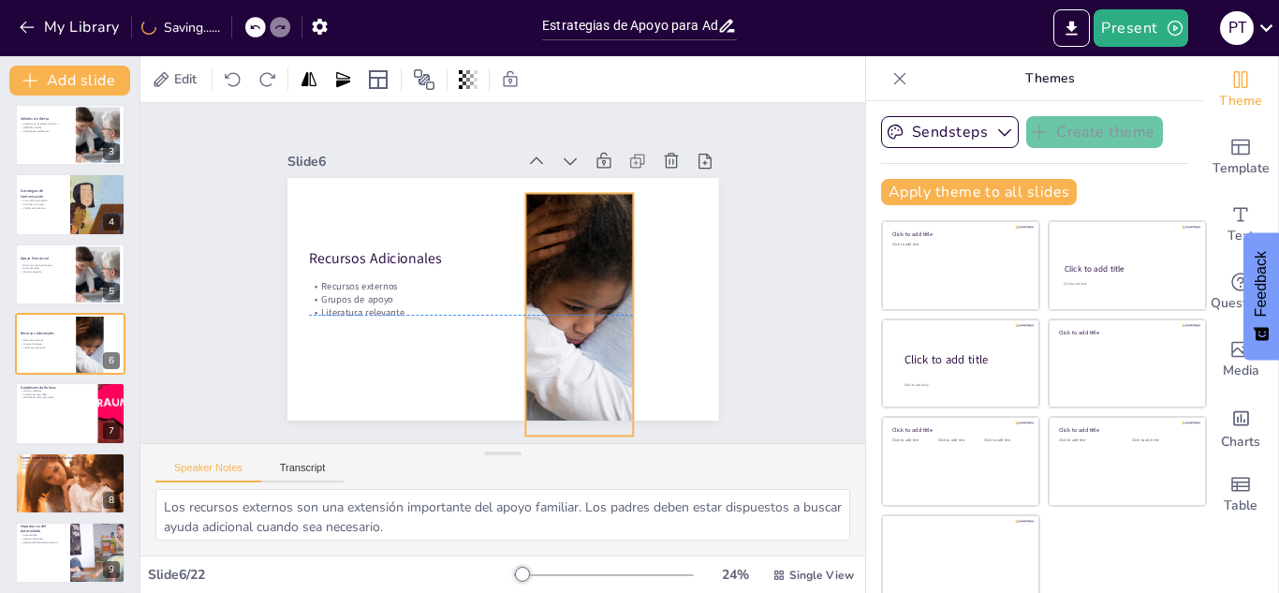
click at [606, 332] on div at bounding box center [514, 360] width 477 height 528
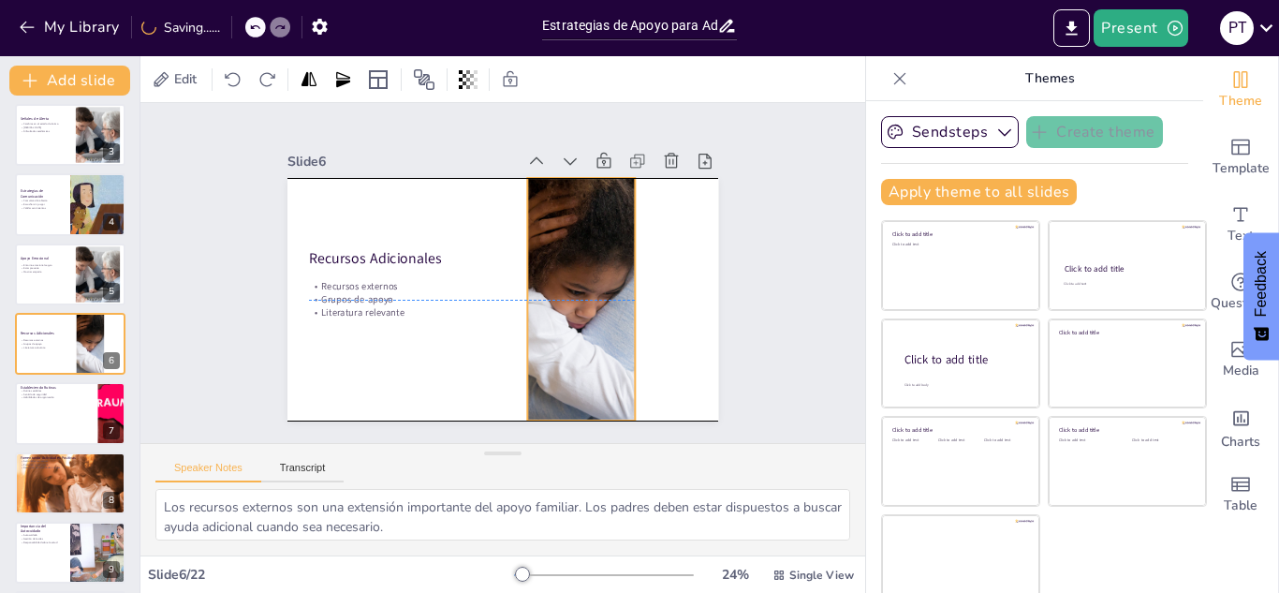
drag, startPoint x: 584, startPoint y: 331, endPoint x: 585, endPoint y: 318, distance: 12.2
click at [585, 318] on div at bounding box center [484, 354] width 291 height 500
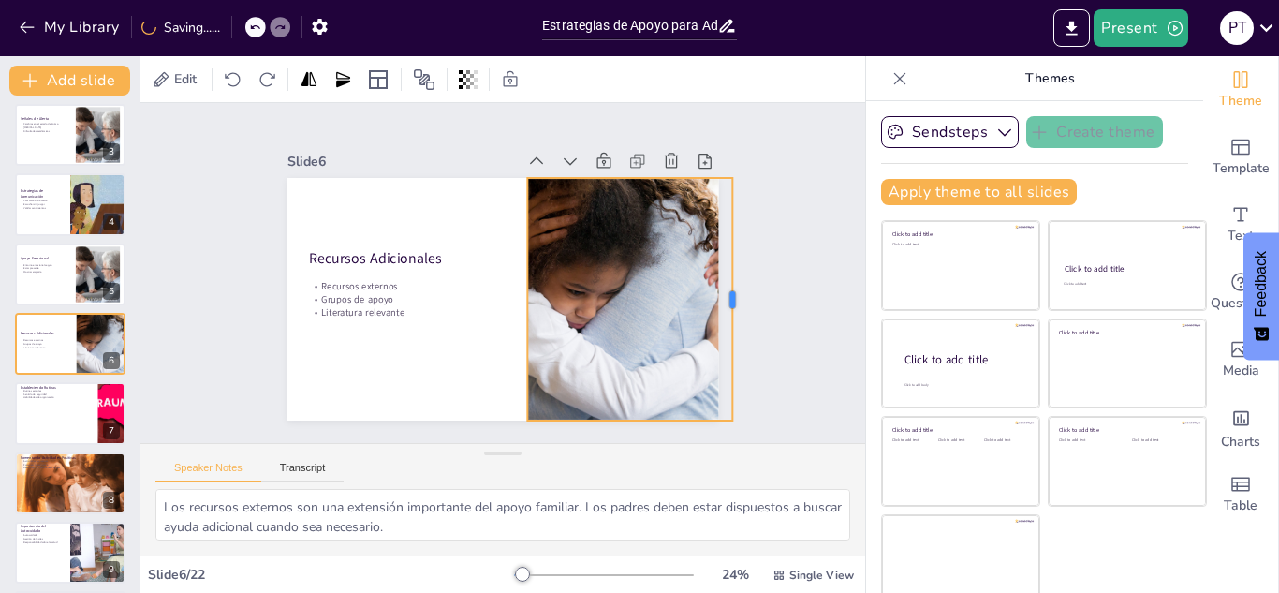
drag, startPoint x: 613, startPoint y: 295, endPoint x: 718, endPoint y: 299, distance: 105.0
click at [314, 299] on div at bounding box center [269, 321] width 89 height 235
click at [753, 298] on div "Slide 1 Estrategias de Apoyo para Adolescentes con Experiencias Traumáticas Est…" at bounding box center [502, 272] width 547 height 794
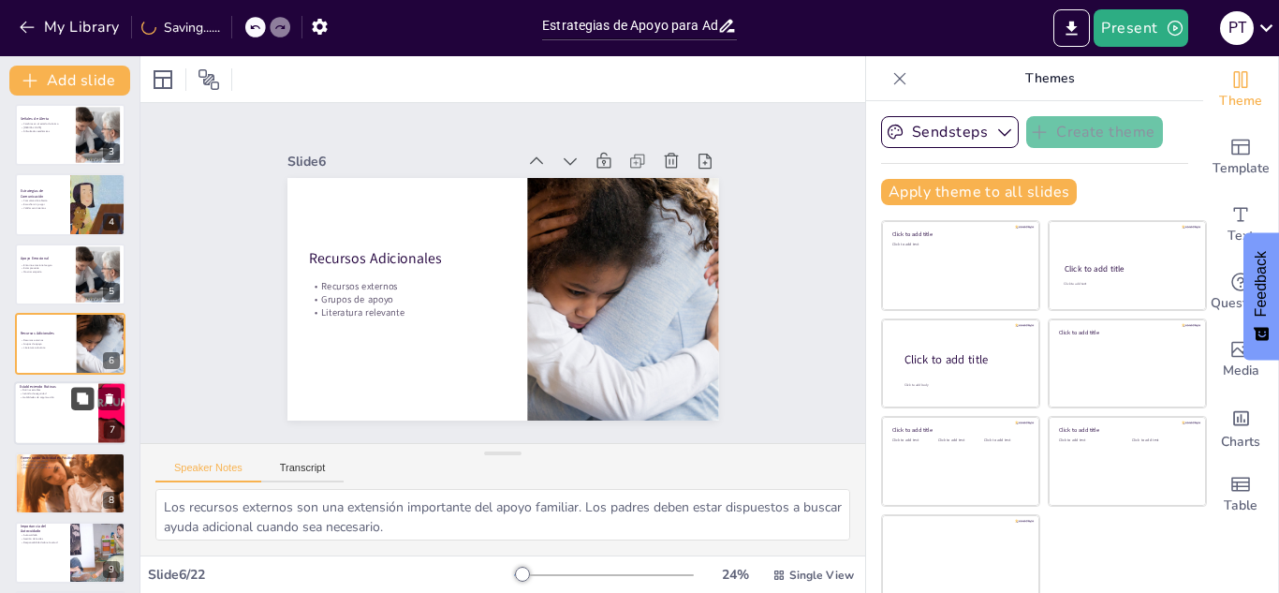
click at [77, 404] on icon at bounding box center [82, 398] width 13 height 13
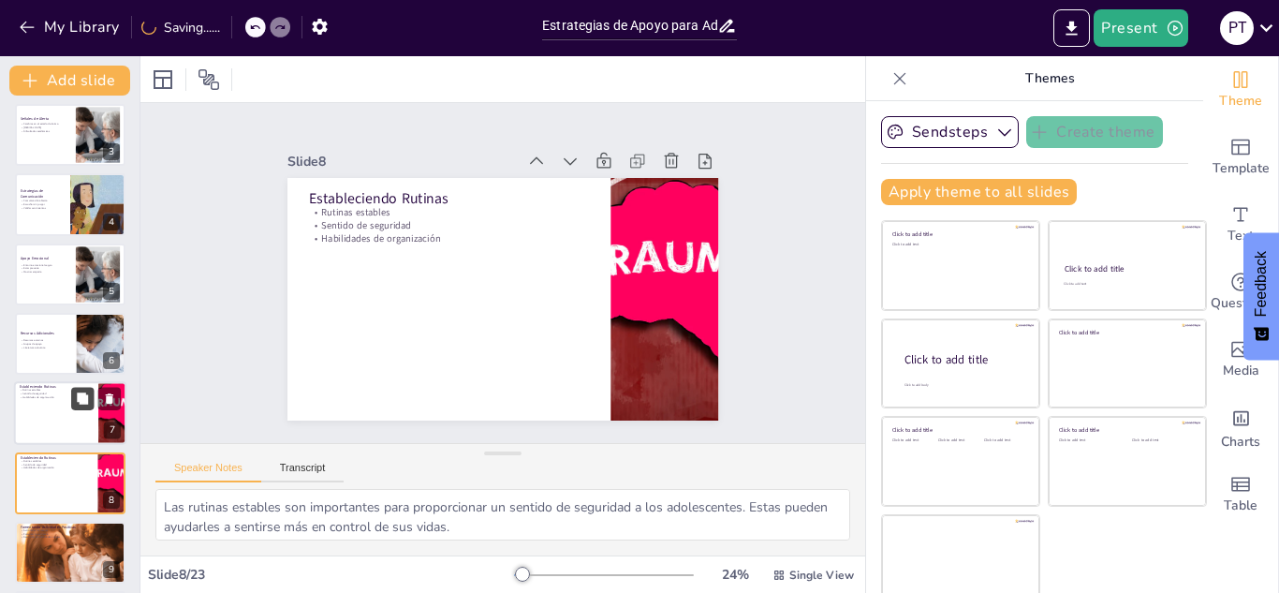
scroll to position [285, 0]
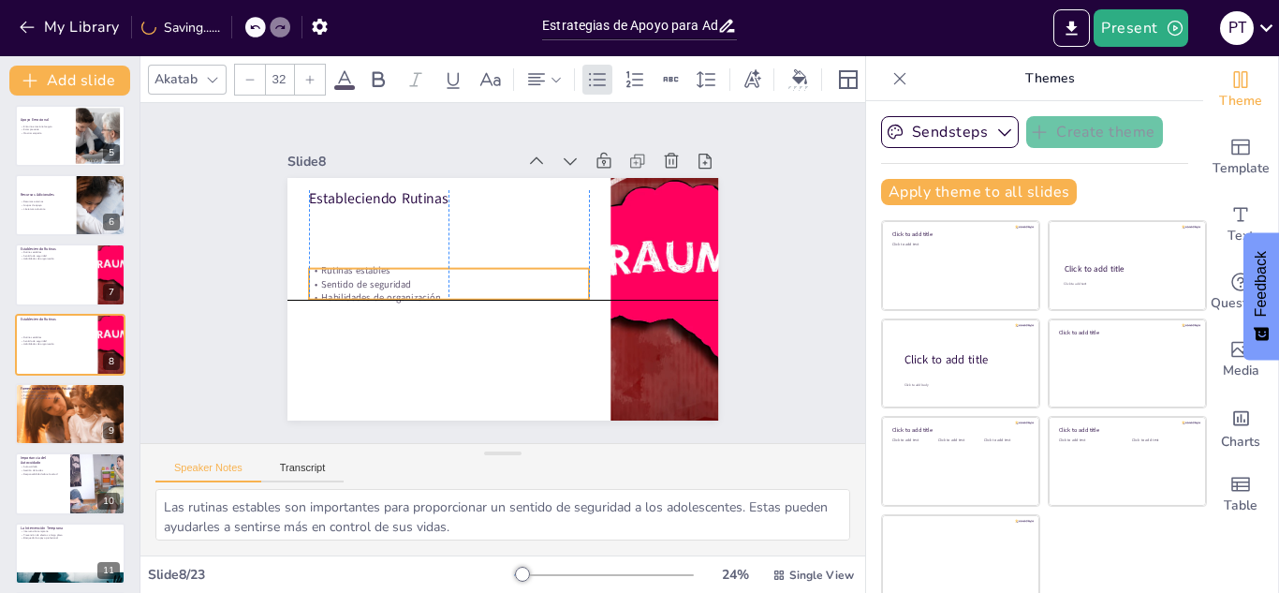
drag, startPoint x: 370, startPoint y: 219, endPoint x: 365, endPoint y: 288, distance: 68.5
click at [447, 288] on p "Sentido de seguridad" at bounding box center [496, 327] width 99 height 271
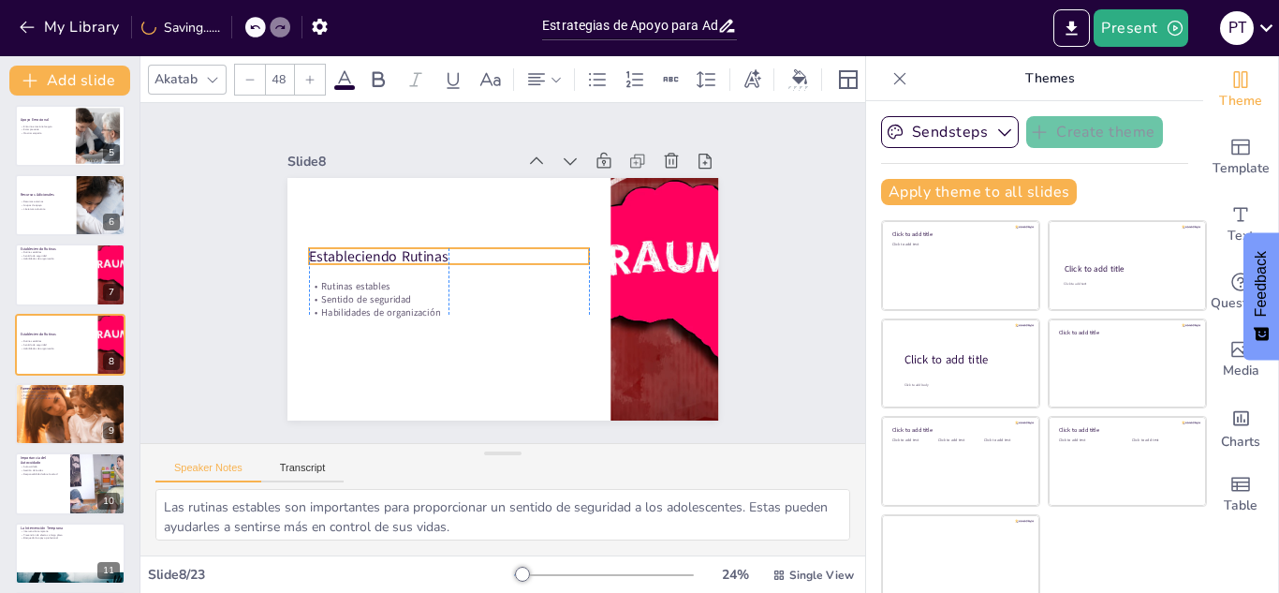
drag, startPoint x: 352, startPoint y: 189, endPoint x: 350, endPoint y: 248, distance: 59.0
click at [482, 248] on p "Estableciendo Rutinas" at bounding box center [535, 227] width 106 height 273
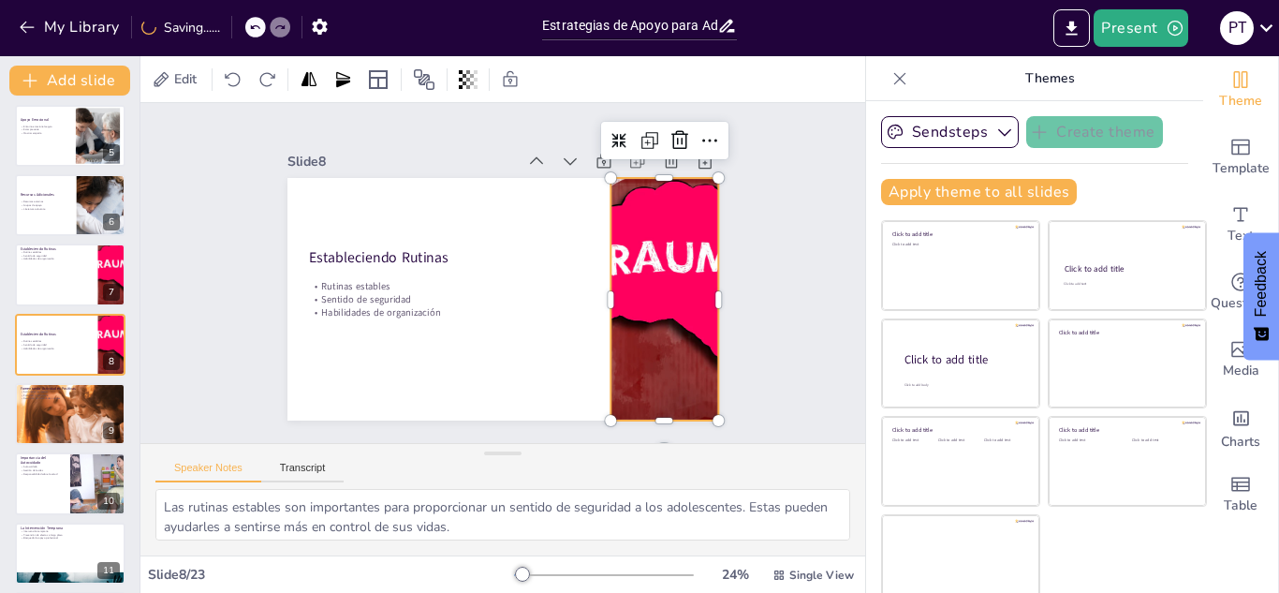
click at [560, 327] on div at bounding box center [344, 315] width 431 height 370
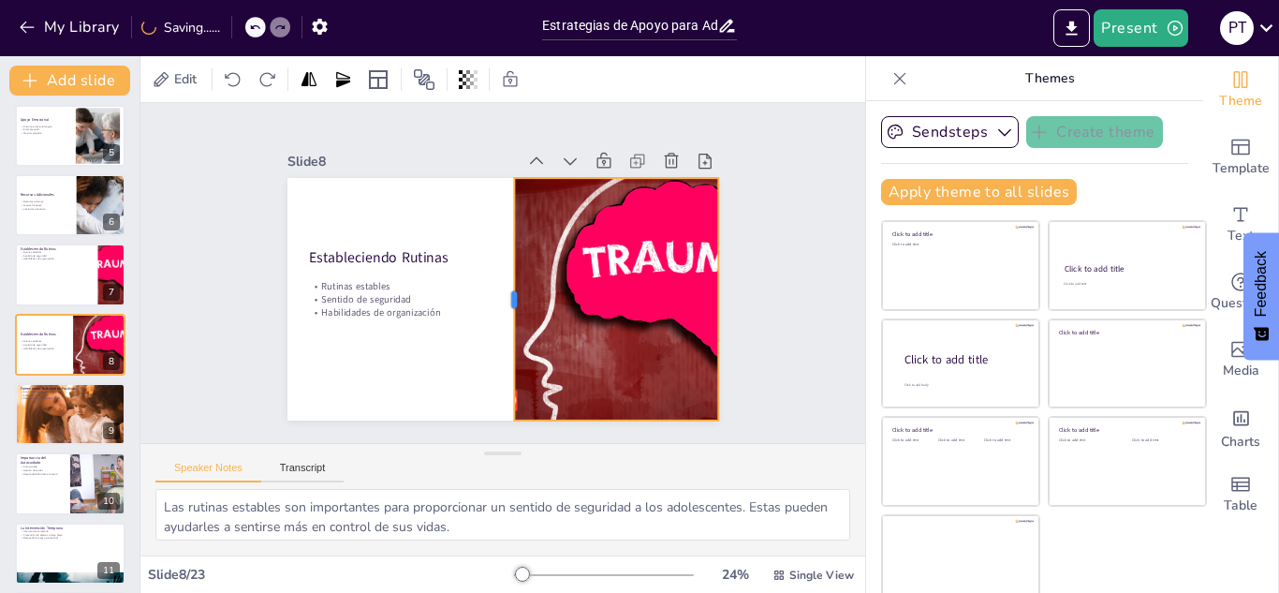
drag, startPoint x: 589, startPoint y: 287, endPoint x: 494, endPoint y: 293, distance: 95.7
click at [494, 293] on div "Estableciendo Rutinas Rutinas estables Sentido de seguridad Habilidades de orga…" at bounding box center [519, 252] width 492 height 450
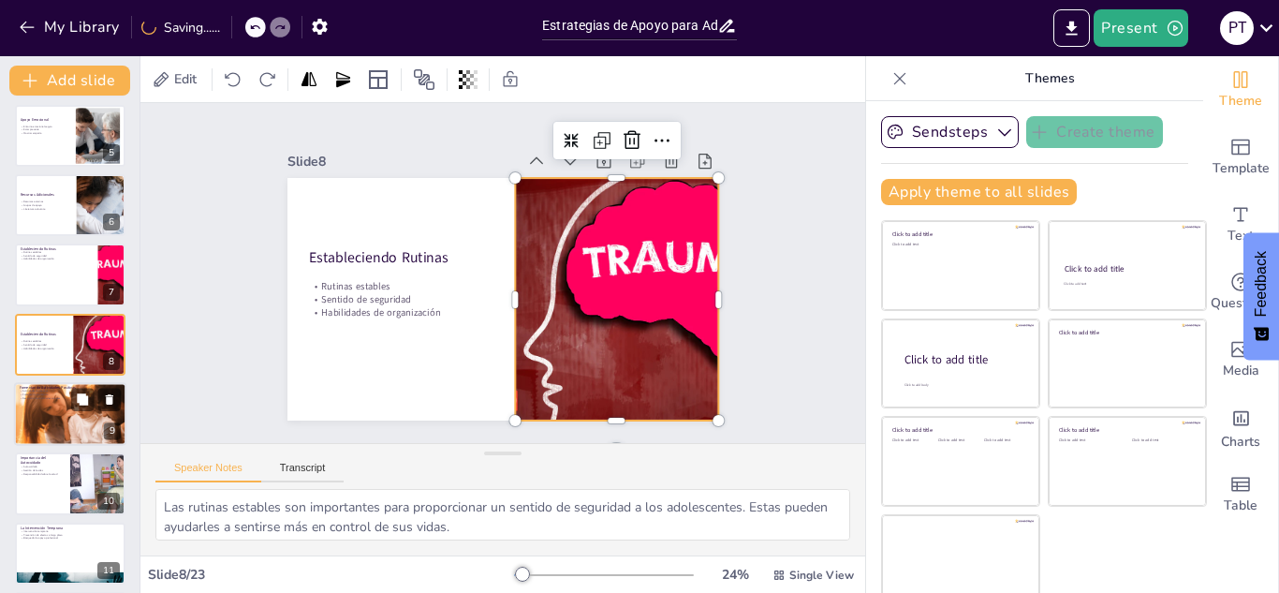
click at [40, 412] on div at bounding box center [70, 414] width 112 height 64
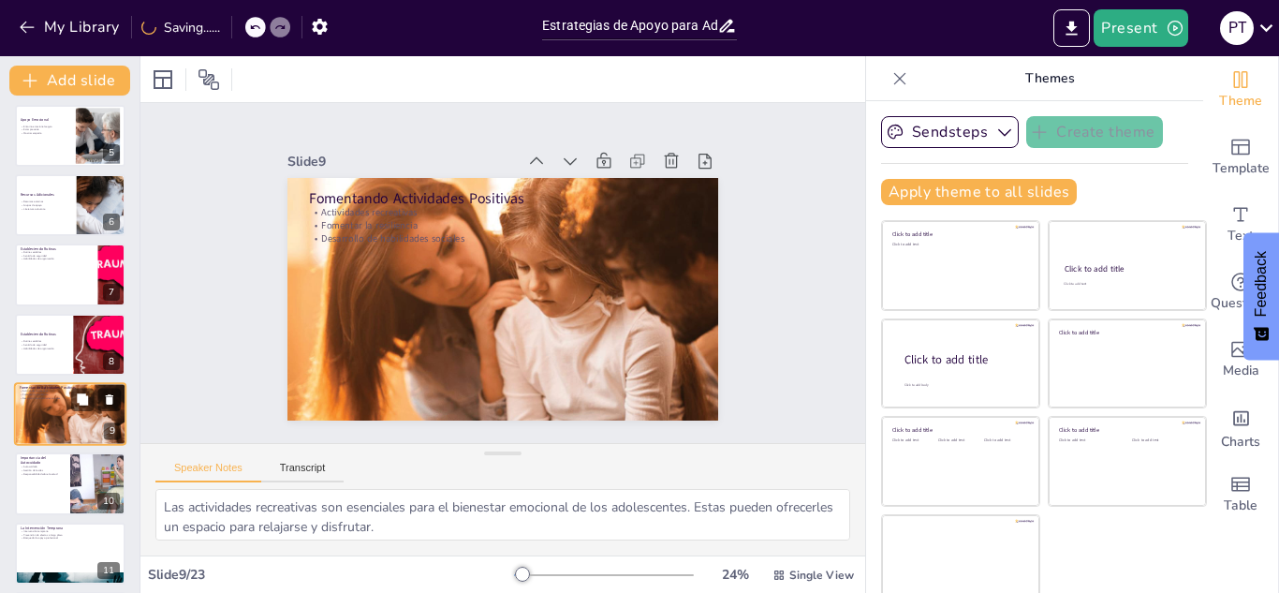
scroll to position [355, 0]
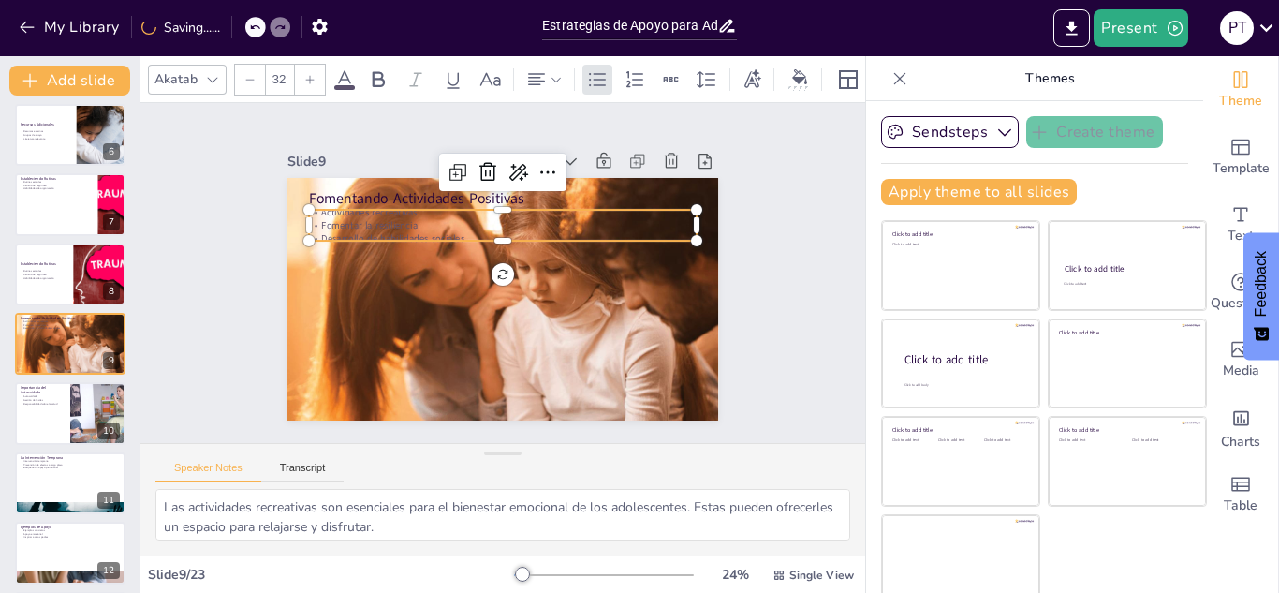
click at [418, 237] on div "Fomentando Actividades Positivas Actividades recreativas Fomentar la resilienci…" at bounding box center [522, 290] width 468 height 483
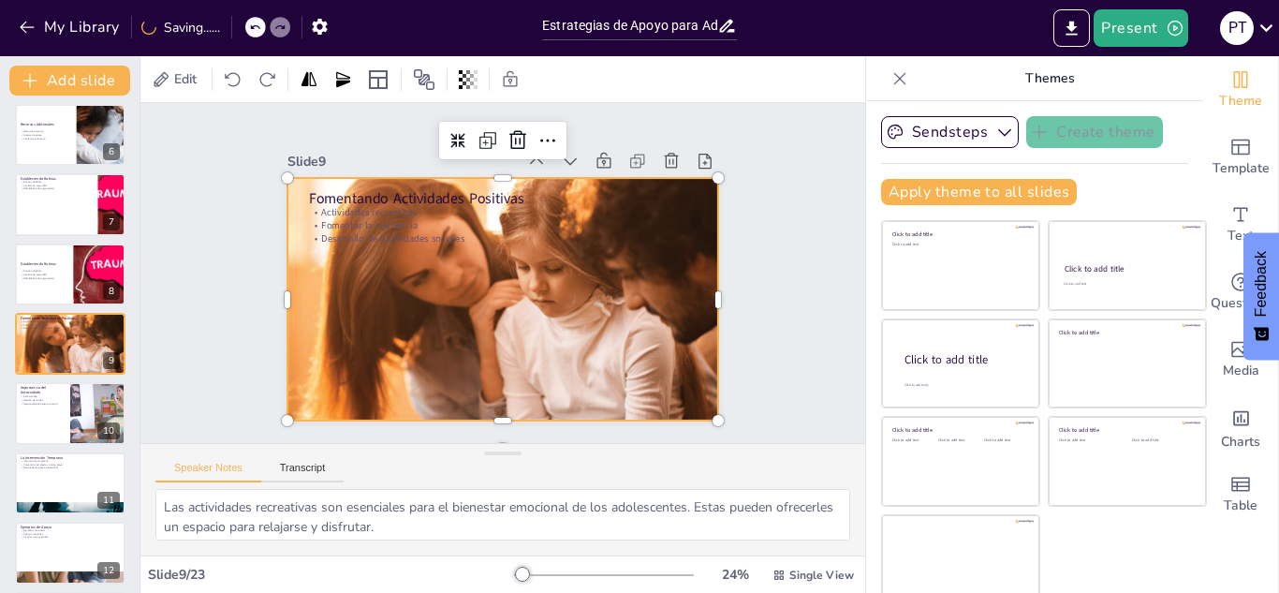
click at [413, 294] on div at bounding box center [513, 296] width 493 height 397
click at [476, 84] on icon at bounding box center [468, 79] width 19 height 19
click at [374, 150] on div at bounding box center [400, 154] width 129 height 15
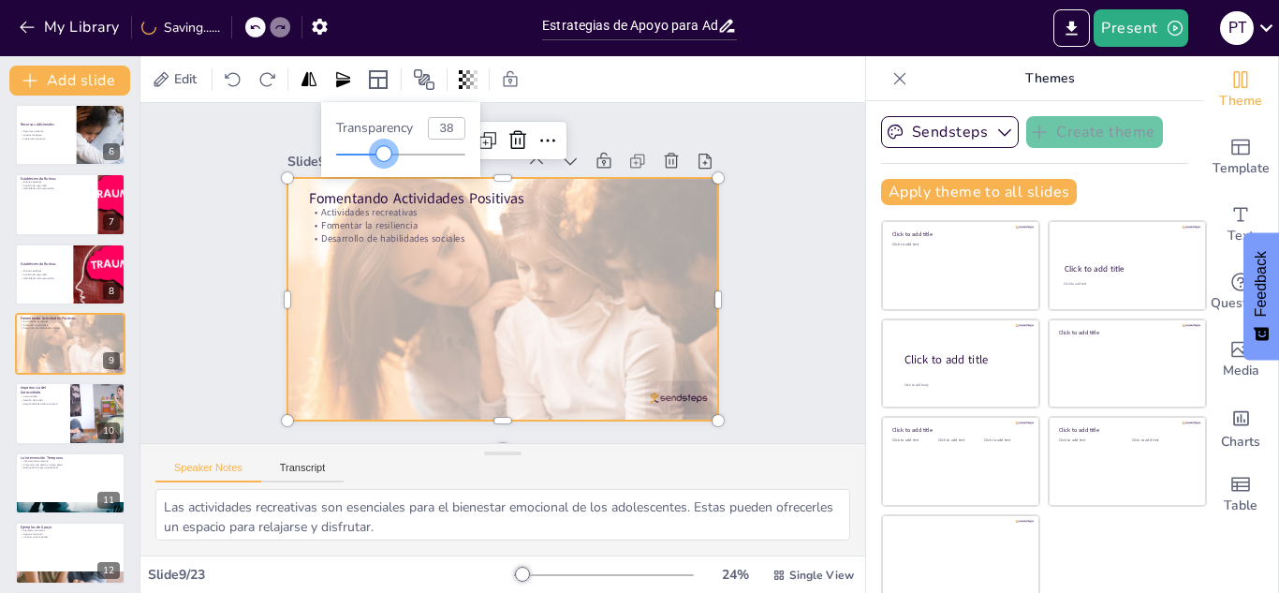
drag, startPoint x: 374, startPoint y: 150, endPoint x: 386, endPoint y: 153, distance: 12.5
click at [386, 153] on div at bounding box center [383, 153] width 15 height 15
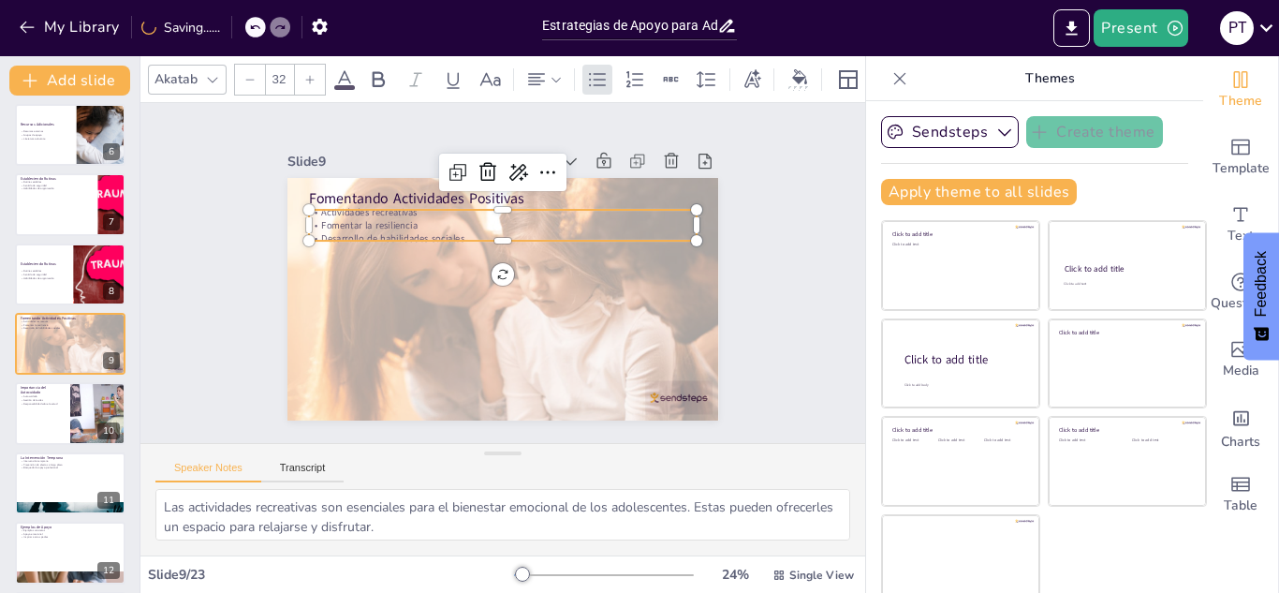
click at [390, 216] on p "Fomentar la resiliencia" at bounding box center [475, 311] width 322 height 239
click at [388, 68] on icon at bounding box center [378, 79] width 22 height 22
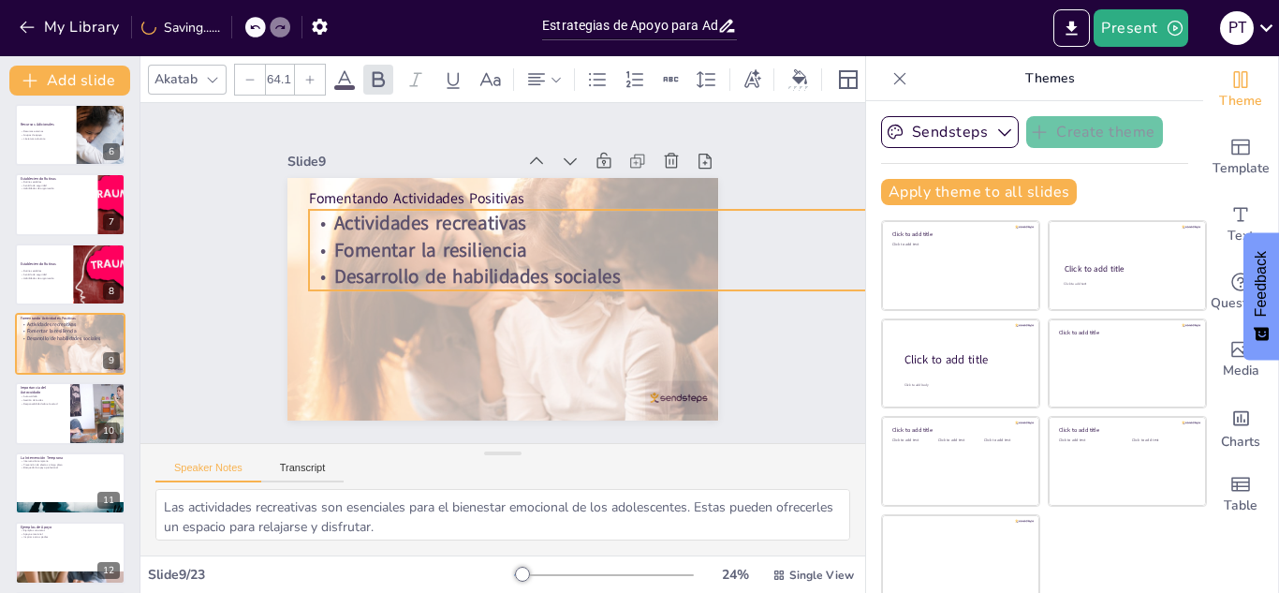
drag, startPoint x: 675, startPoint y: 231, endPoint x: 592, endPoint y: 261, distance: 88.6
click at [592, 261] on div "Fomentando Actividades Positivas Actividades recreativas Fomentar la resilienci…" at bounding box center [478, 264] width 364 height 485
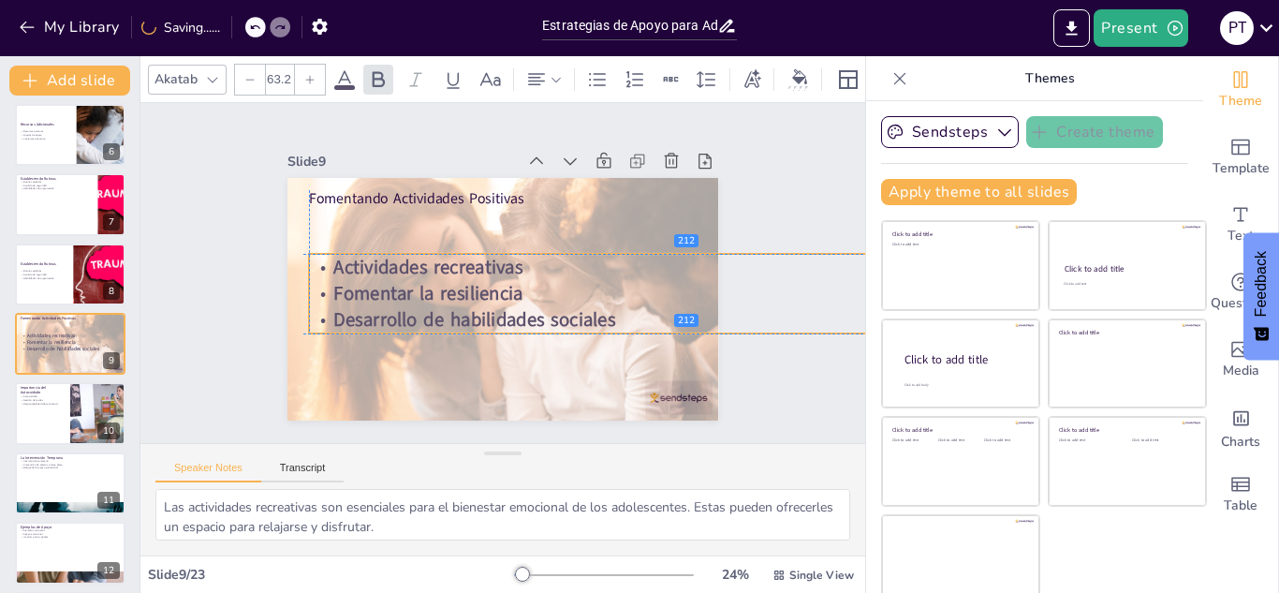
drag, startPoint x: 582, startPoint y: 240, endPoint x: 576, endPoint y: 288, distance: 48.1
click at [576, 288] on p "Fomentar la resiliencia" at bounding box center [688, 313] width 765 height 106
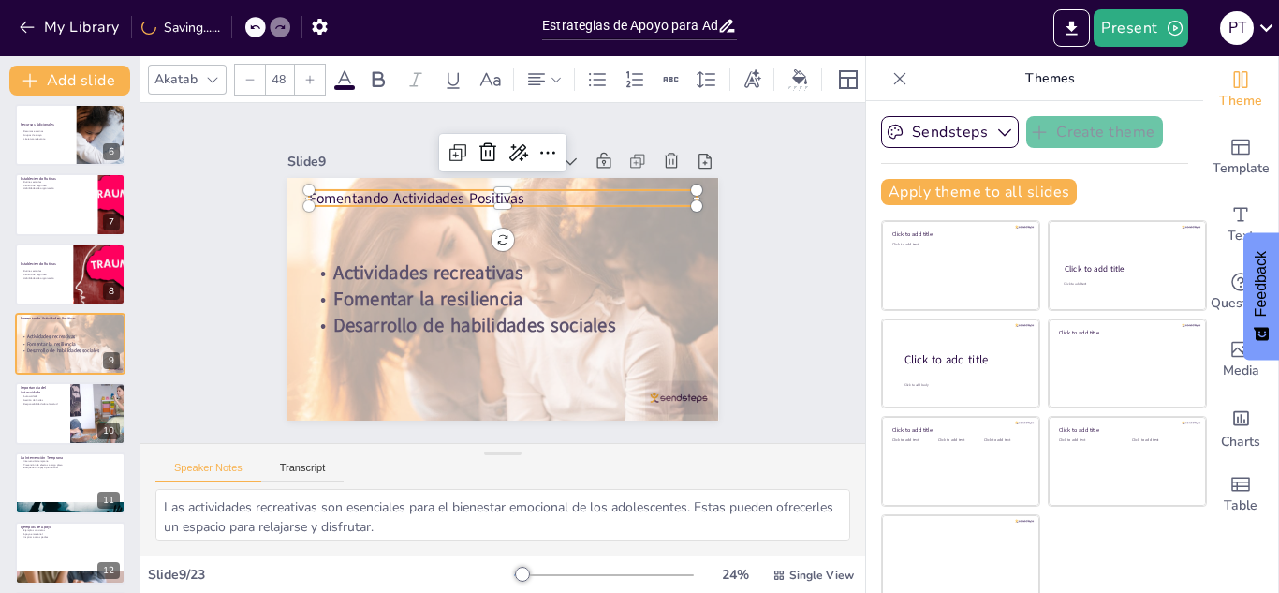
click at [467, 183] on div "Fomentando Actividades Positivas Actividades recreativas Fomentar la resilienci…" at bounding box center [516, 295] width 494 height 426
click at [467, 183] on div at bounding box center [419, 309] width 171 height 361
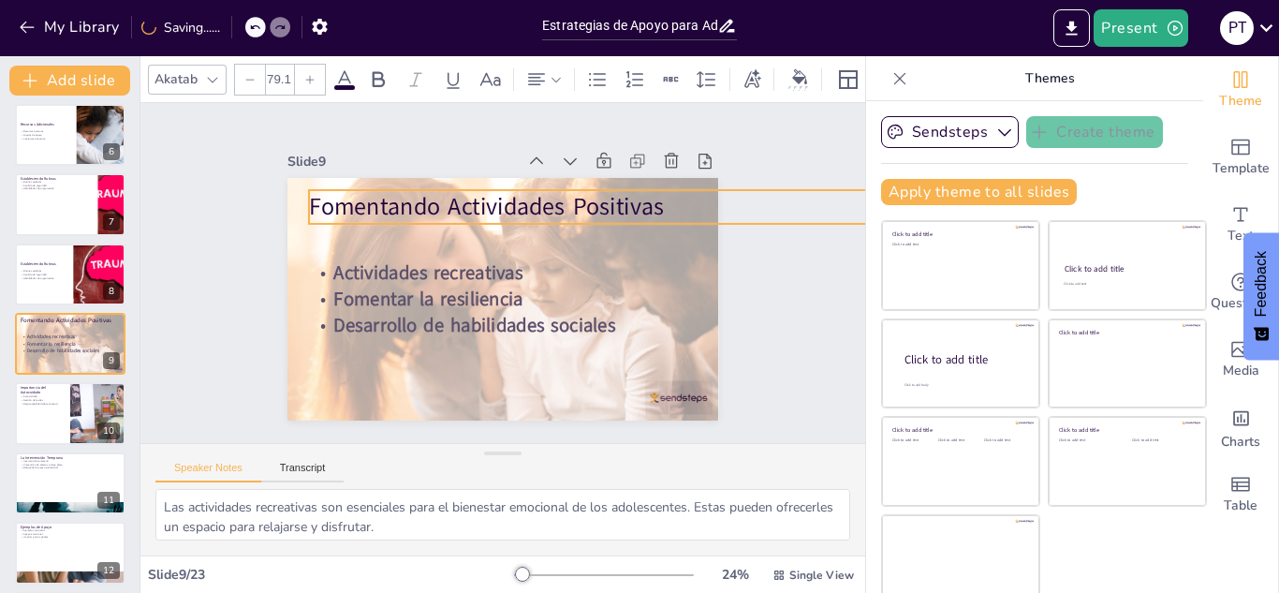
drag, startPoint x: 673, startPoint y: 201, endPoint x: 675, endPoint y: 215, distance: 14.2
click at [675, 215] on div "Fomentando Actividades Positivas Actividades recreativas Fomentar la resilienci…" at bounding box center [528, 278] width 327 height 472
click at [529, 132] on div "Slide 1 Estrategias de Apoyo para Adolescentes con Experiencias Traumáticas Est…" at bounding box center [503, 273] width 514 height 445
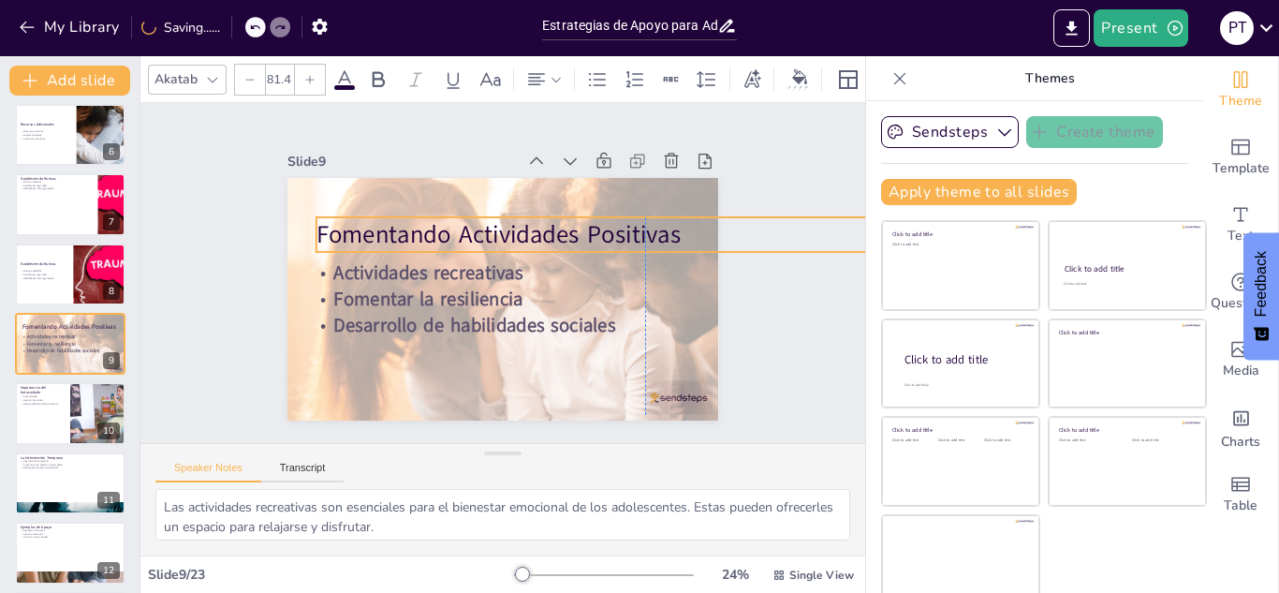
drag, startPoint x: 520, startPoint y: 195, endPoint x: 528, endPoint y: 222, distance: 28.4
click at [528, 222] on p "Fomentando Actividades Positivas" at bounding box center [607, 376] width 359 height 586
click at [46, 294] on div at bounding box center [70, 275] width 112 height 64
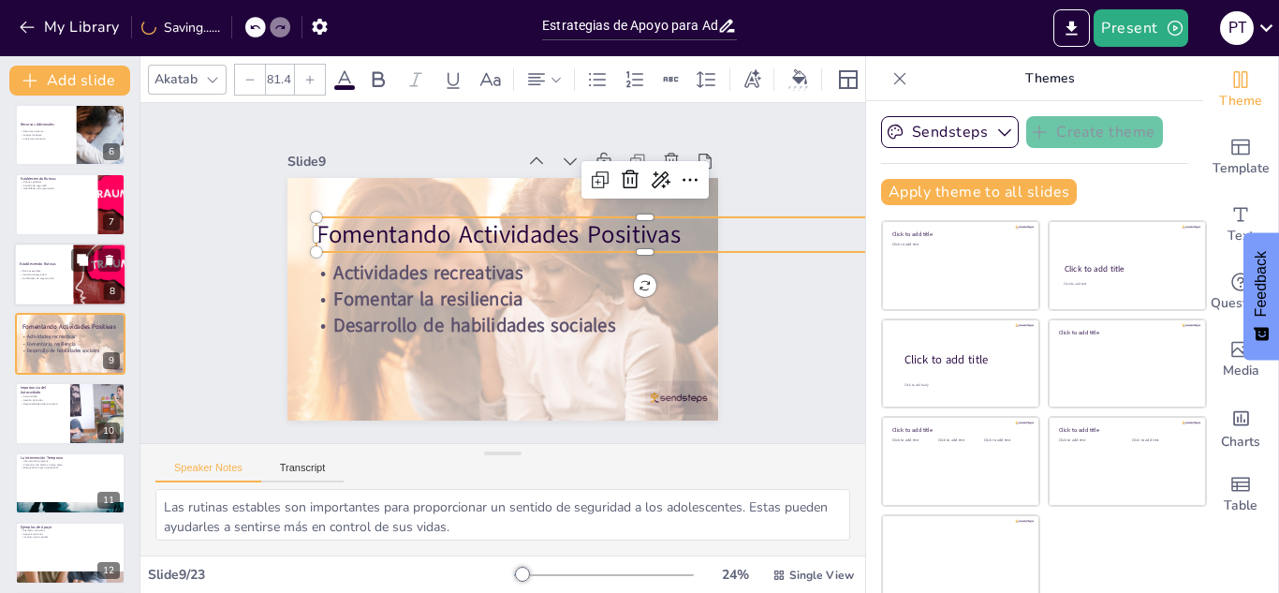
scroll to position [285, 0]
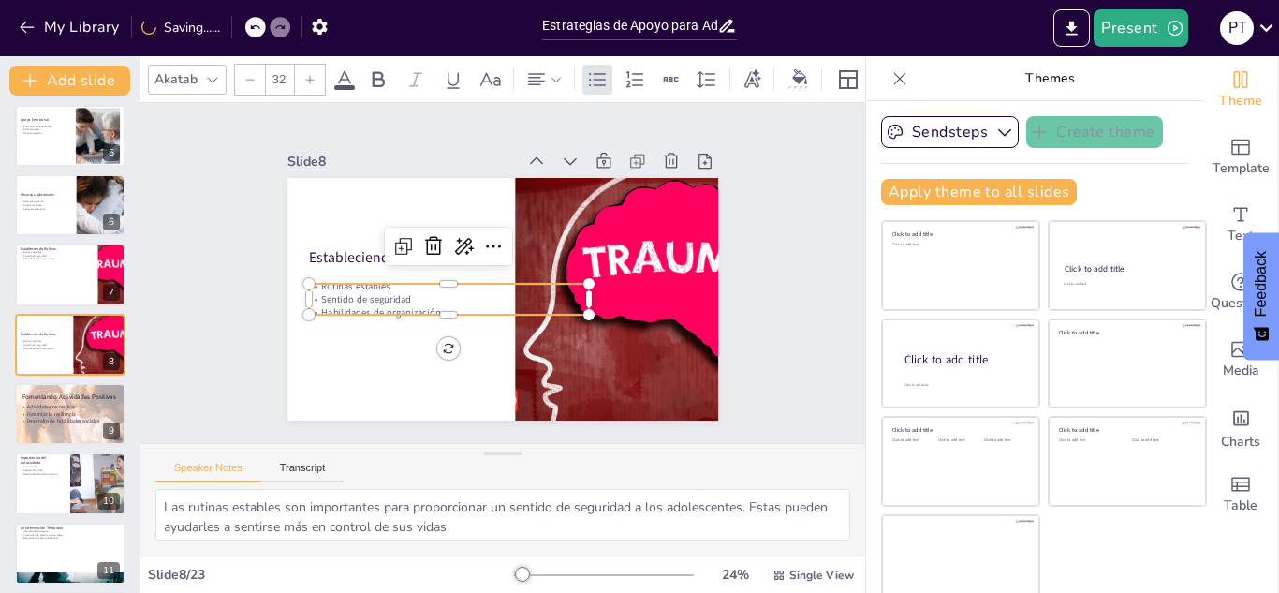
click at [377, 283] on p "Rutinas estables" at bounding box center [476, 321] width 198 height 217
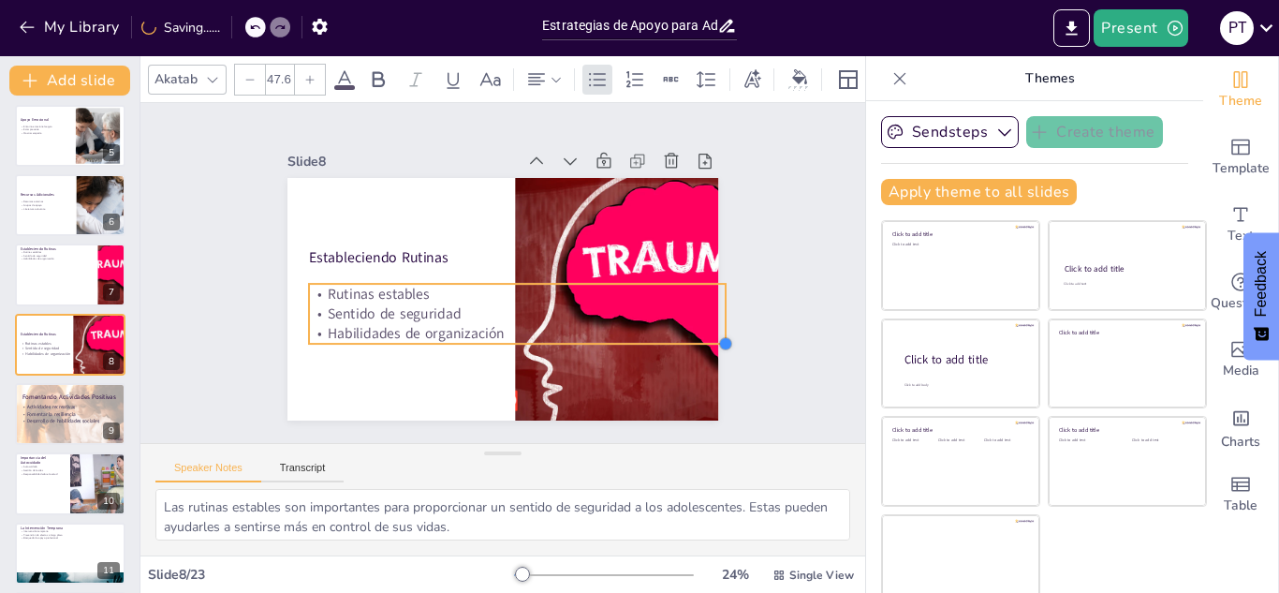
drag, startPoint x: 568, startPoint y: 304, endPoint x: 564, endPoint y: 320, distance: 16.6
click at [564, 320] on div "Estableciendo Rutinas Rutinas estables Sentido de seguridad Habilidades de orga…" at bounding box center [503, 299] width 431 height 243
